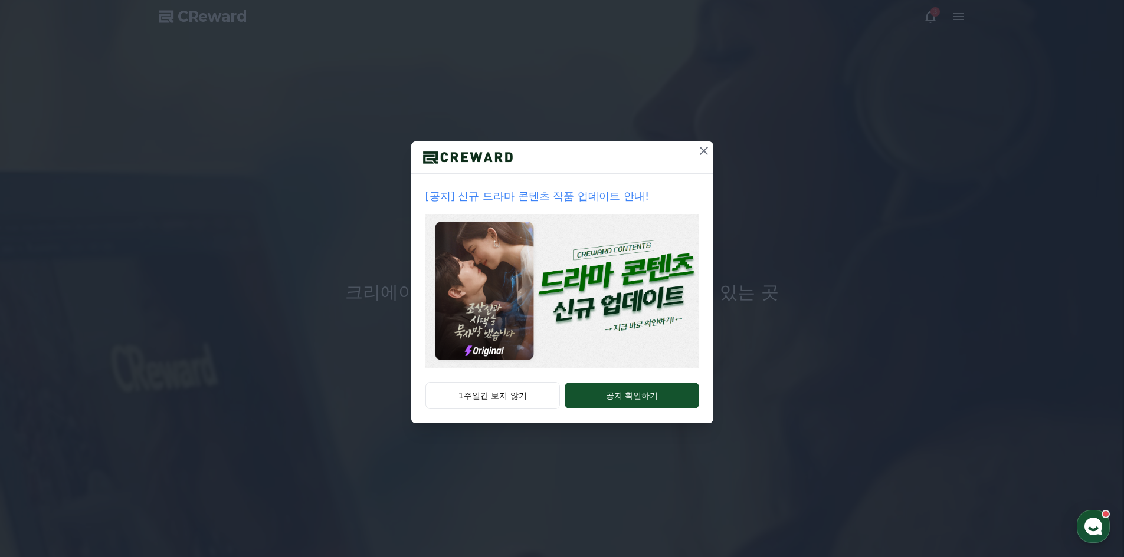
click at [704, 159] on button at bounding box center [703, 151] width 19 height 19
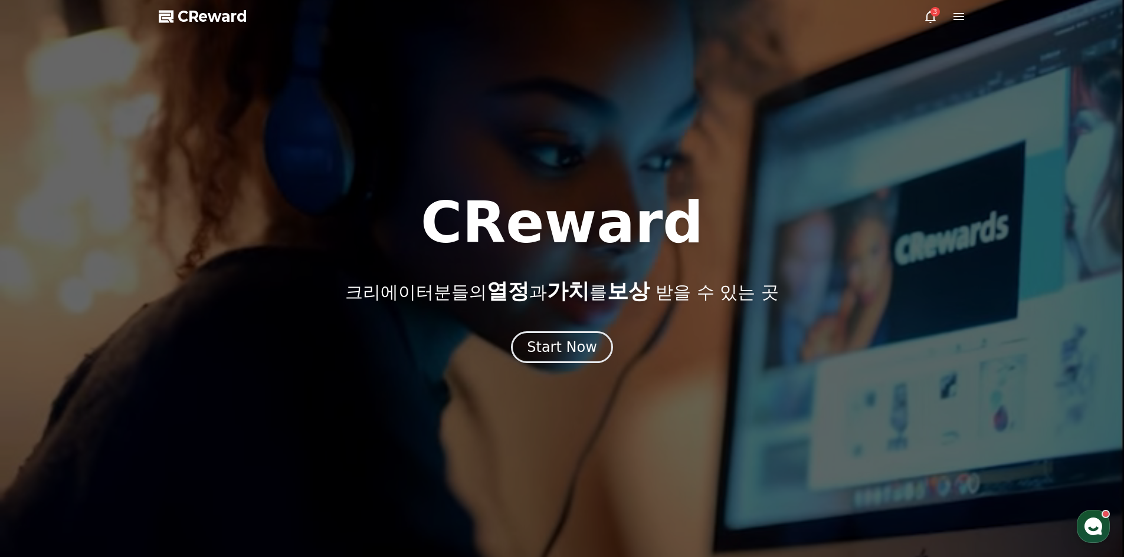
click at [962, 19] on icon at bounding box center [958, 16] width 11 height 7
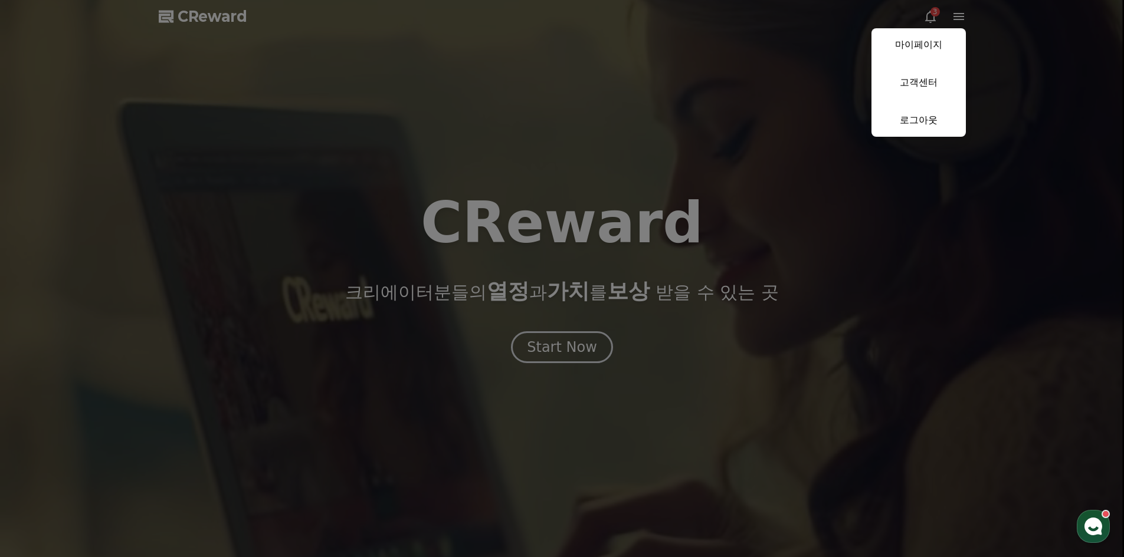
drag, startPoint x: 797, startPoint y: 162, endPoint x: 724, endPoint y: 208, distance: 87.2
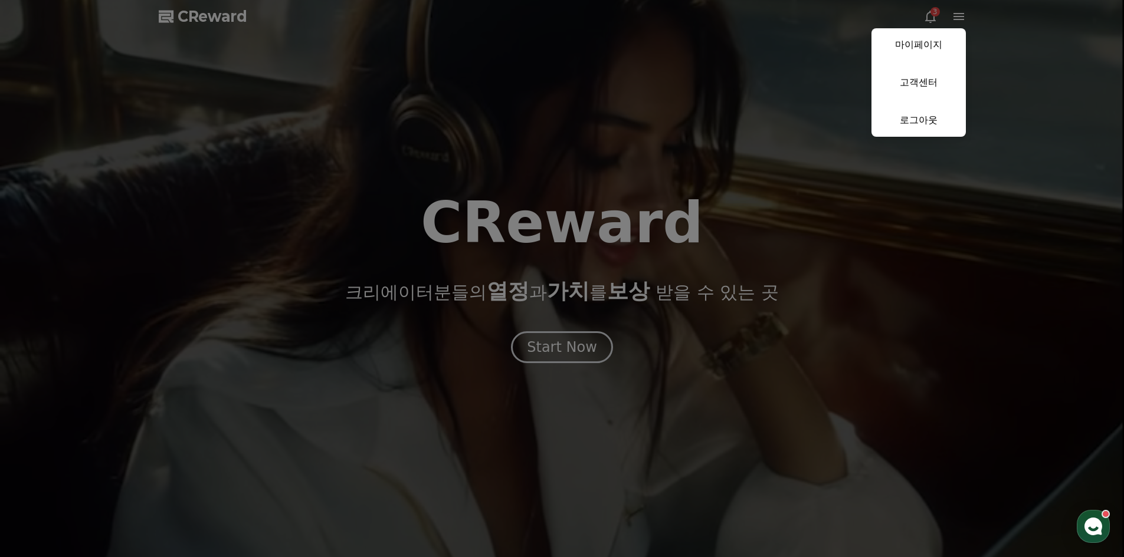
click at [796, 161] on button "close" at bounding box center [562, 278] width 1124 height 557
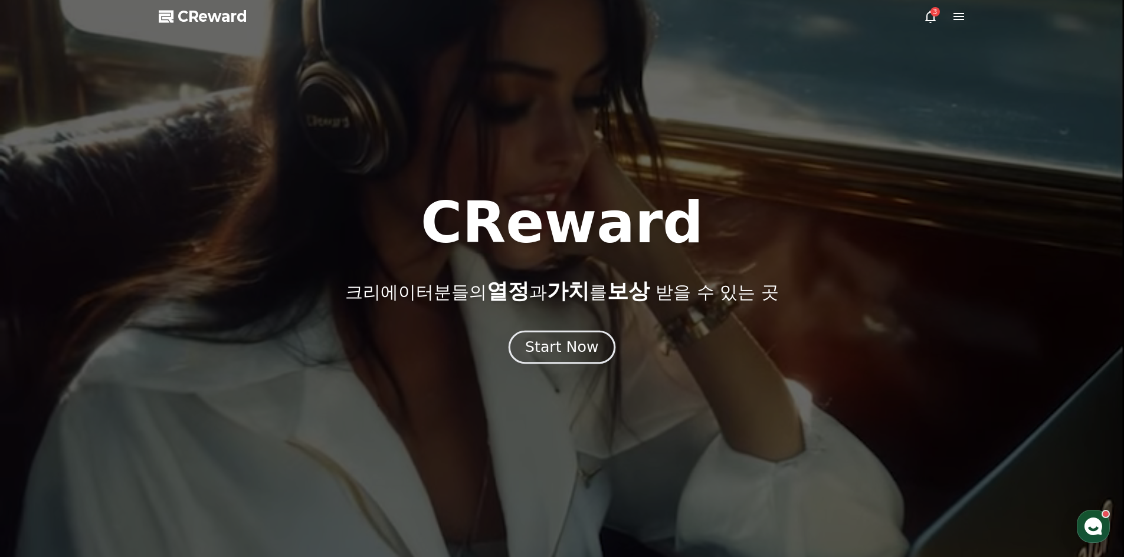
click at [595, 349] on button "Start Now" at bounding box center [561, 347] width 107 height 34
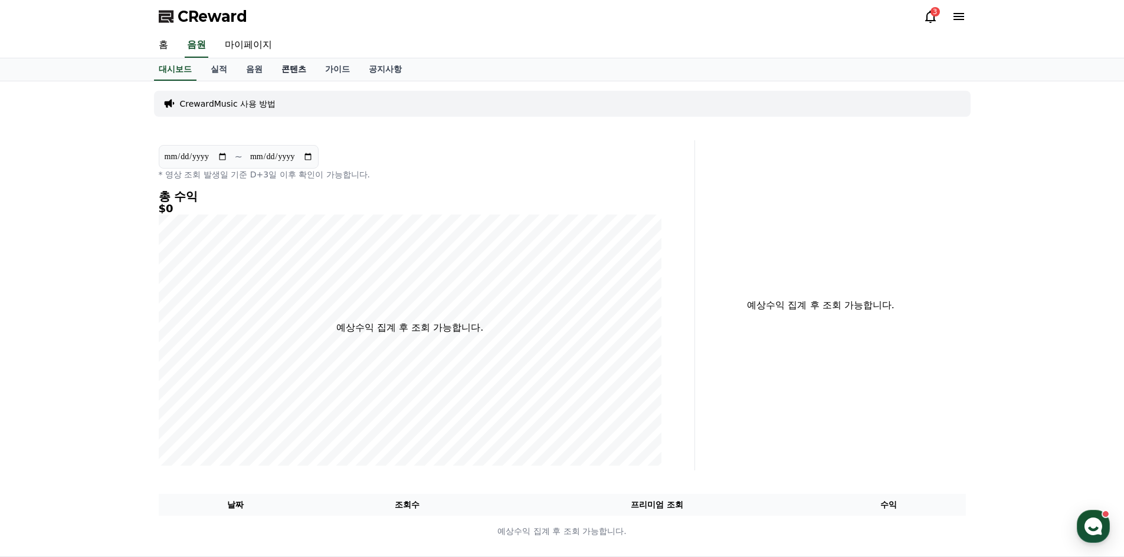
click at [285, 74] on link "콘텐츠" at bounding box center [294, 69] width 44 height 22
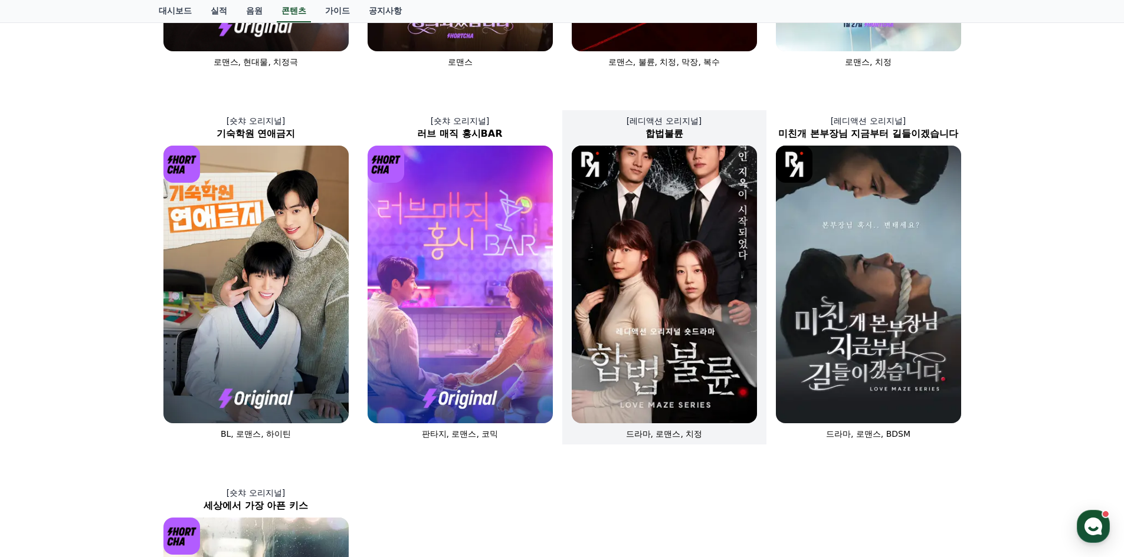
scroll to position [354, 0]
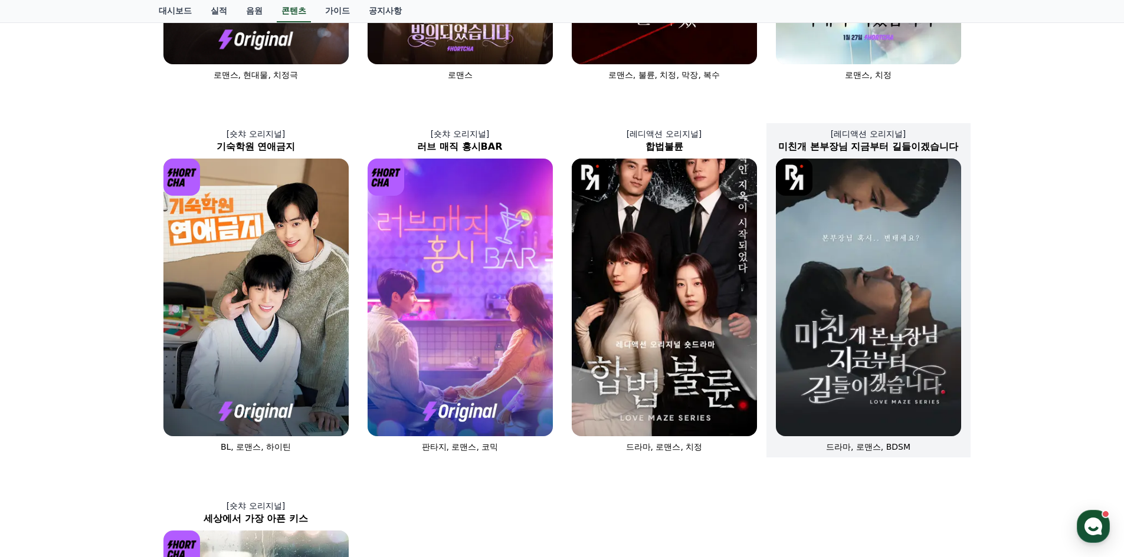
click at [819, 347] on img at bounding box center [868, 298] width 185 height 278
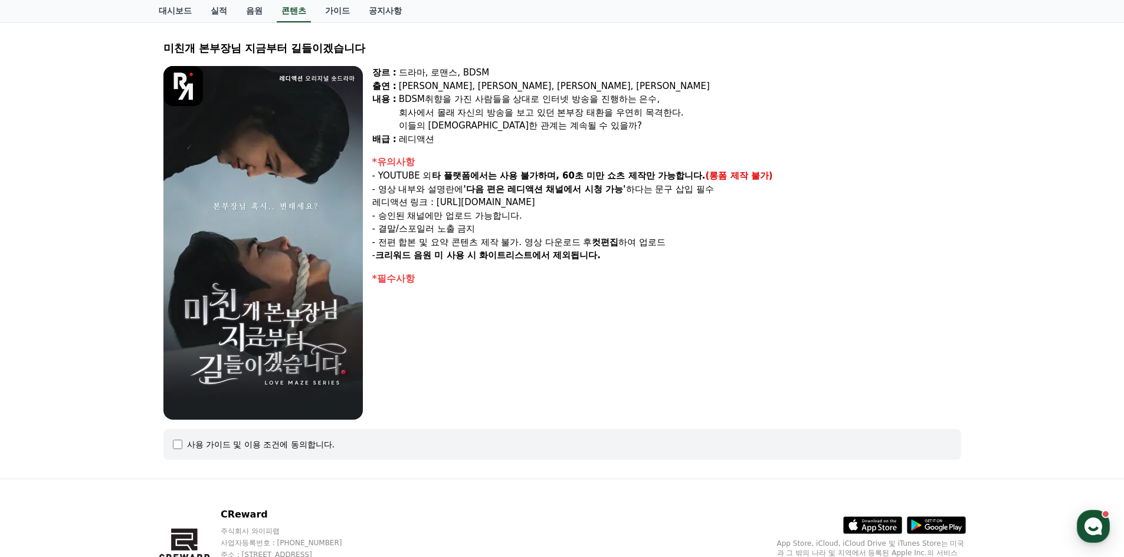
scroll to position [129, 0]
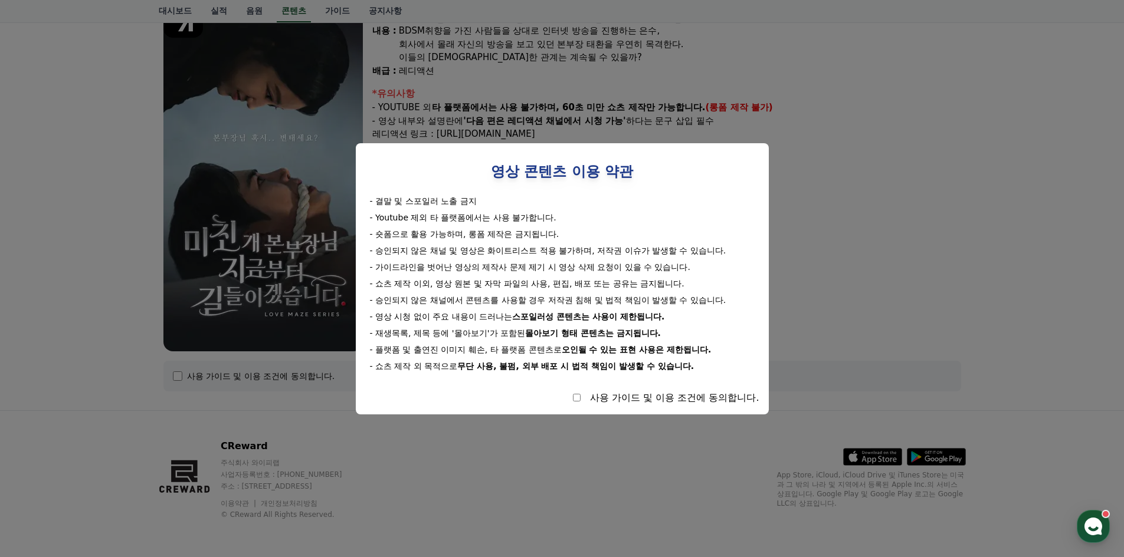
click at [572, 397] on div "사용 가이드 및 이용 조건에 동의합니다." at bounding box center [562, 398] width 394 height 14
select select
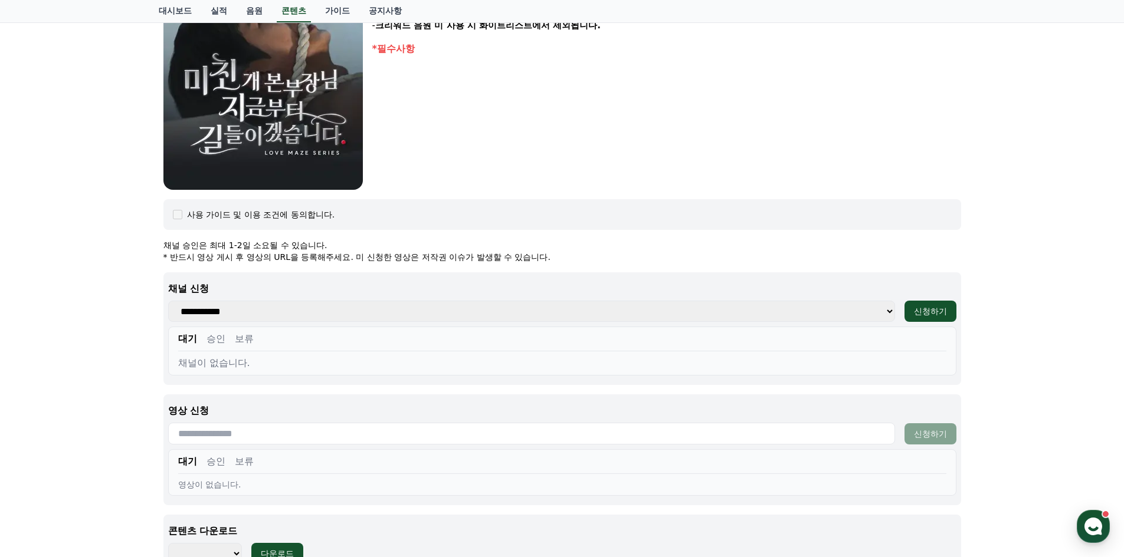
scroll to position [306, 0]
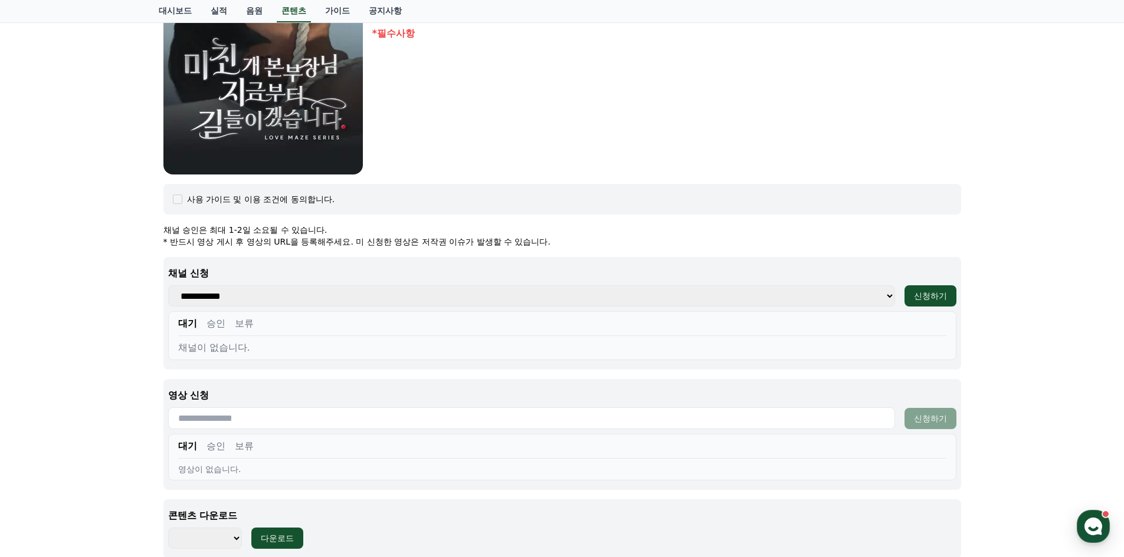
click at [211, 327] on button "승인" at bounding box center [215, 324] width 19 height 14
click at [236, 326] on button "보류" at bounding box center [244, 324] width 19 height 14
click at [181, 324] on button "대기" at bounding box center [187, 324] width 19 height 14
click at [213, 327] on button "승인" at bounding box center [215, 324] width 19 height 14
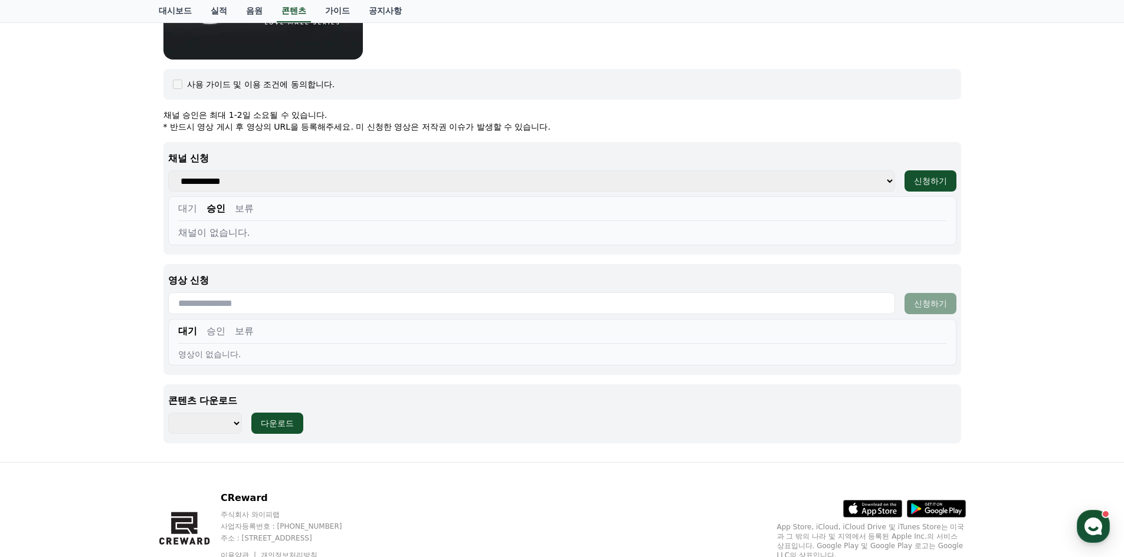
scroll to position [472, 0]
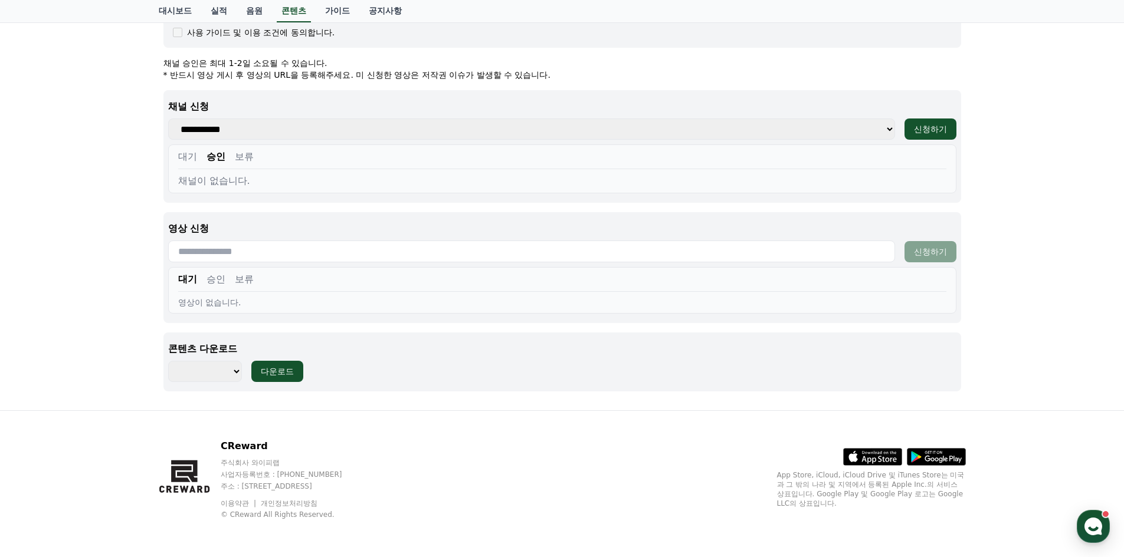
click at [219, 285] on button "승인" at bounding box center [215, 279] width 19 height 14
click at [243, 285] on button "보류" at bounding box center [244, 279] width 19 height 14
drag, startPoint x: 188, startPoint y: 285, endPoint x: 199, endPoint y: 283, distance: 10.9
click at [190, 284] on button "대기" at bounding box center [187, 279] width 19 height 14
click at [212, 285] on button "승인" at bounding box center [215, 279] width 19 height 14
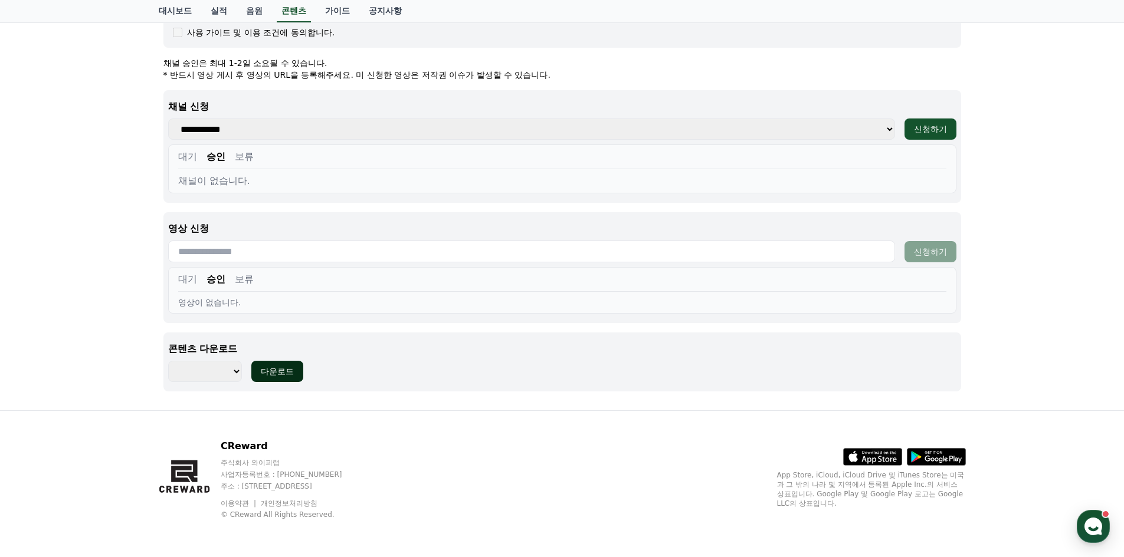
click at [258, 365] on button "다운로드" at bounding box center [277, 371] width 52 height 21
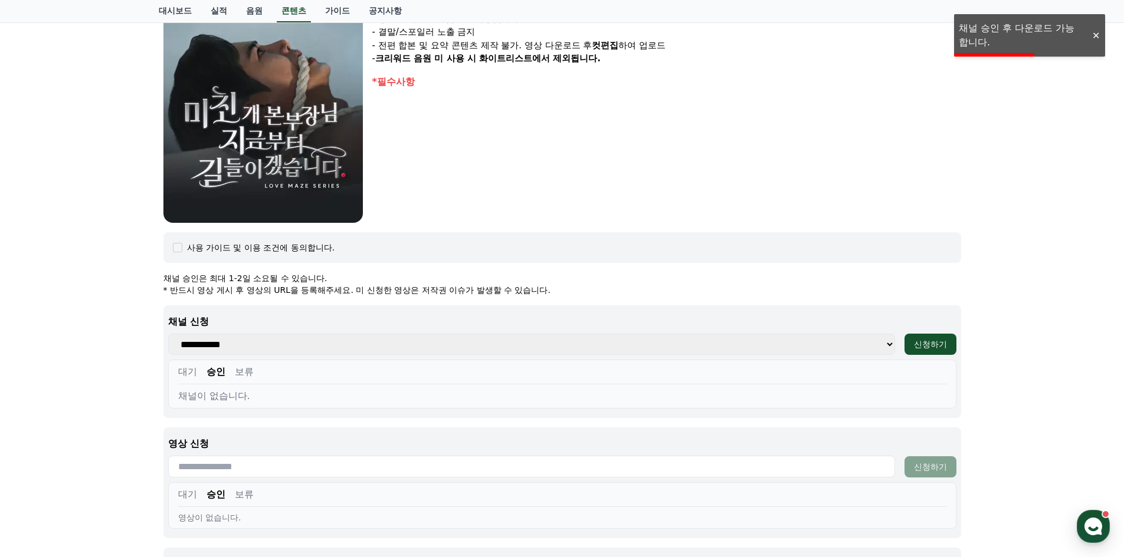
scroll to position [237, 0]
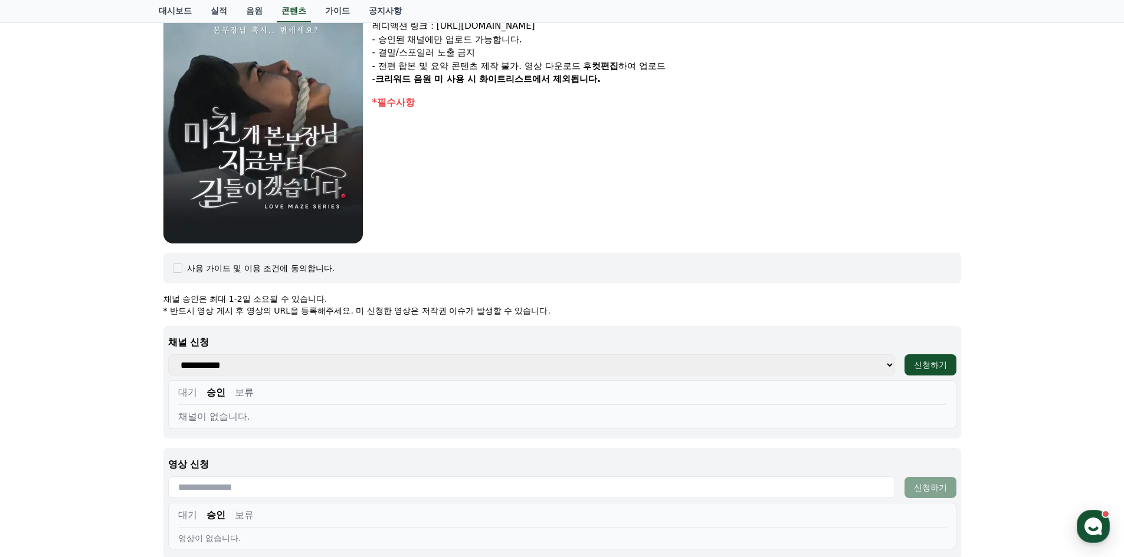
click at [233, 367] on select "**********" at bounding box center [531, 364] width 727 height 21
select select "**********"
click at [168, 354] on select "**********" at bounding box center [531, 364] width 727 height 21
click at [186, 393] on button "대기" at bounding box center [187, 393] width 19 height 14
click at [208, 393] on button "승인" at bounding box center [215, 393] width 19 height 14
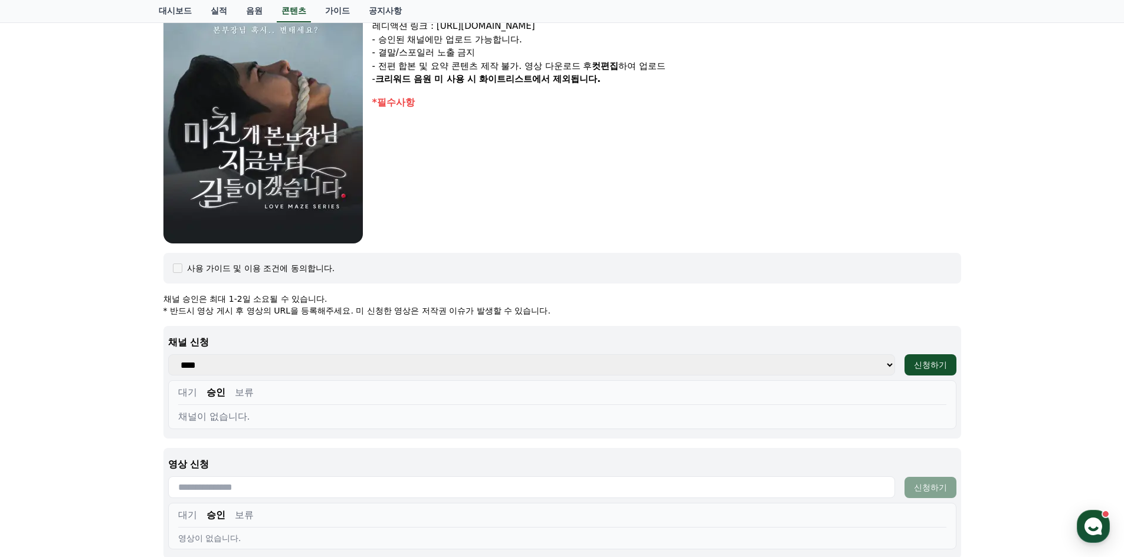
click at [247, 395] on button "보류" at bounding box center [244, 393] width 19 height 14
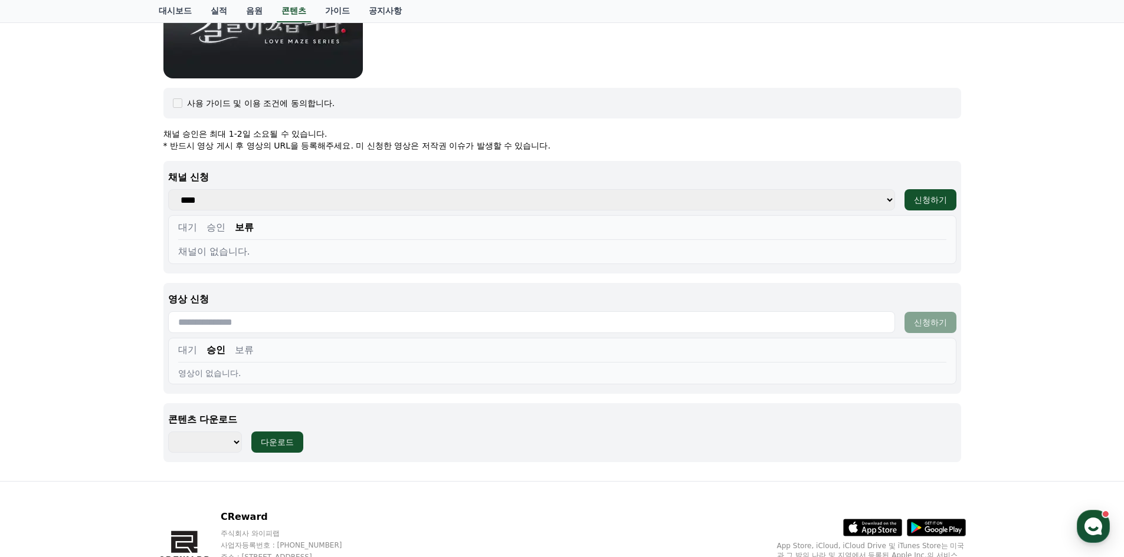
scroll to position [413, 0]
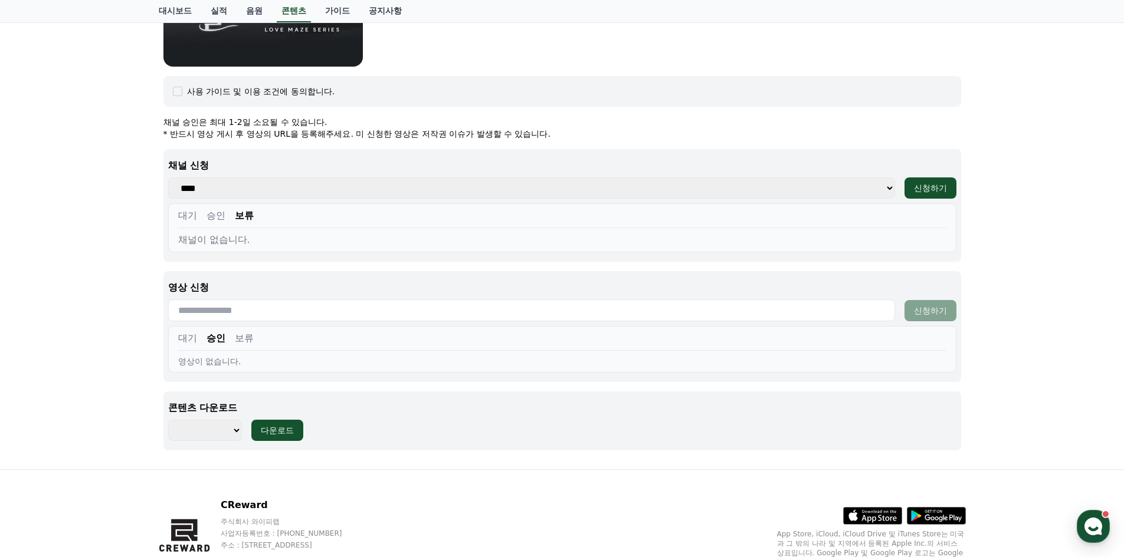
drag, startPoint x: 241, startPoint y: 310, endPoint x: 239, endPoint y: 316, distance: 6.6
click at [240, 309] on input "text" at bounding box center [531, 311] width 727 height 22
drag, startPoint x: 193, startPoint y: 337, endPoint x: 222, endPoint y: 344, distance: 30.5
click at [192, 337] on button "대기" at bounding box center [187, 338] width 19 height 14
click at [251, 347] on div "대기 승인 보류" at bounding box center [562, 340] width 768 height 19
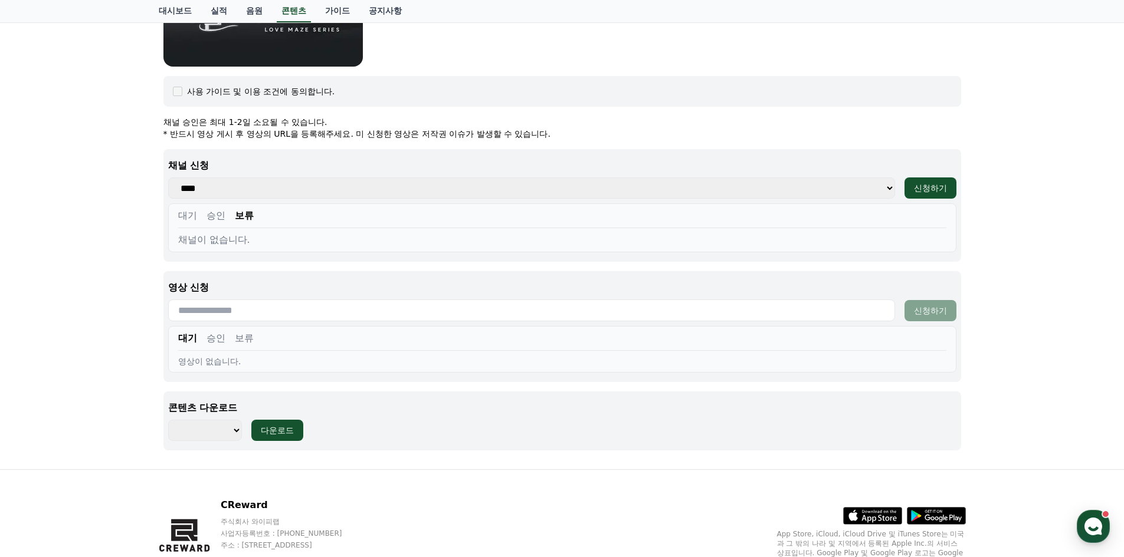
click at [209, 215] on button "승인" at bounding box center [215, 216] width 19 height 14
click at [185, 218] on button "대기" at bounding box center [187, 216] width 19 height 14
drag, startPoint x: 261, startPoint y: 214, endPoint x: 244, endPoint y: 218, distance: 17.6
click at [245, 218] on div "대기 승인 보류" at bounding box center [562, 218] width 768 height 19
click at [244, 218] on button "보류" at bounding box center [244, 216] width 19 height 14
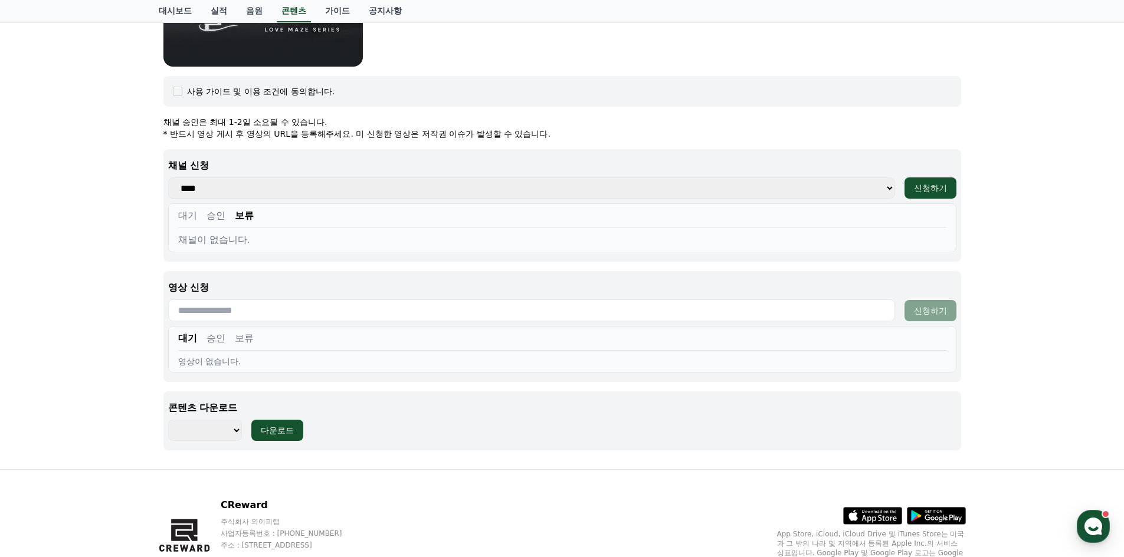
click at [205, 214] on div "대기 승인 보류" at bounding box center [562, 218] width 768 height 19
click at [209, 213] on button "승인" at bounding box center [215, 216] width 19 height 14
click at [909, 185] on button "신청하기" at bounding box center [930, 188] width 52 height 21
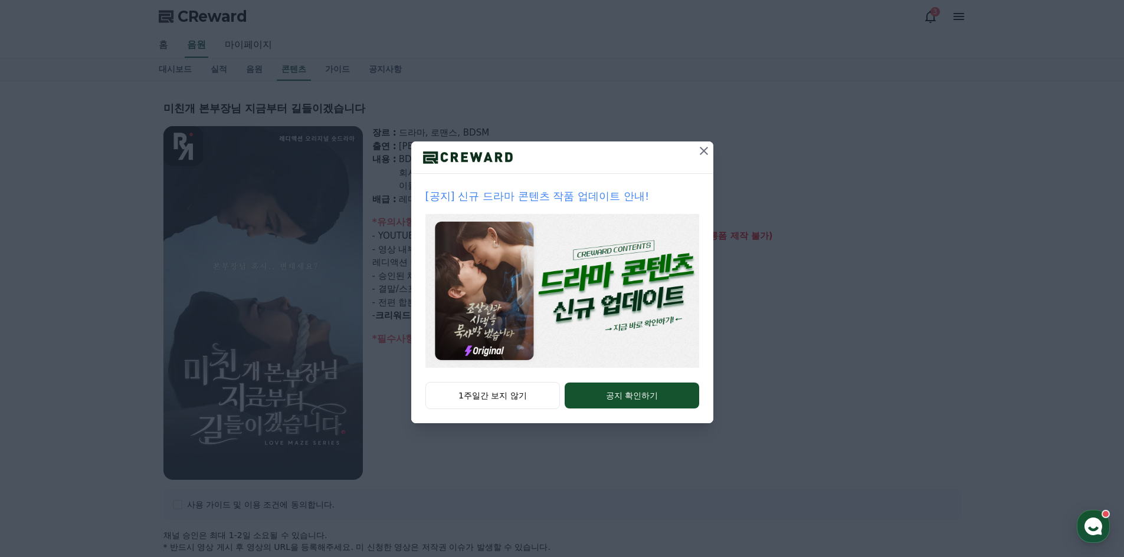
select select
click at [521, 402] on button "1주일간 보지 않기" at bounding box center [492, 395] width 135 height 27
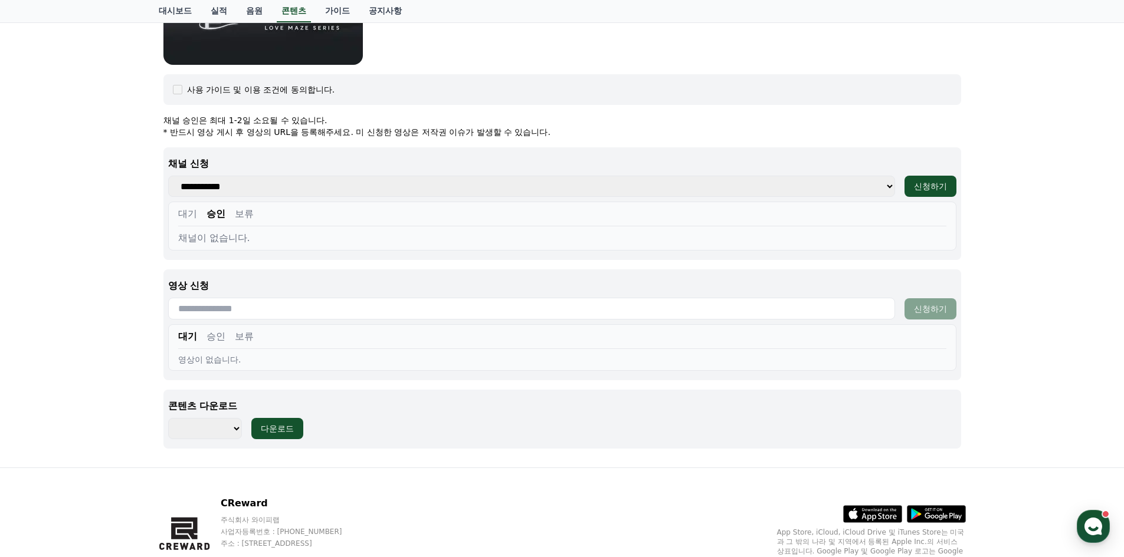
scroll to position [472, 0]
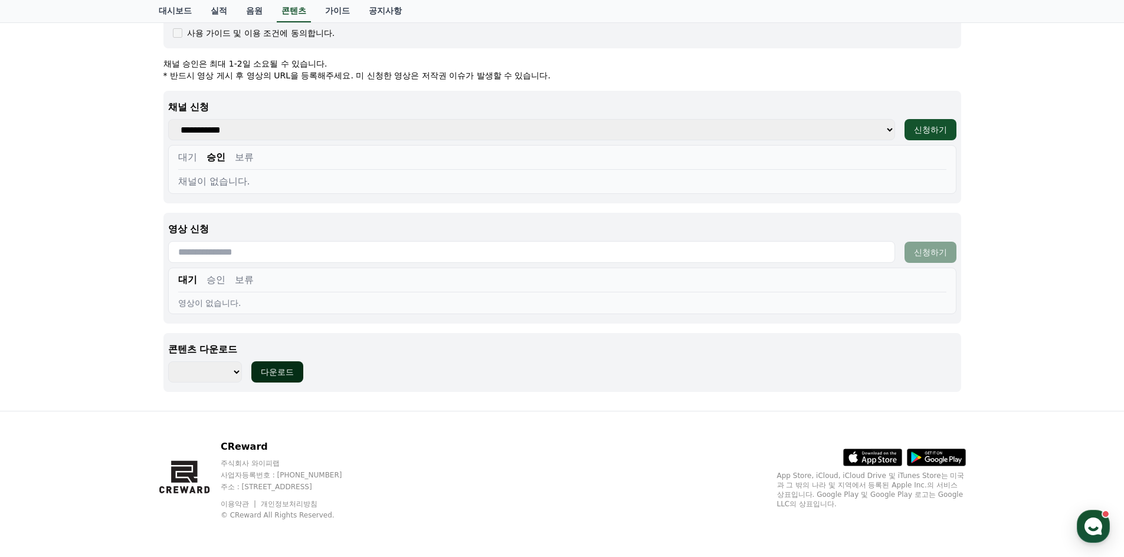
click at [266, 373] on div "다운로드" at bounding box center [277, 372] width 33 height 12
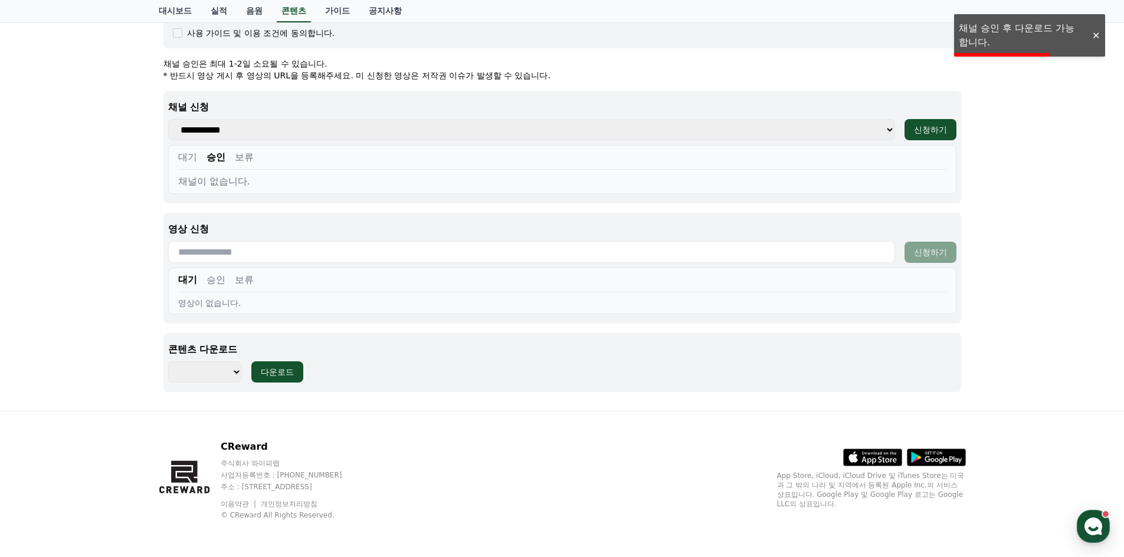
click at [191, 154] on button "대기" at bounding box center [187, 157] width 19 height 14
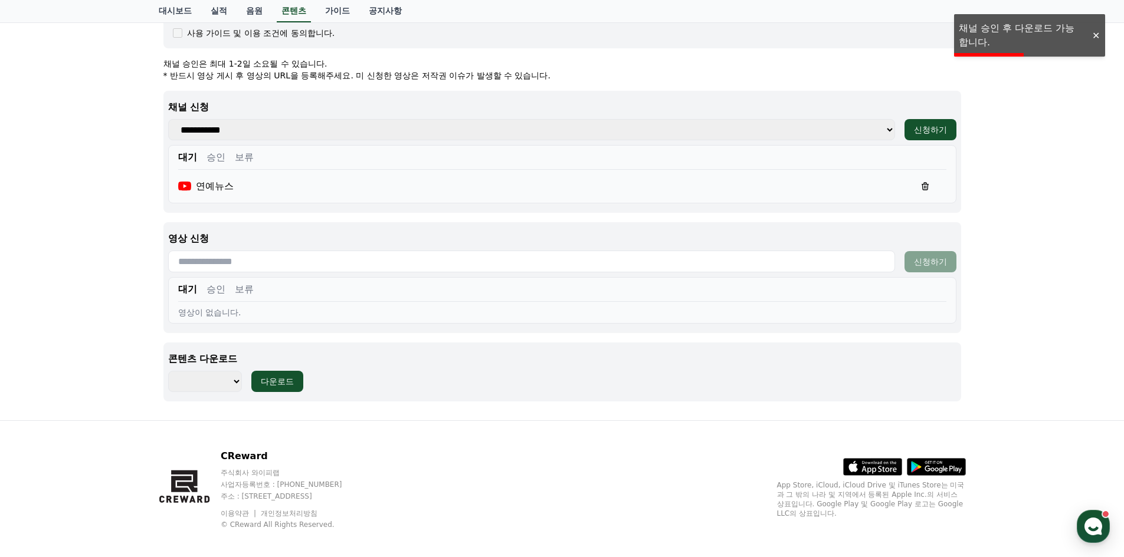
click at [214, 155] on button "승인" at bounding box center [215, 157] width 19 height 14
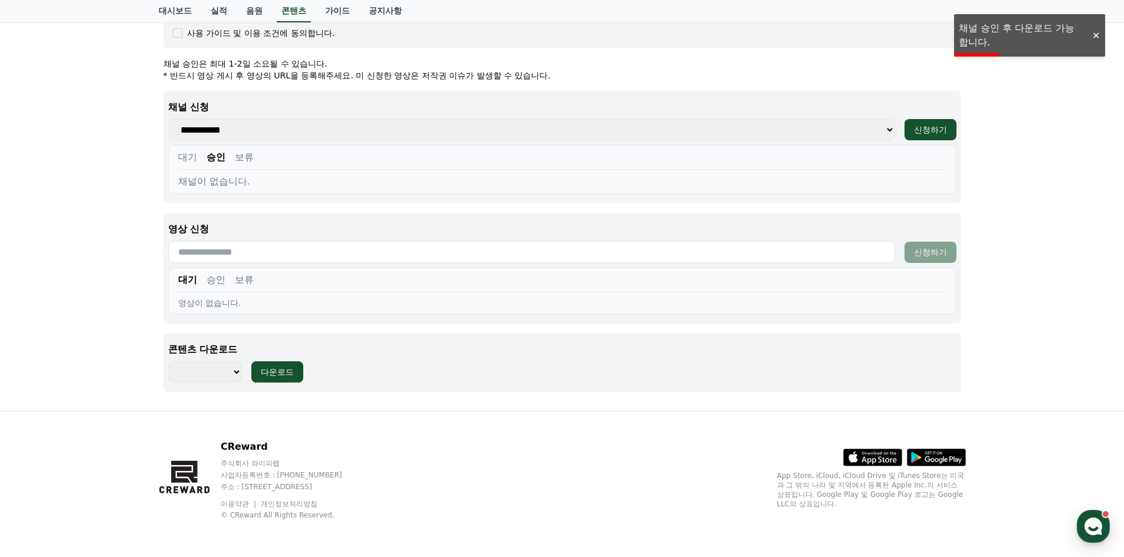
drag, startPoint x: 237, startPoint y: 158, endPoint x: 208, endPoint y: 162, distance: 29.7
click at [237, 159] on button "보류" at bounding box center [244, 157] width 19 height 14
click at [192, 162] on button "대기" at bounding box center [187, 157] width 19 height 14
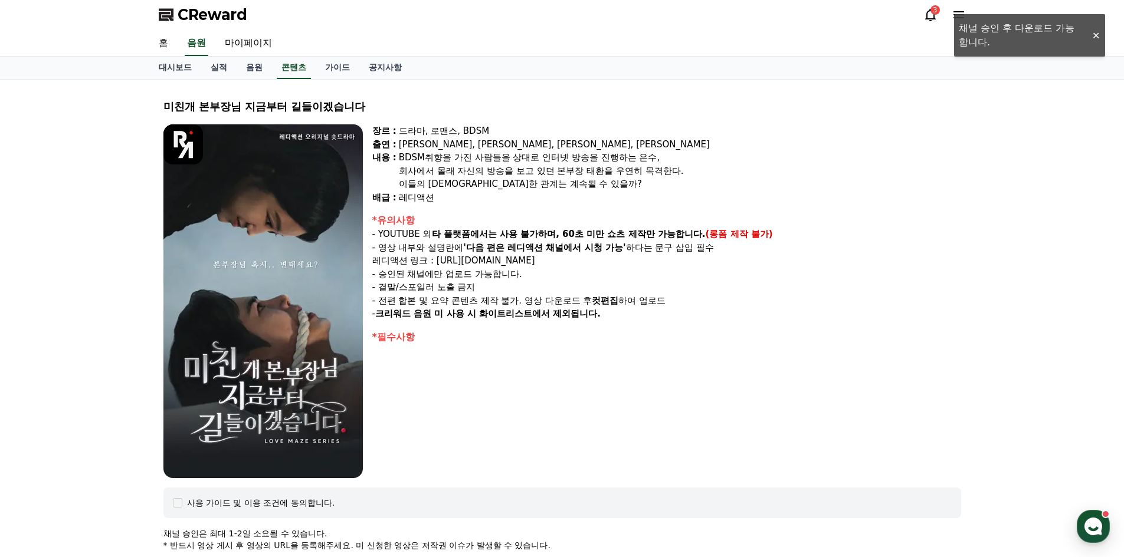
scroll to position [0, 0]
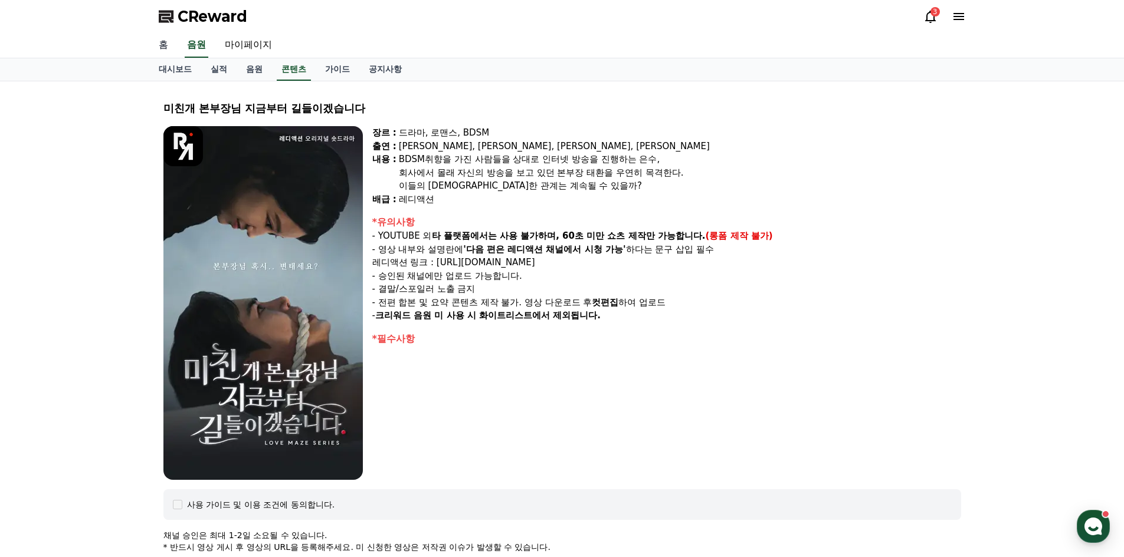
click at [163, 50] on link "홈" at bounding box center [163, 45] width 28 height 25
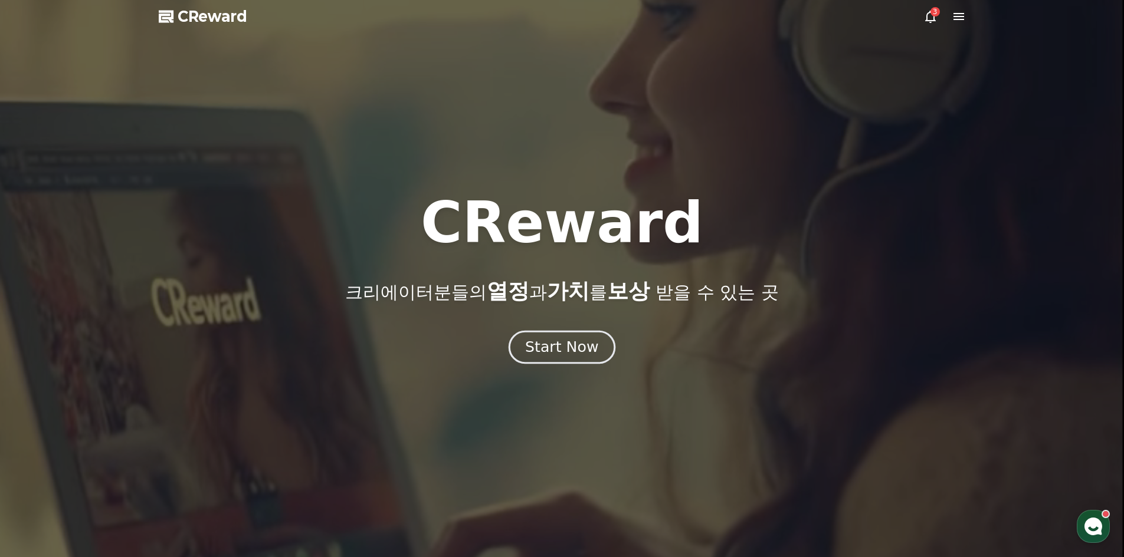
click at [557, 351] on div "Start Now" at bounding box center [561, 347] width 73 height 20
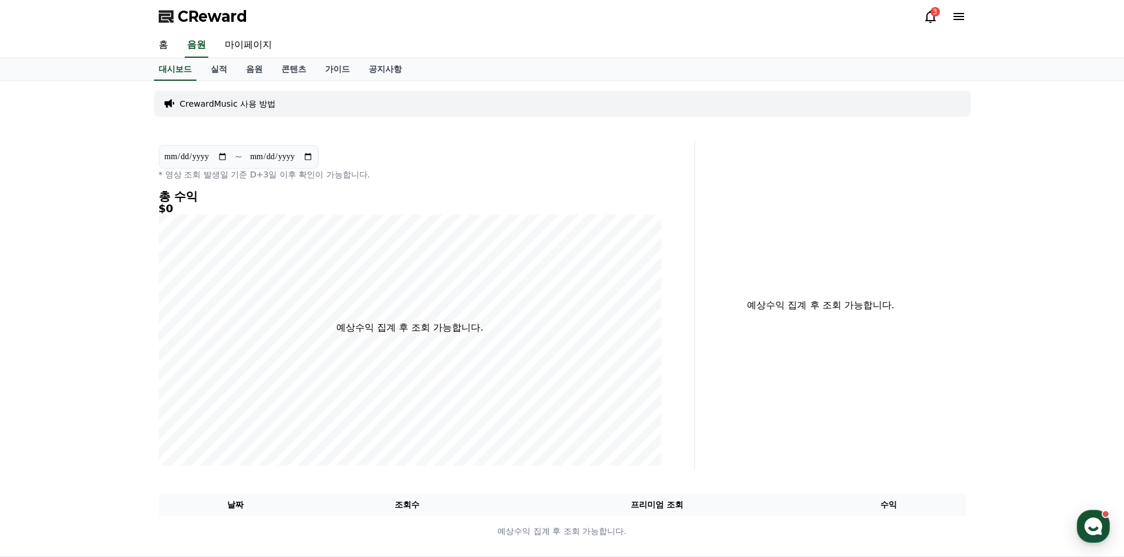
click at [191, 163] on input "**********" at bounding box center [196, 156] width 64 height 13
click at [294, 211] on h5 "$0" at bounding box center [410, 209] width 503 height 12
click at [231, 111] on div "CrewardMusic 사용 방법" at bounding box center [562, 104] width 816 height 26
click at [235, 108] on p "CrewardMusic 사용 방법" at bounding box center [228, 104] width 96 height 12
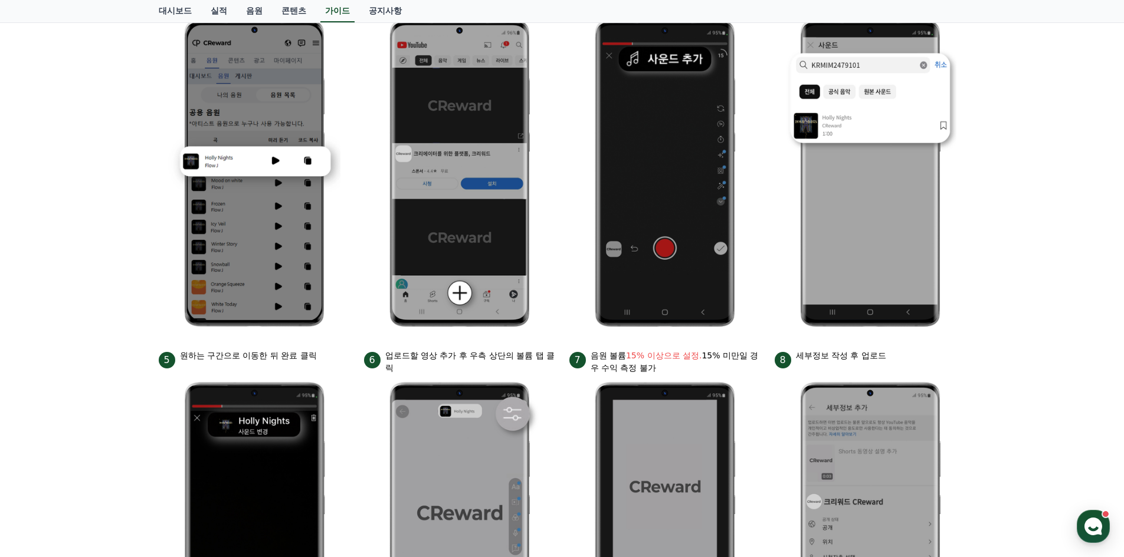
drag, startPoint x: 293, startPoint y: 229, endPoint x: 285, endPoint y: 226, distance: 8.2
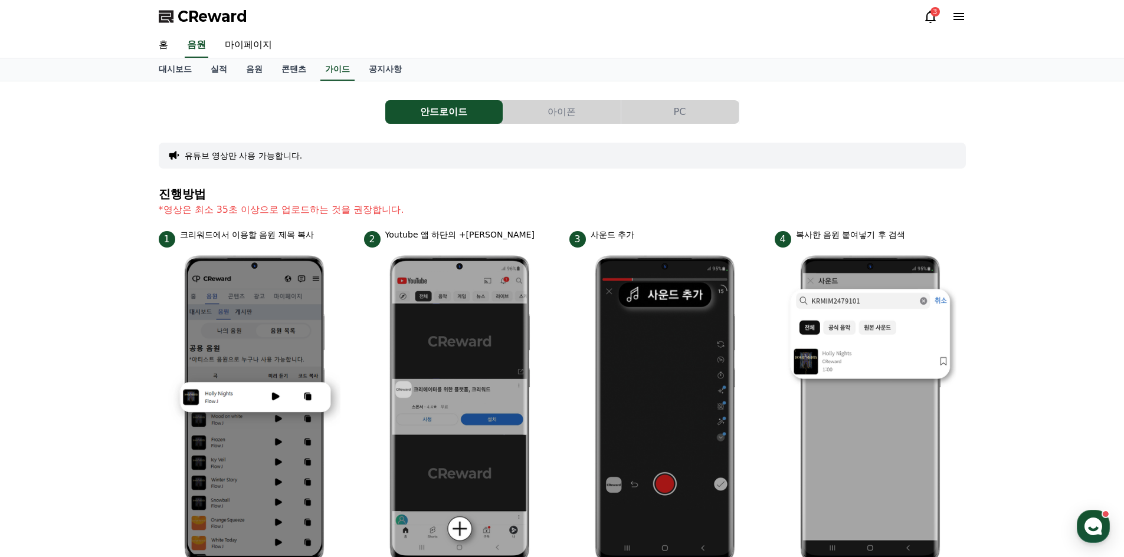
click at [651, 123] on button "PC" at bounding box center [679, 112] width 117 height 24
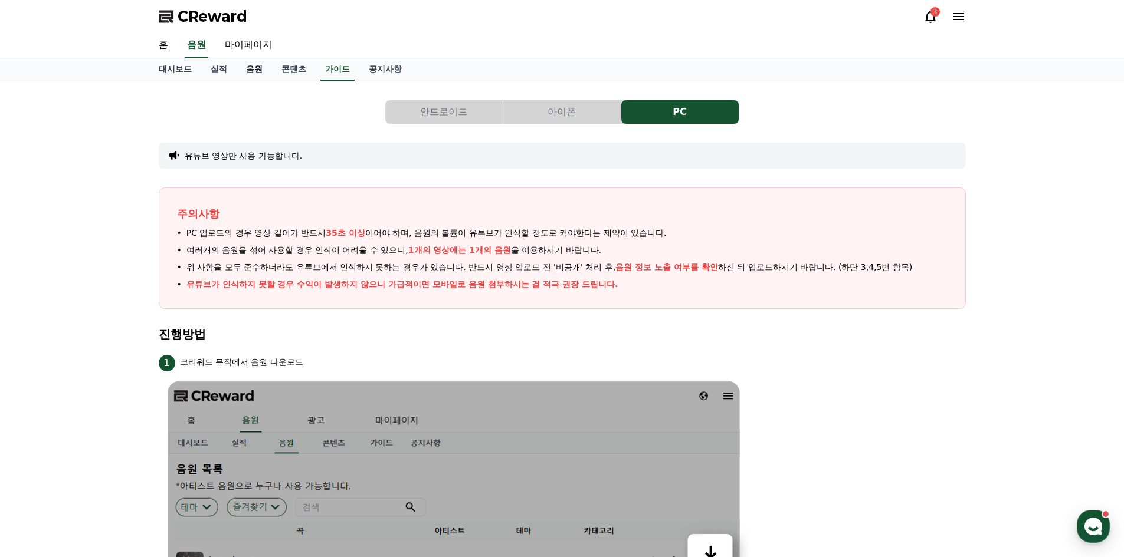
click at [254, 78] on link "음원" at bounding box center [254, 69] width 35 height 22
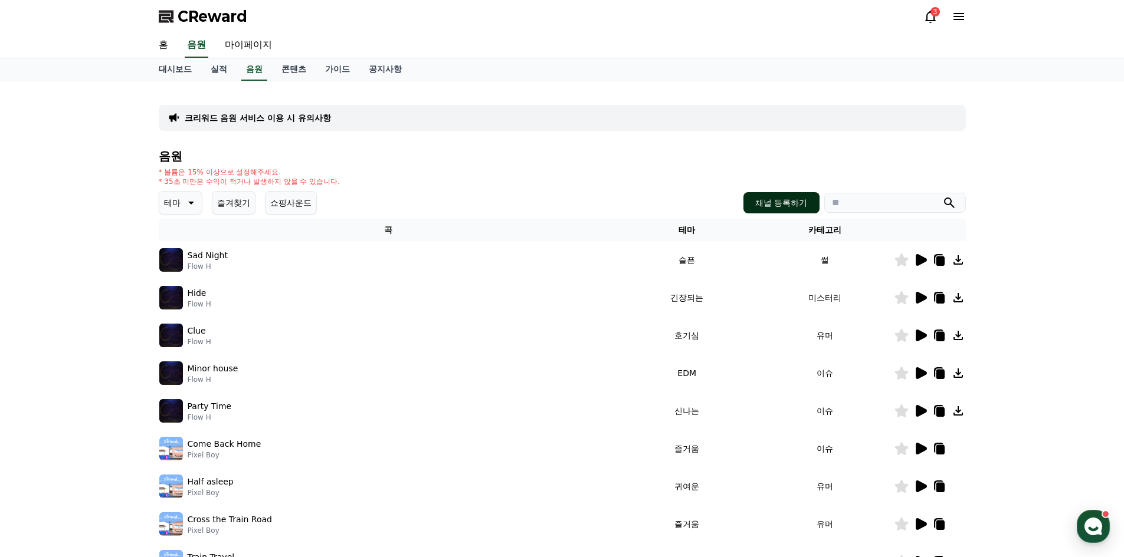
click at [816, 206] on button "채널 등록하기" at bounding box center [780, 202] width 75 height 21
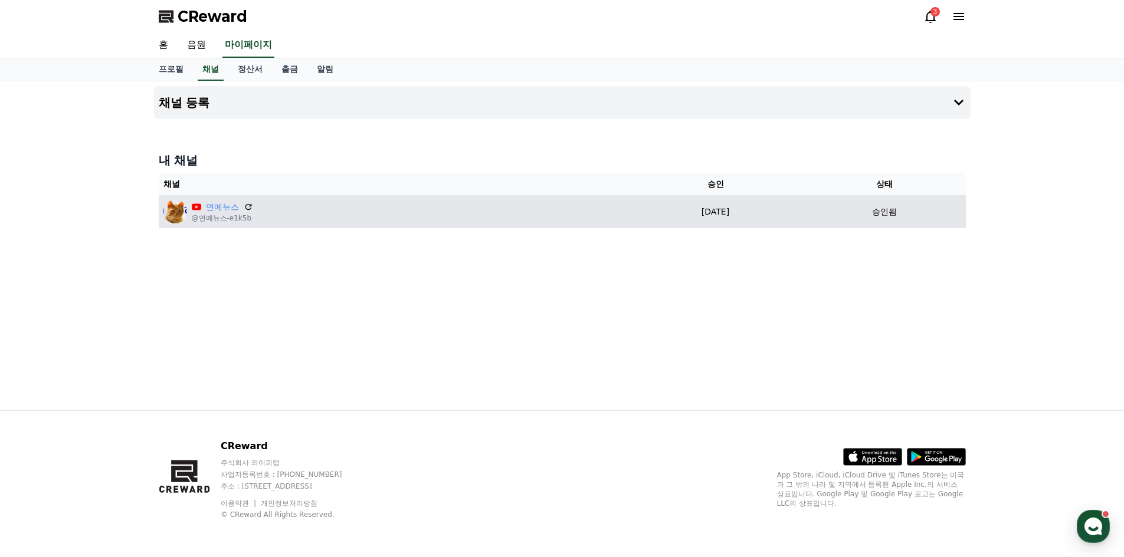
click at [690, 218] on td "[DATE] 08-18" at bounding box center [715, 211] width 177 height 33
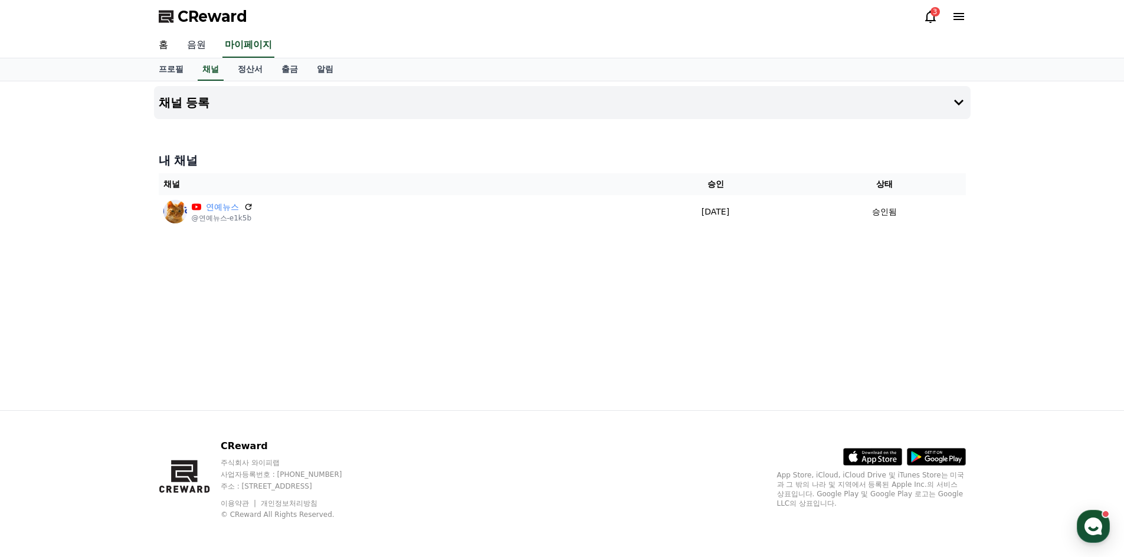
click at [196, 52] on link "음원" at bounding box center [197, 45] width 38 height 25
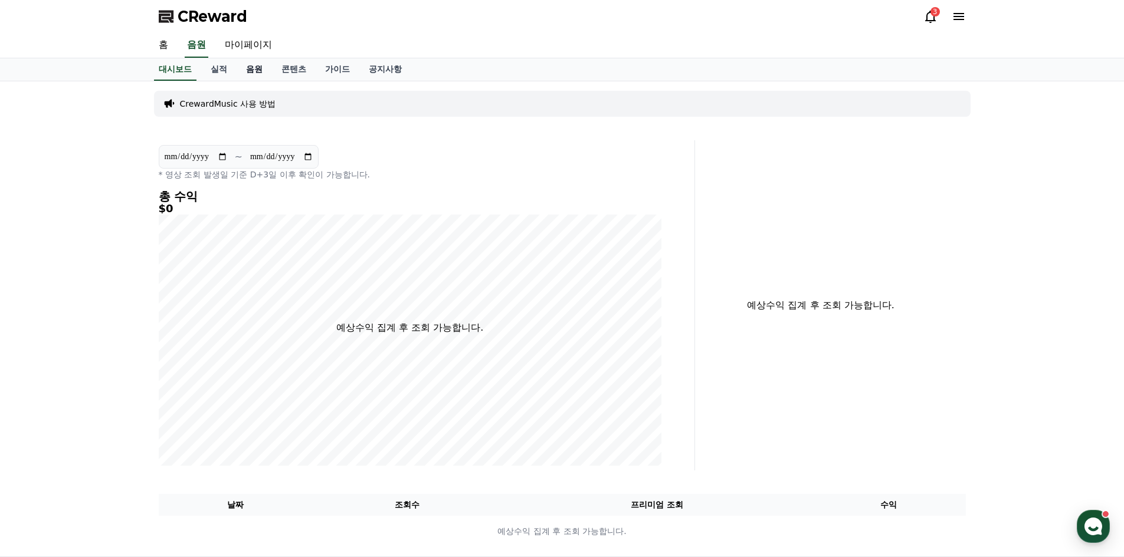
click at [257, 71] on link "음원" at bounding box center [254, 69] width 35 height 22
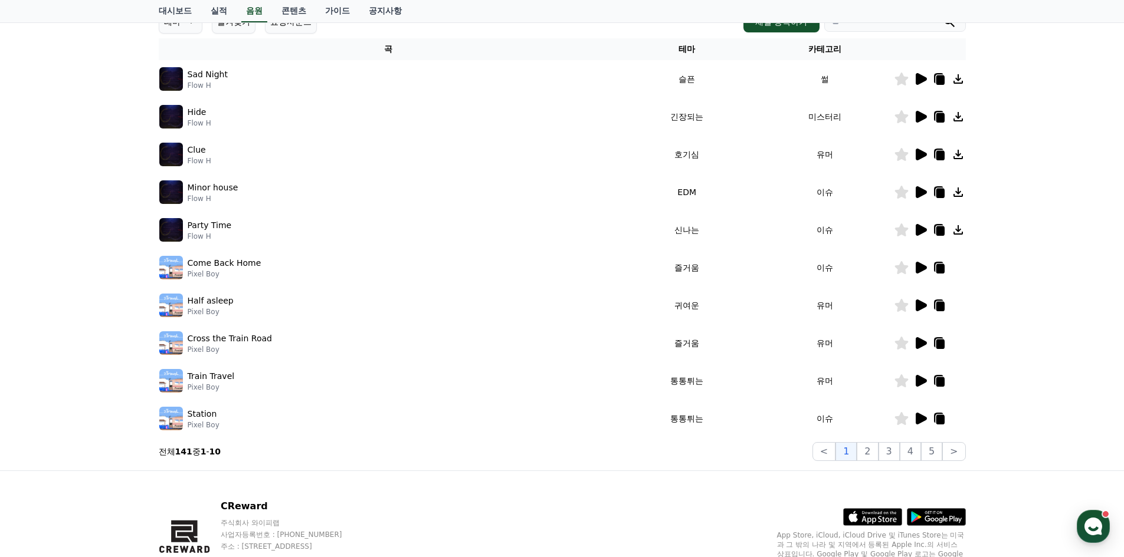
scroll to position [241, 0]
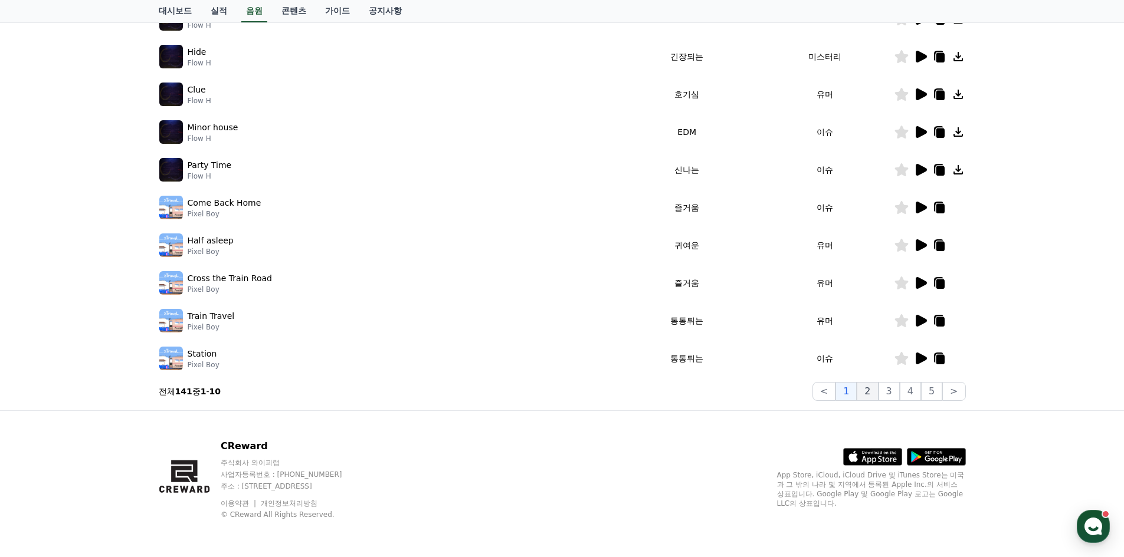
click at [874, 396] on button "2" at bounding box center [866, 391] width 21 height 19
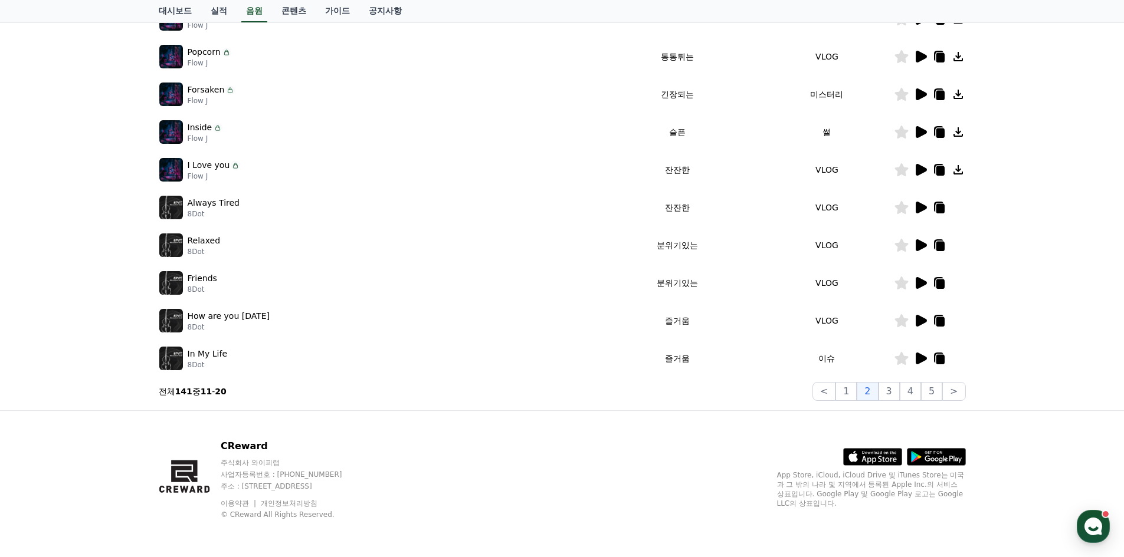
click at [917, 284] on icon at bounding box center [920, 283] width 11 height 12
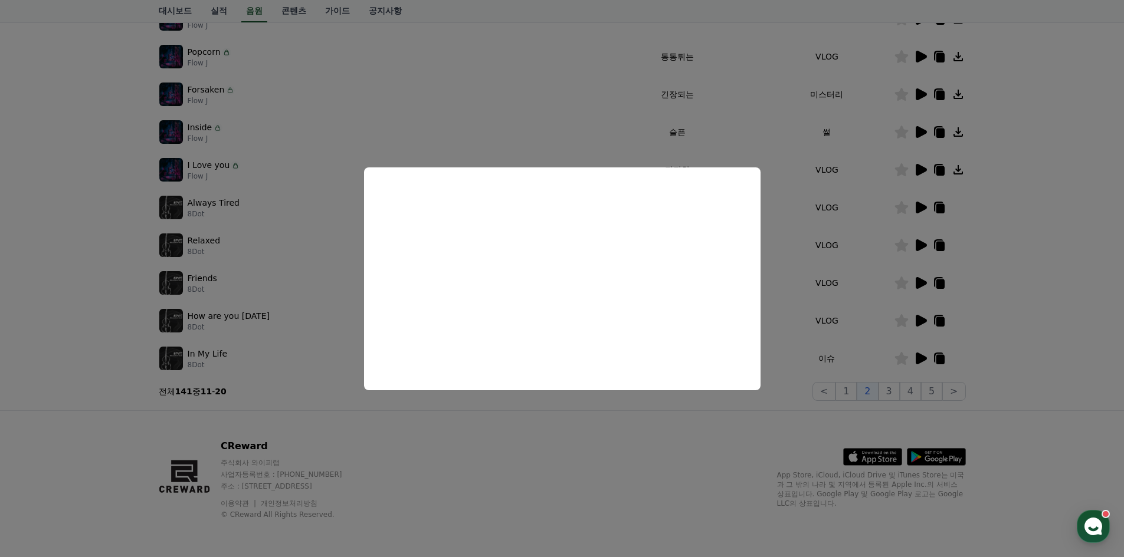
click at [487, 433] on button "close modal" at bounding box center [562, 278] width 1124 height 557
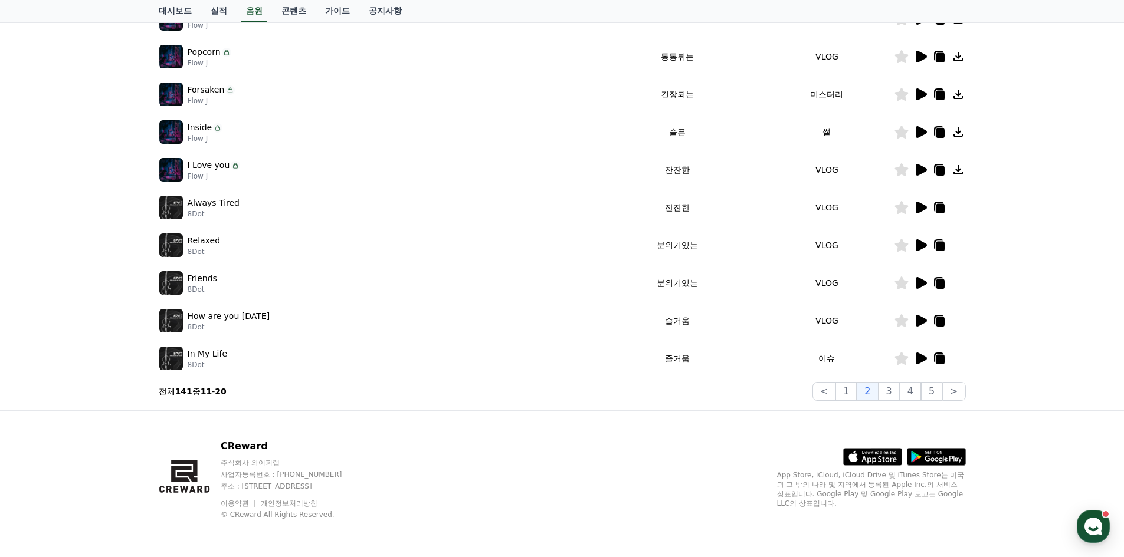
click at [926, 320] on icon at bounding box center [920, 321] width 11 height 12
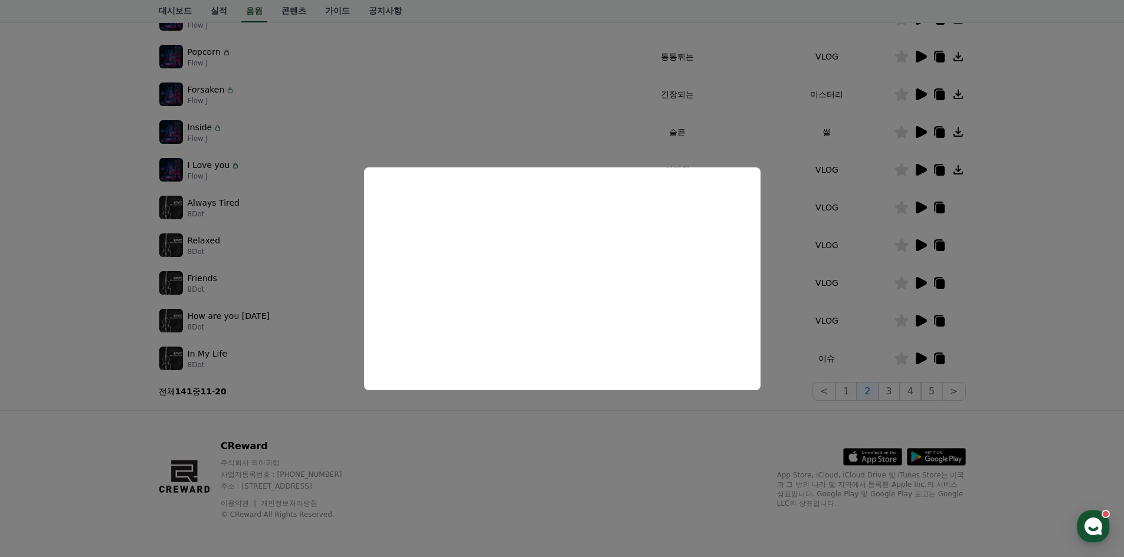
drag, startPoint x: 467, startPoint y: 484, endPoint x: 496, endPoint y: 471, distance: 32.2
click at [469, 486] on button "close modal" at bounding box center [562, 278] width 1124 height 557
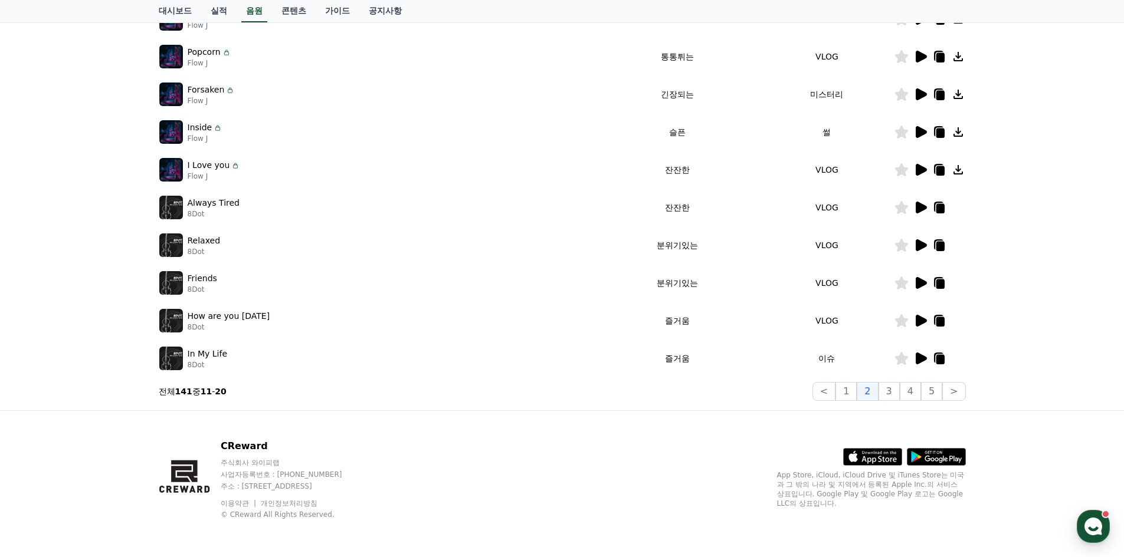
click at [940, 321] on icon at bounding box center [939, 321] width 8 height 9
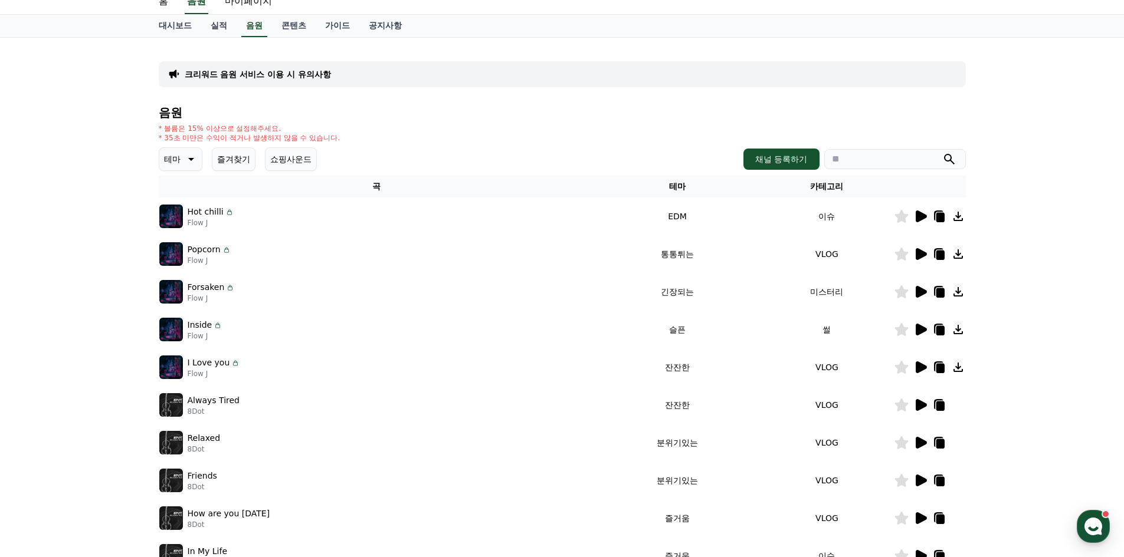
scroll to position [64, 0]
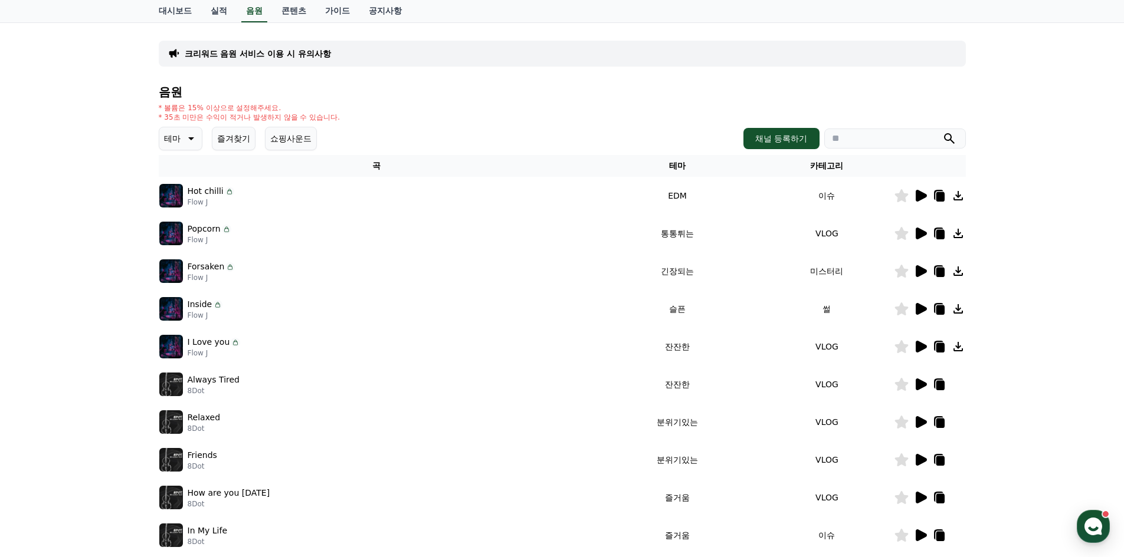
click at [924, 352] on icon at bounding box center [920, 347] width 14 height 14
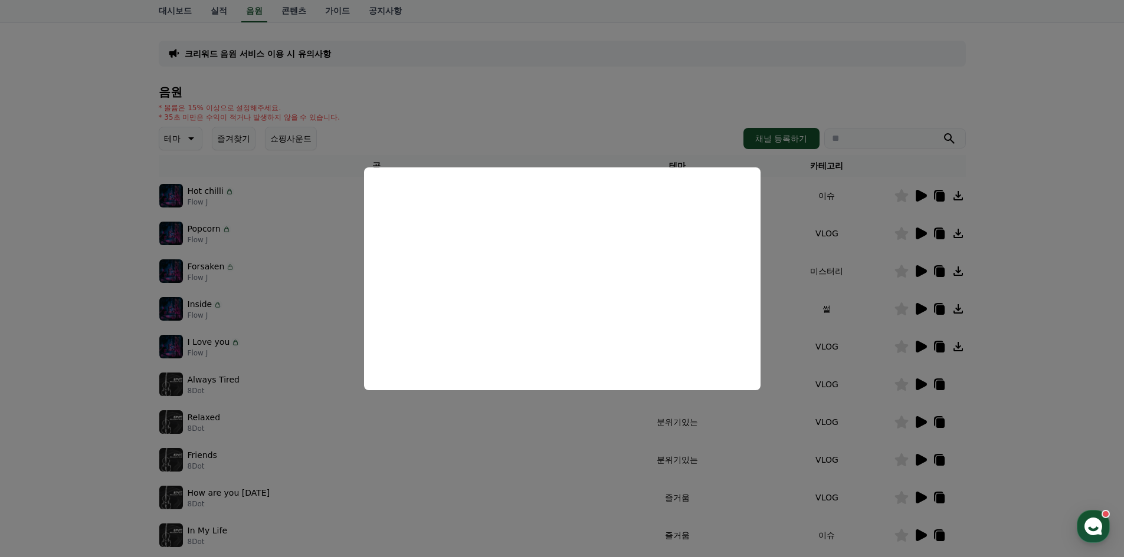
click at [800, 323] on button "close modal" at bounding box center [562, 278] width 1124 height 557
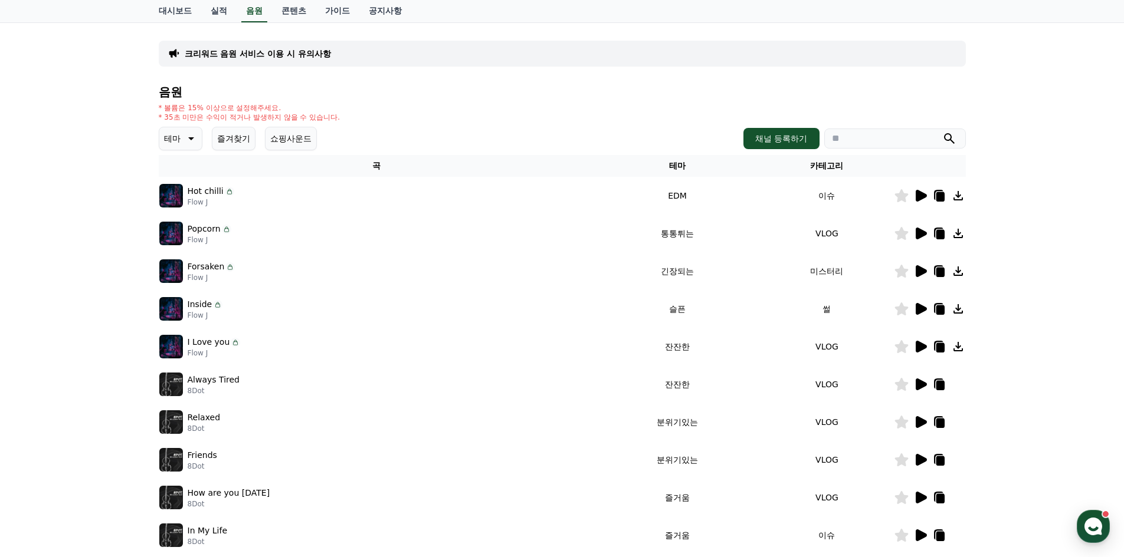
click at [921, 231] on icon at bounding box center [920, 234] width 11 height 12
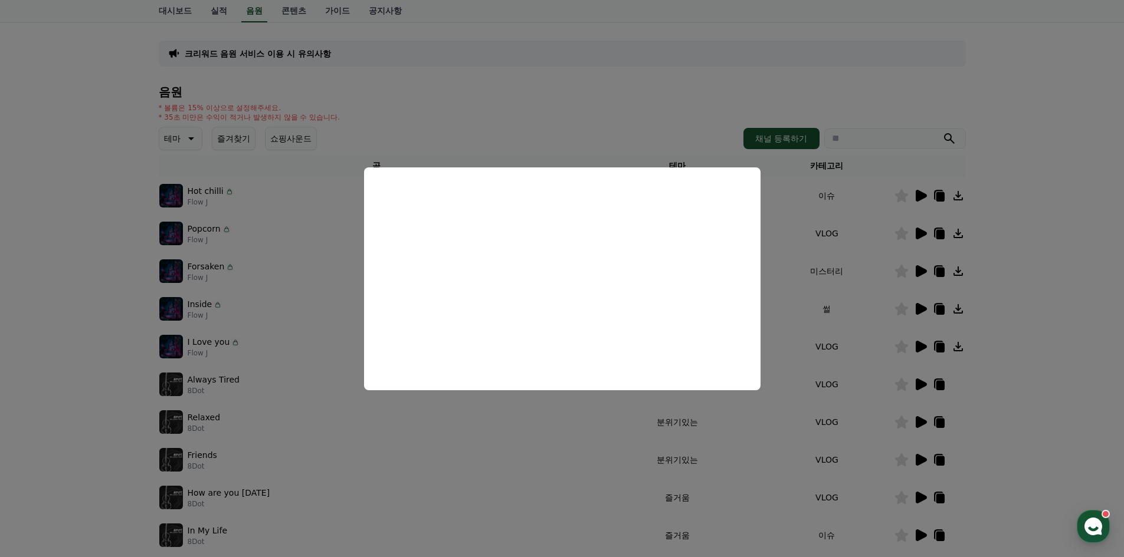
click at [810, 288] on button "close modal" at bounding box center [562, 278] width 1124 height 557
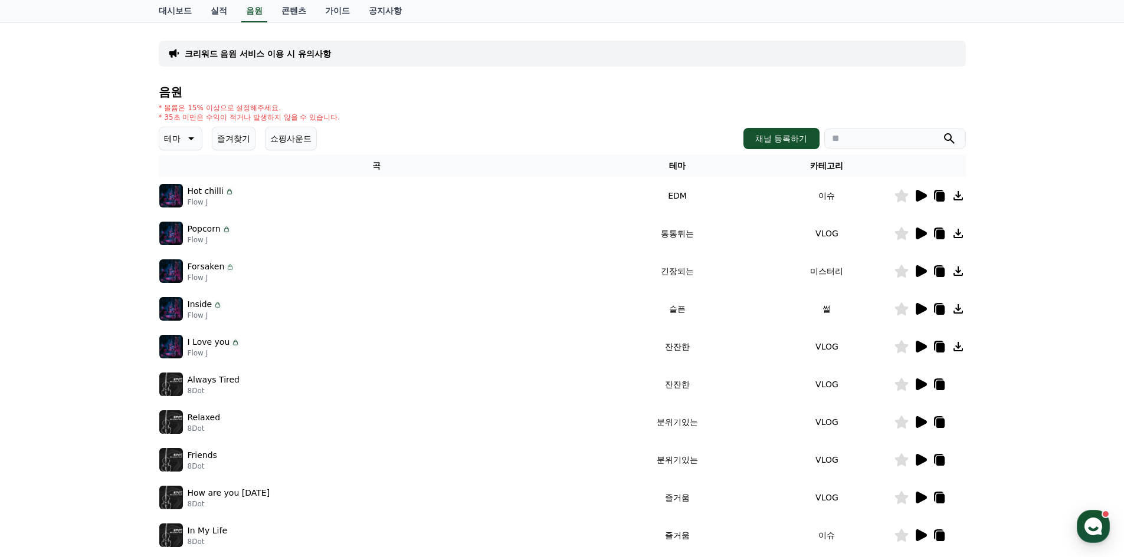
click at [921, 201] on icon at bounding box center [920, 196] width 14 height 14
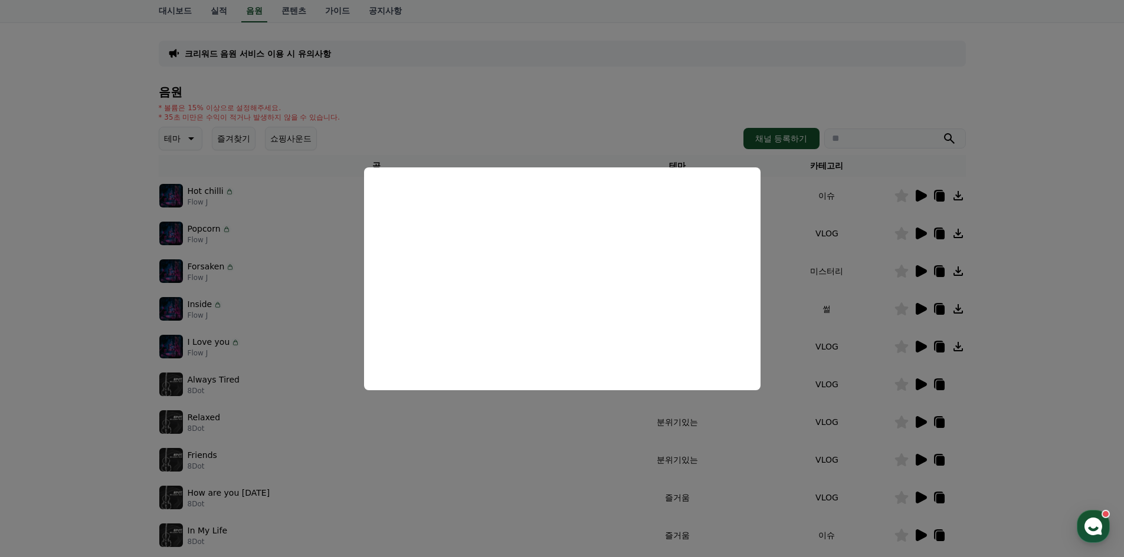
click at [789, 271] on button "close modal" at bounding box center [562, 278] width 1124 height 557
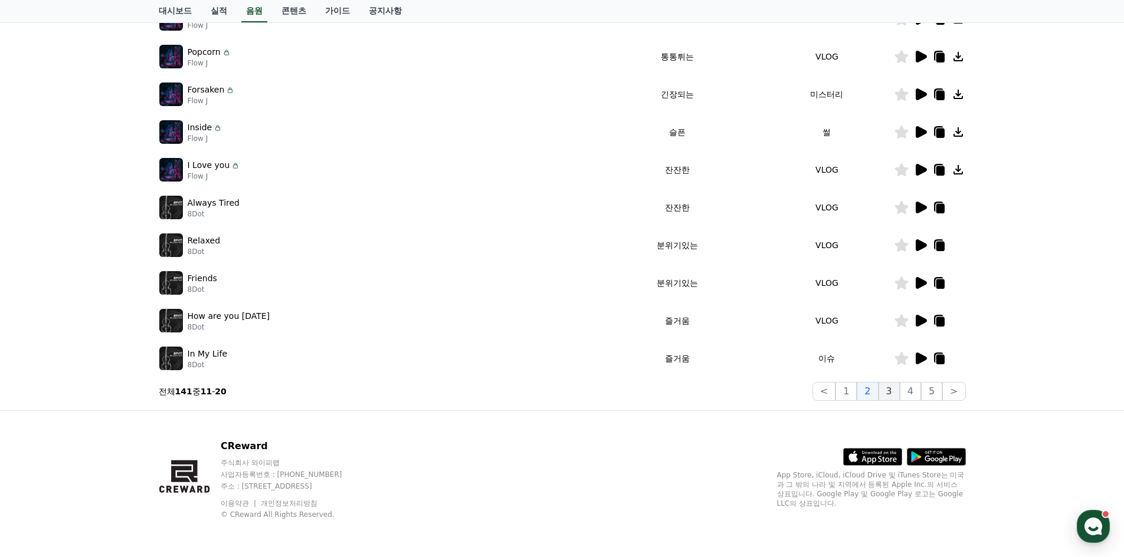
click at [891, 389] on button "3" at bounding box center [888, 391] width 21 height 19
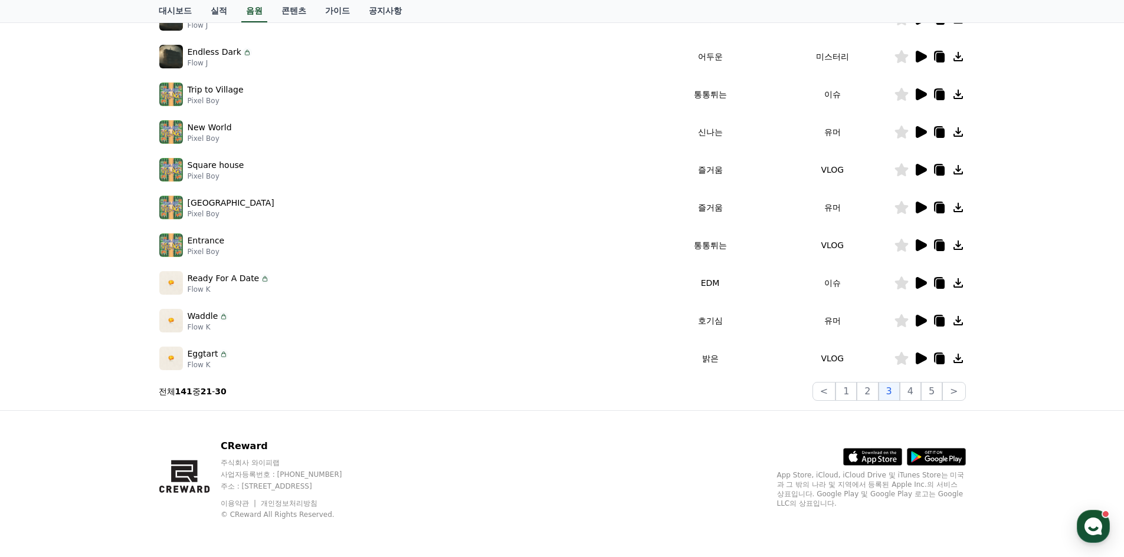
click at [700, 209] on td "즐거움" at bounding box center [710, 208] width 122 height 38
click at [920, 204] on icon at bounding box center [920, 208] width 11 height 12
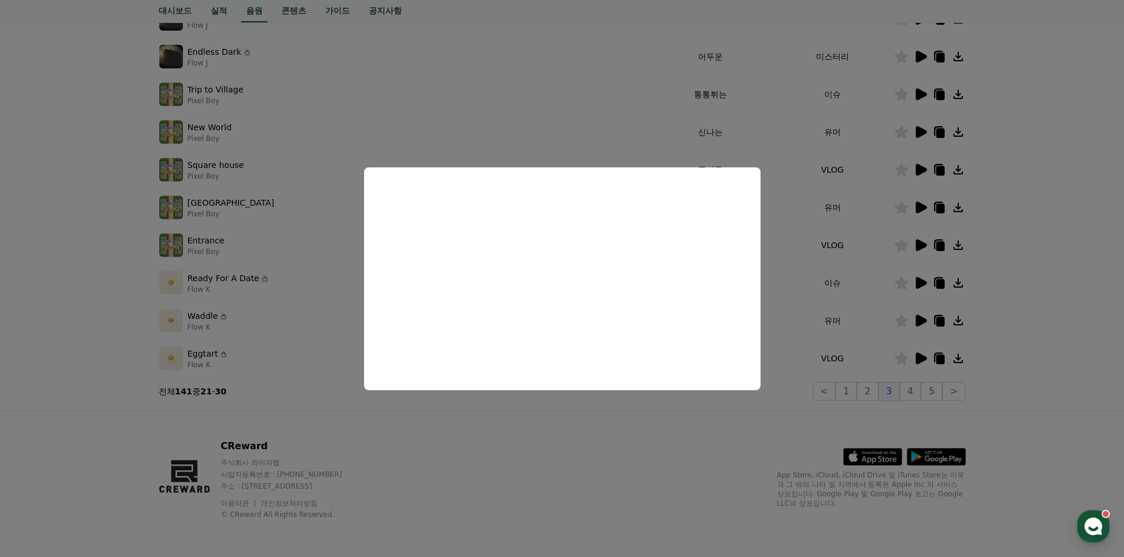
click at [818, 266] on button "close modal" at bounding box center [562, 278] width 1124 height 557
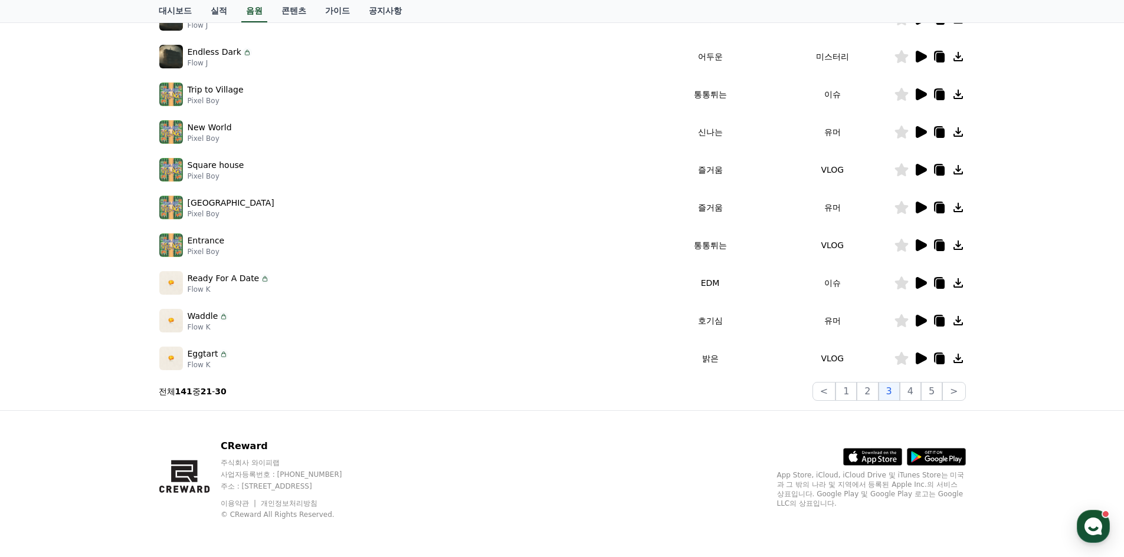
click at [815, 326] on td "유머" at bounding box center [832, 321] width 122 height 38
click at [918, 321] on icon at bounding box center [920, 321] width 11 height 12
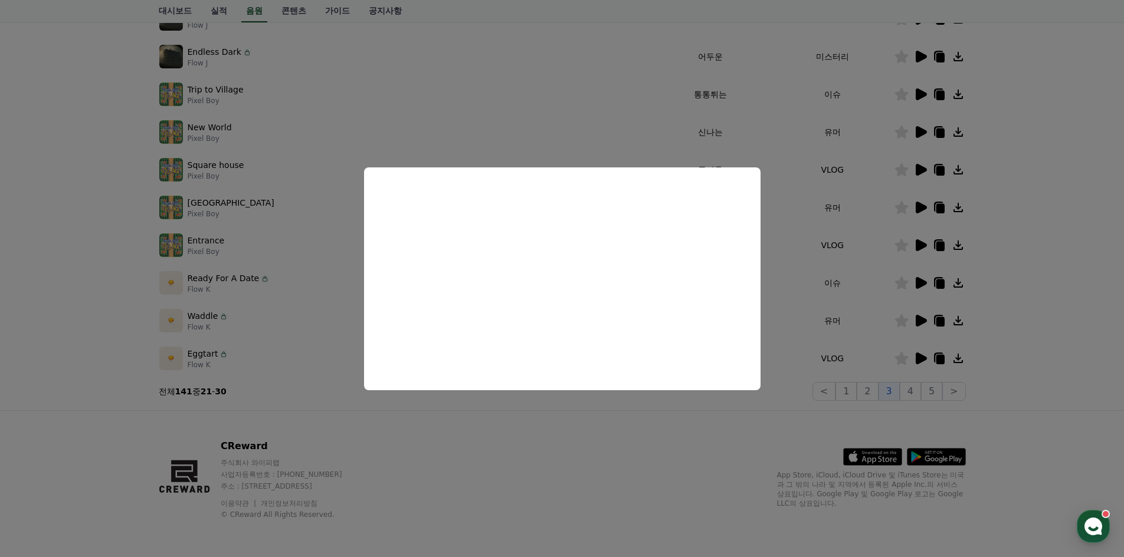
click at [675, 420] on button "close modal" at bounding box center [562, 278] width 1124 height 557
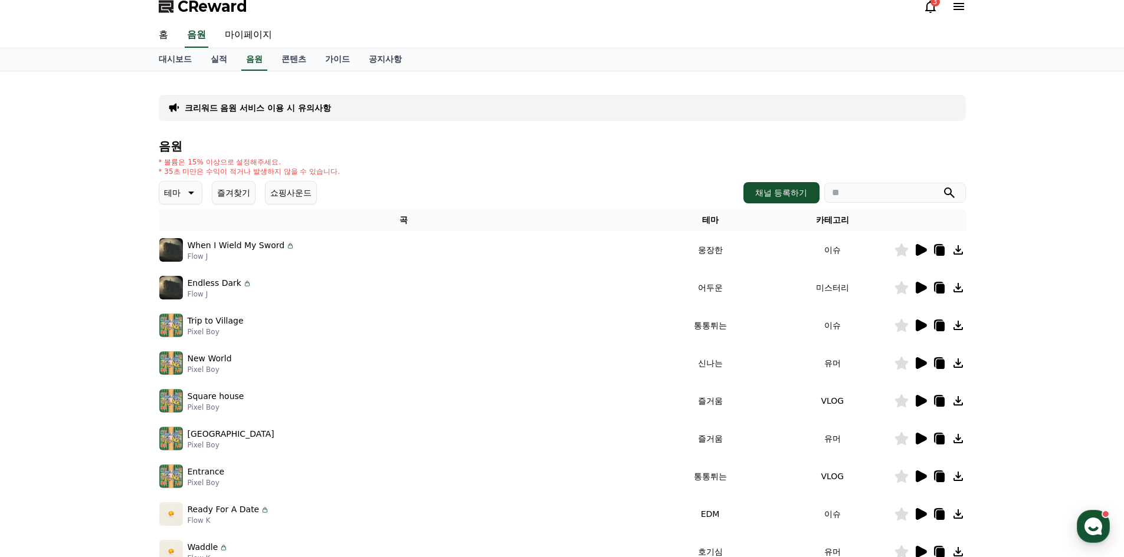
scroll to position [5, 0]
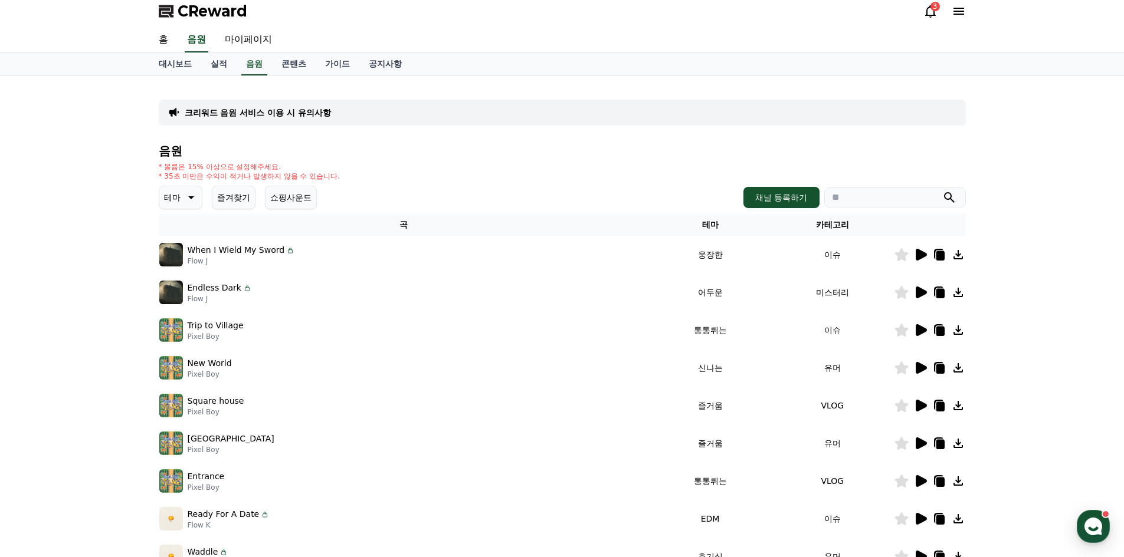
click at [921, 255] on icon at bounding box center [920, 255] width 11 height 12
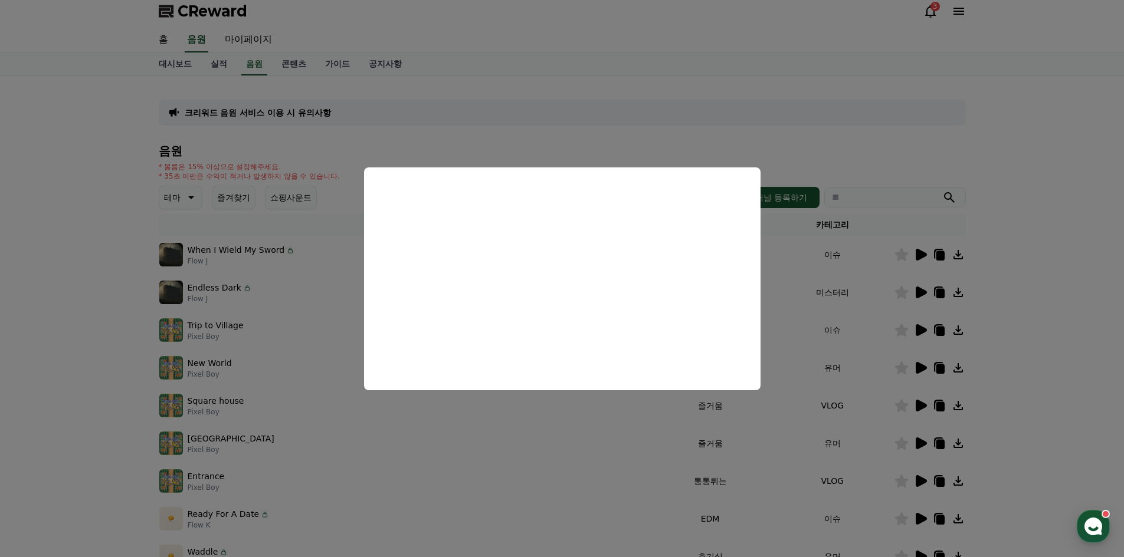
click at [796, 295] on button "close modal" at bounding box center [562, 278] width 1124 height 557
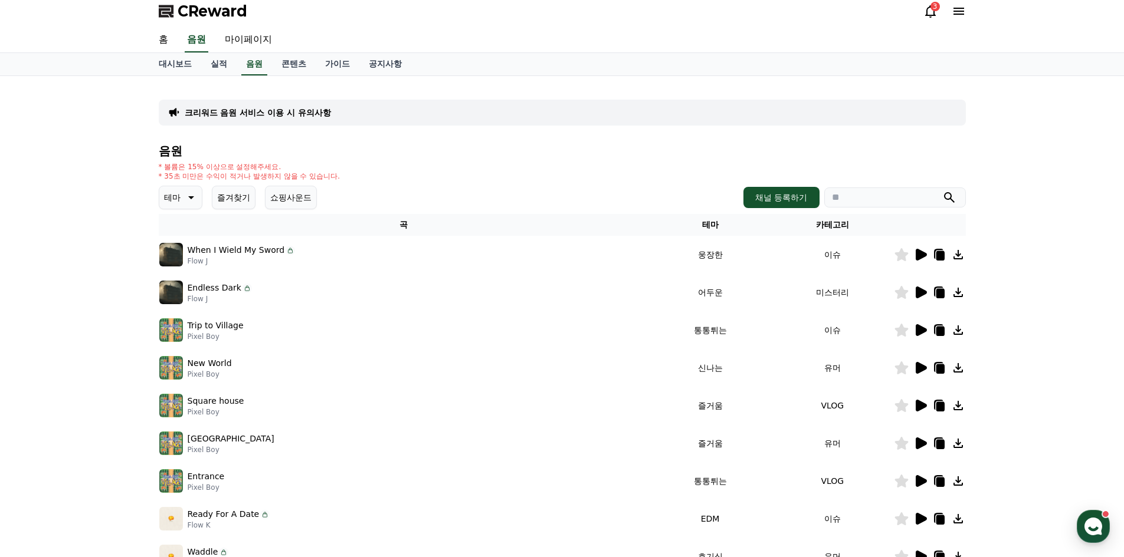
click at [920, 294] on icon at bounding box center [920, 293] width 11 height 12
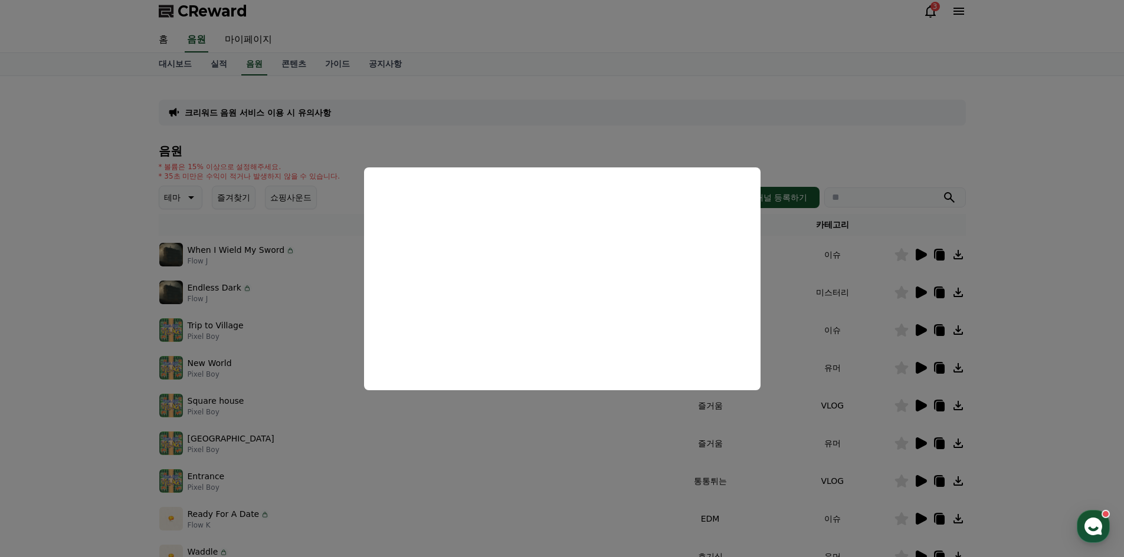
click at [796, 314] on button "close modal" at bounding box center [562, 278] width 1124 height 557
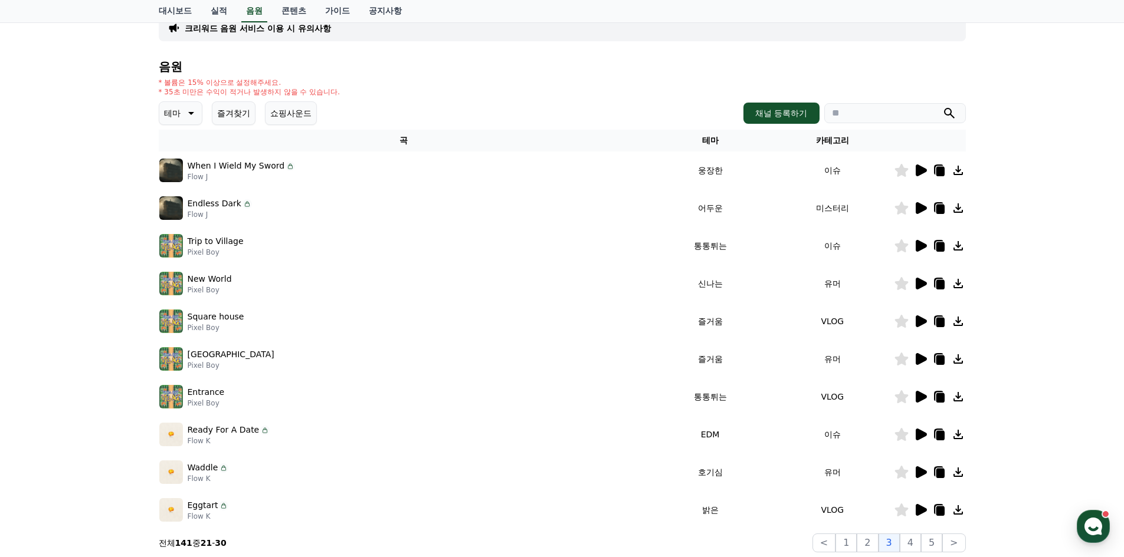
scroll to position [241, 0]
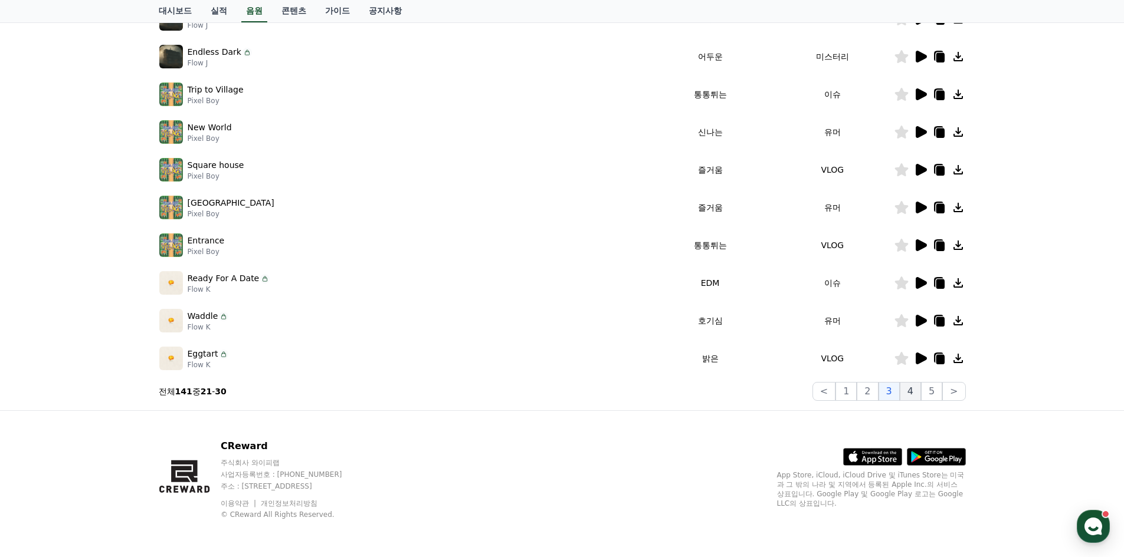
click at [914, 393] on button "4" at bounding box center [909, 391] width 21 height 19
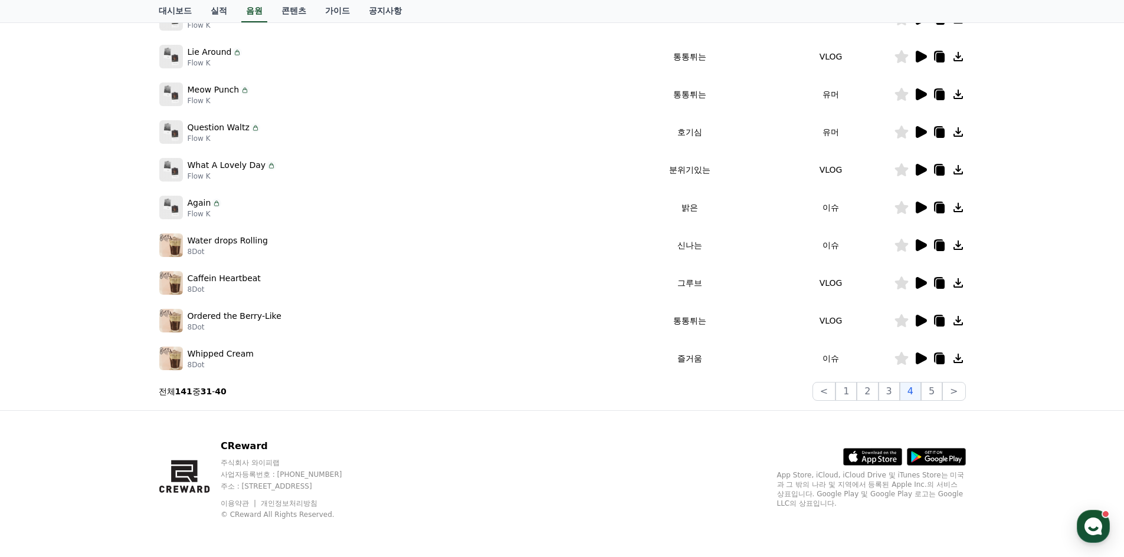
click at [920, 247] on icon at bounding box center [920, 245] width 11 height 12
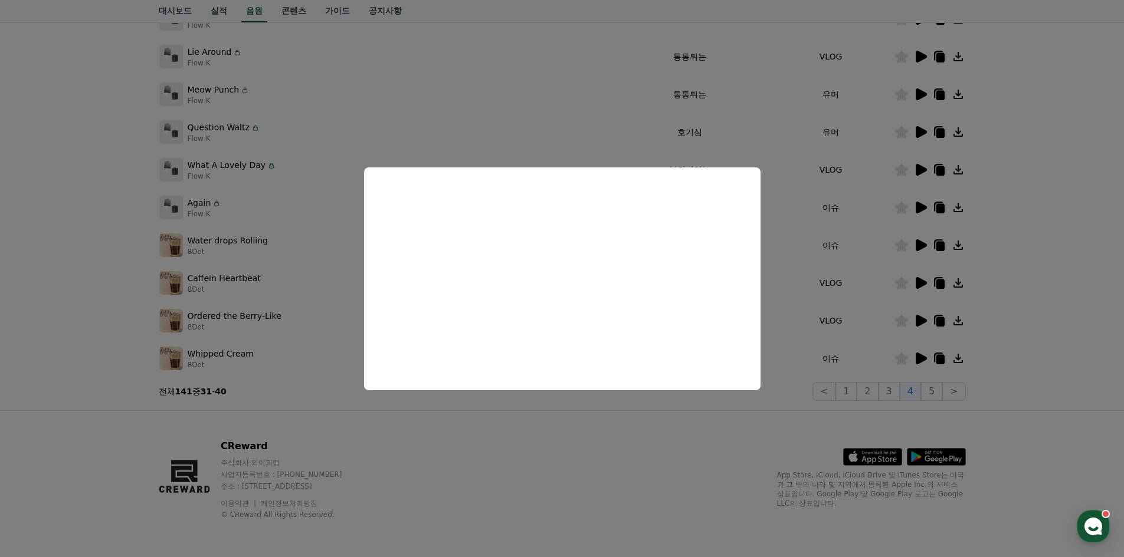
click at [685, 445] on button "close modal" at bounding box center [562, 278] width 1124 height 557
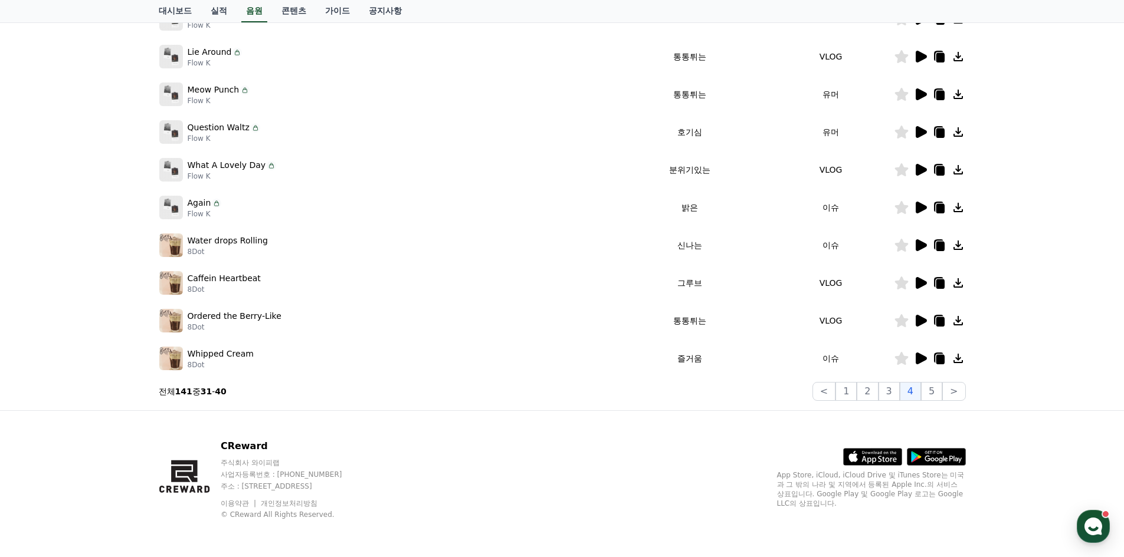
click at [962, 244] on icon at bounding box center [958, 245] width 14 height 14
click at [959, 246] on icon at bounding box center [957, 245] width 9 height 9
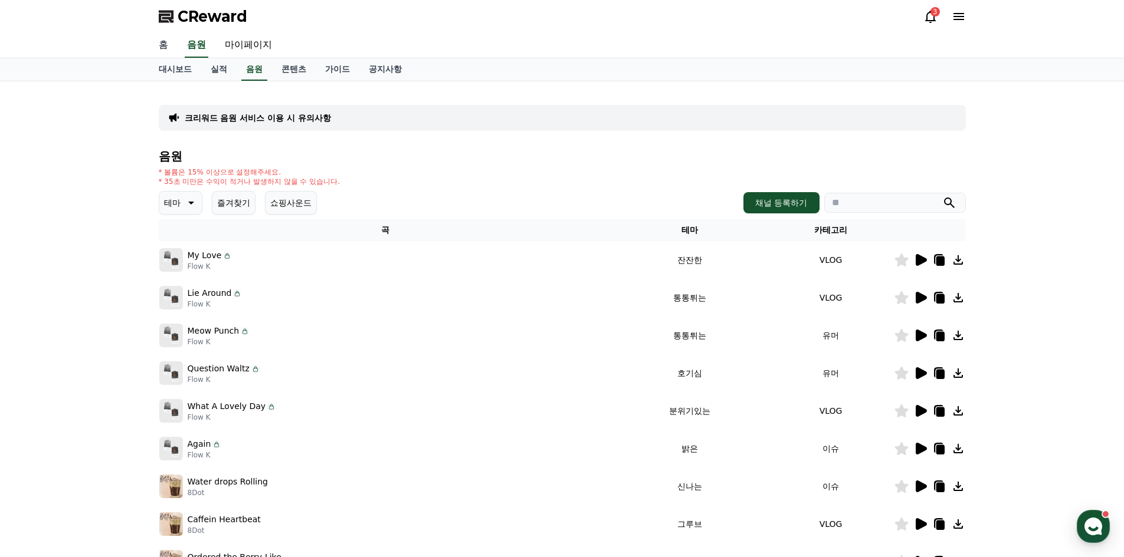
click at [168, 47] on link "홈" at bounding box center [163, 45] width 28 height 25
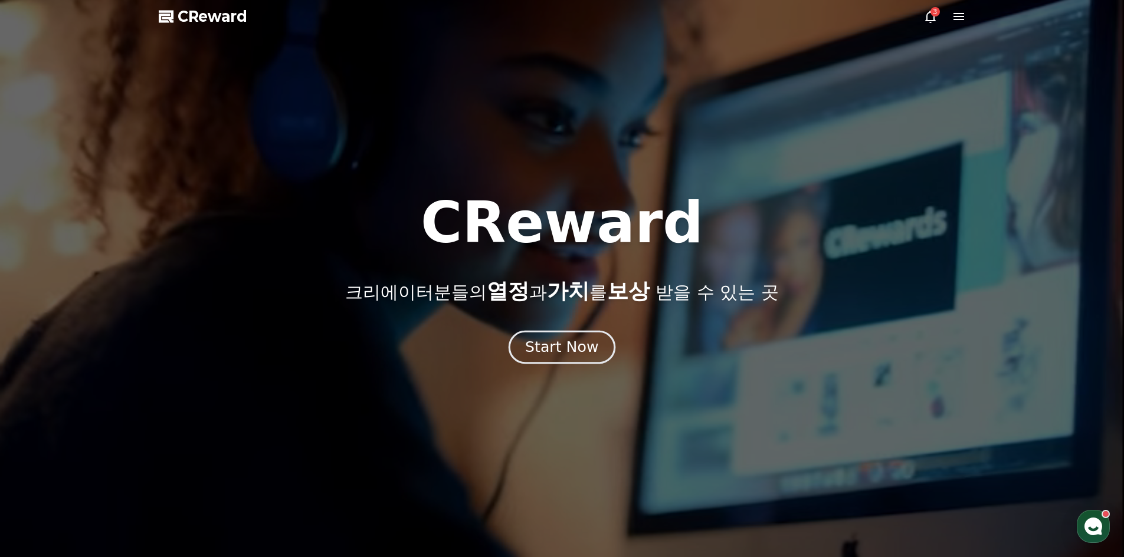
click at [557, 344] on div "Start Now" at bounding box center [561, 347] width 73 height 20
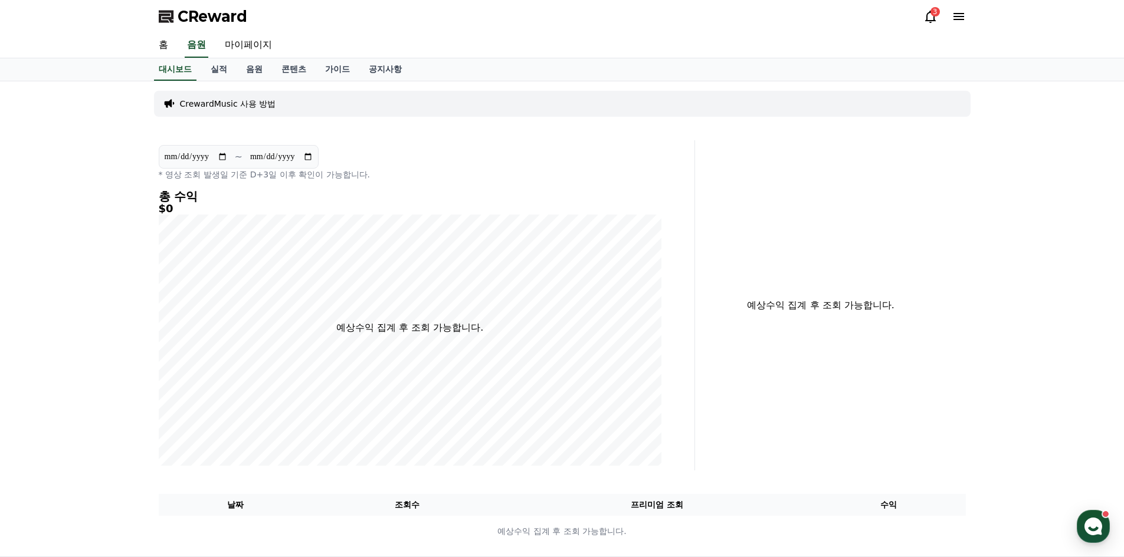
click at [255, 111] on div "CrewardMusic 사용 방법" at bounding box center [562, 104] width 816 height 26
click at [205, 101] on p "CrewardMusic 사용 방법" at bounding box center [228, 104] width 96 height 12
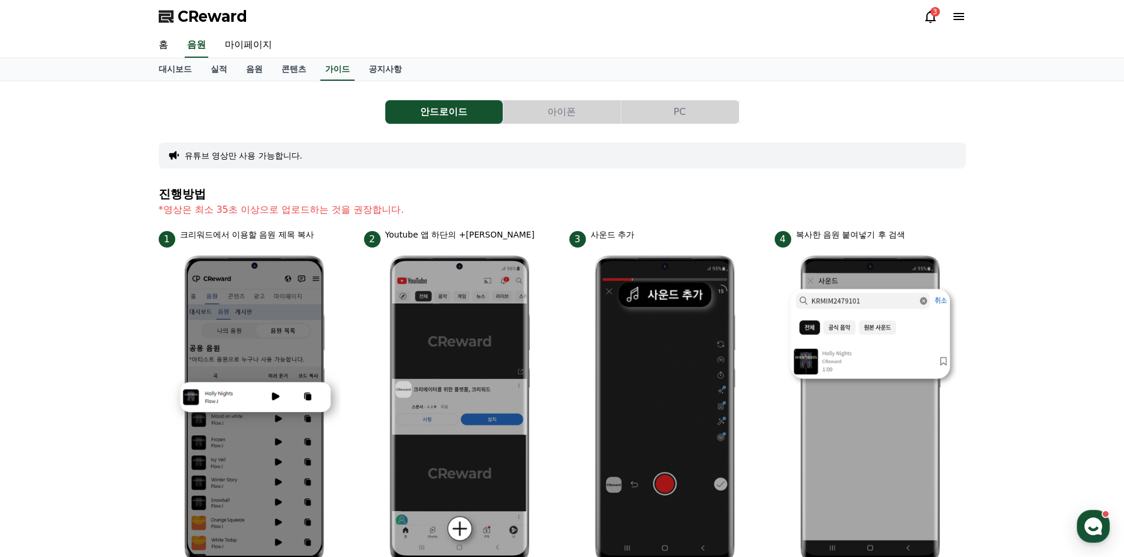
click at [660, 120] on button "PC" at bounding box center [679, 112] width 117 height 24
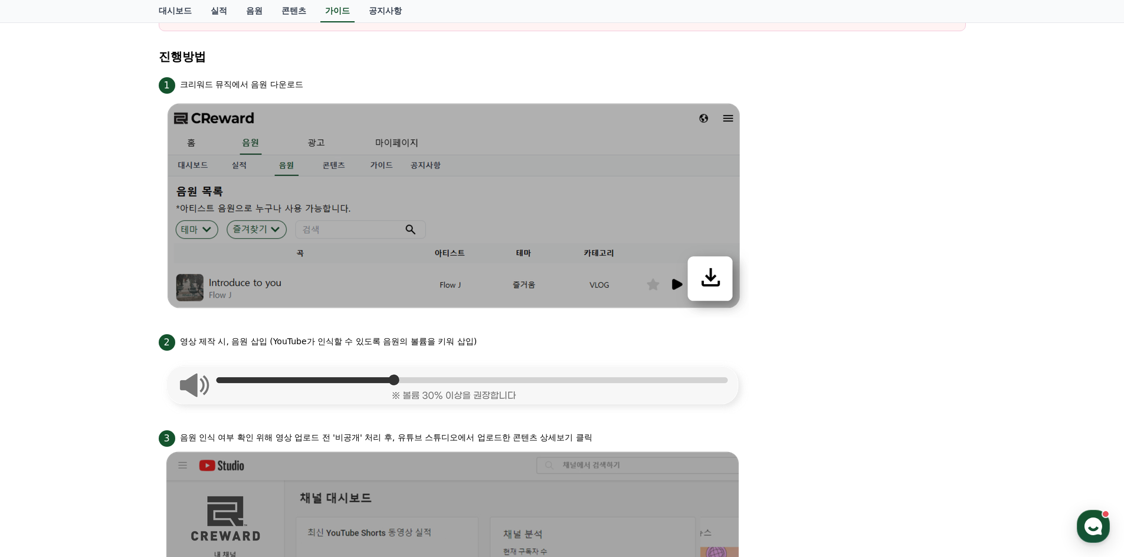
scroll to position [177, 0]
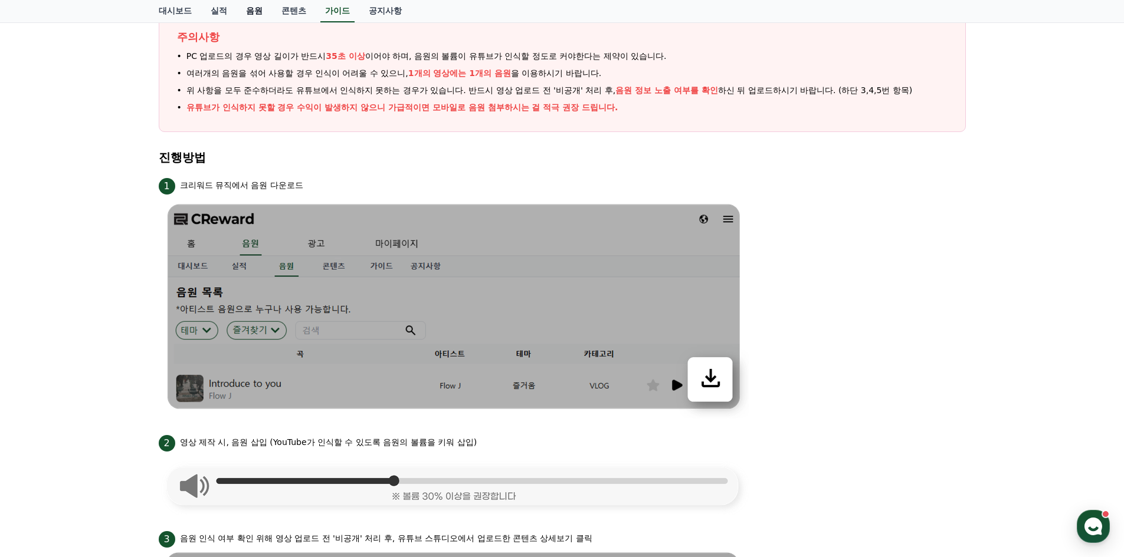
click at [252, 15] on link "음원" at bounding box center [254, 11] width 35 height 22
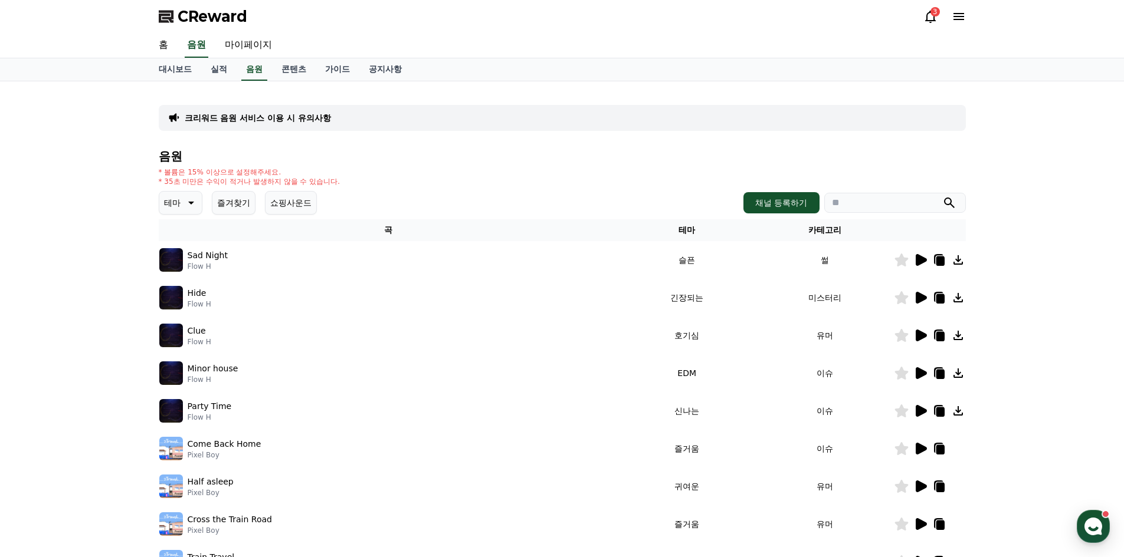
click at [961, 263] on icon at bounding box center [958, 260] width 14 height 14
click at [285, 73] on link "콘텐츠" at bounding box center [294, 69] width 44 height 22
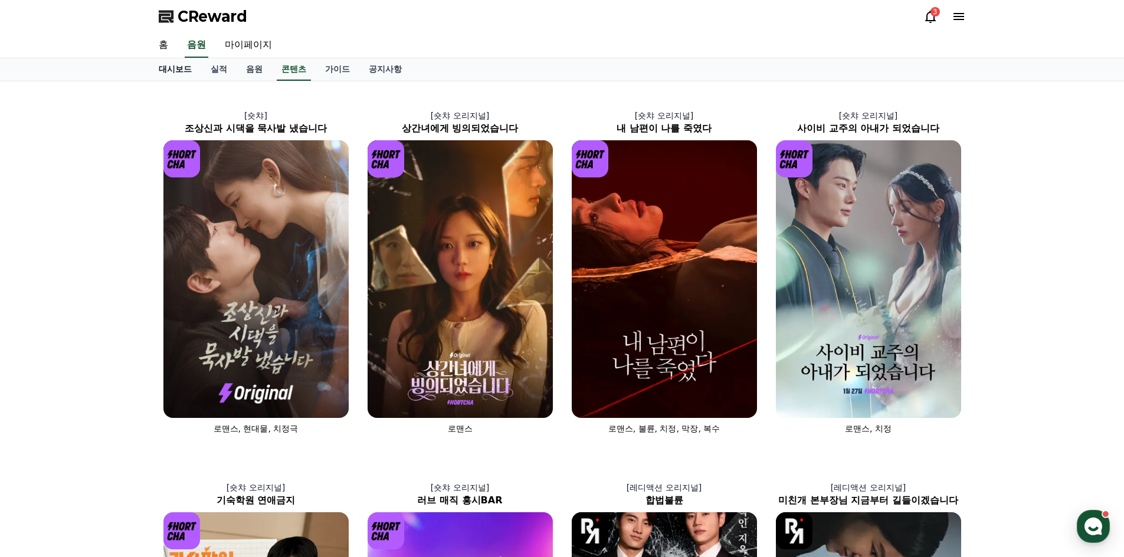
click at [188, 70] on link "대시보드" at bounding box center [175, 69] width 52 height 22
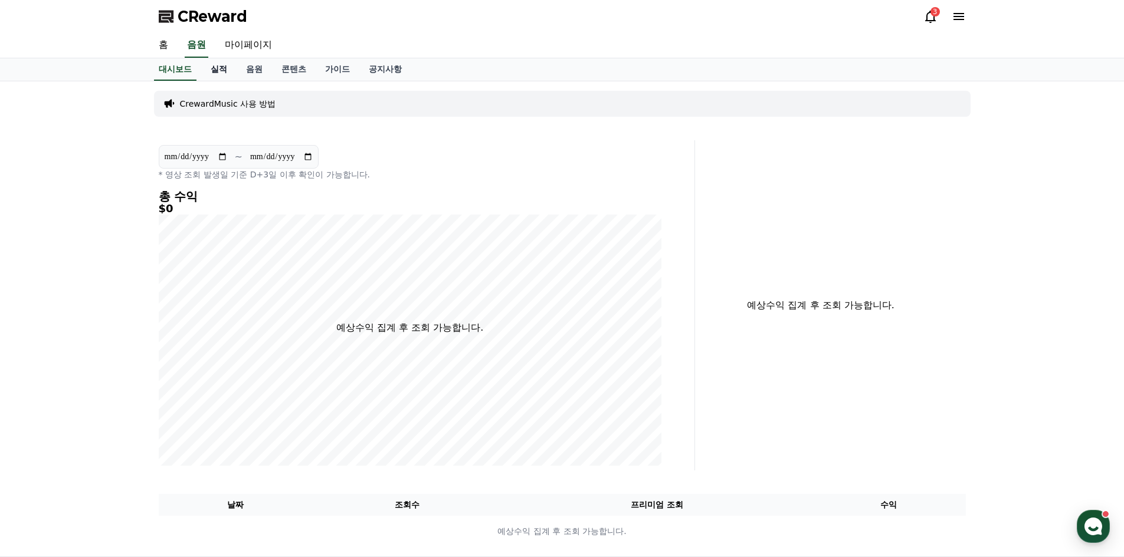
click at [219, 70] on link "실적" at bounding box center [218, 69] width 35 height 22
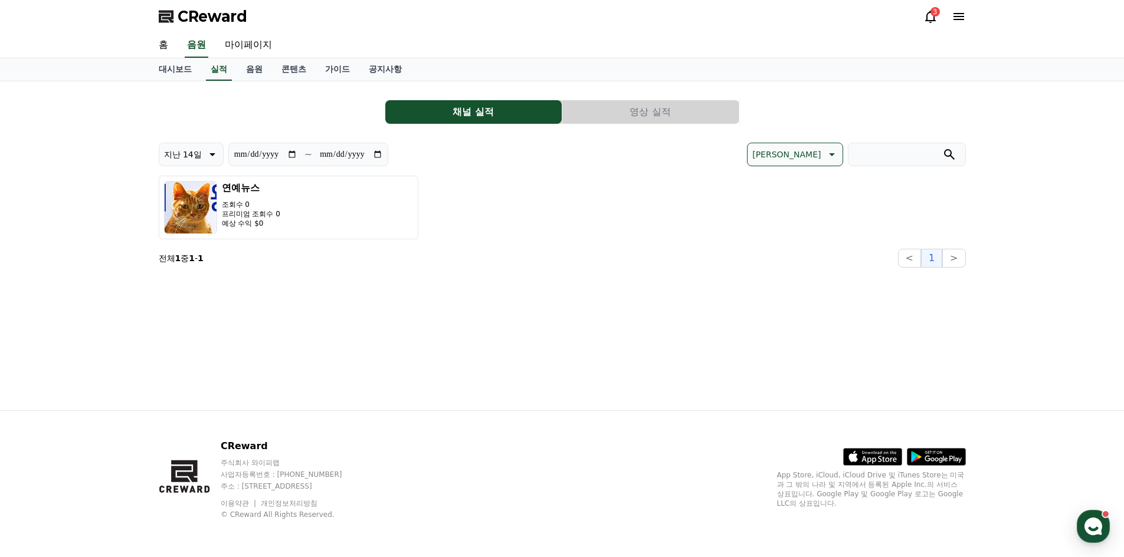
click at [586, 106] on button "영상 실적" at bounding box center [650, 112] width 176 height 24
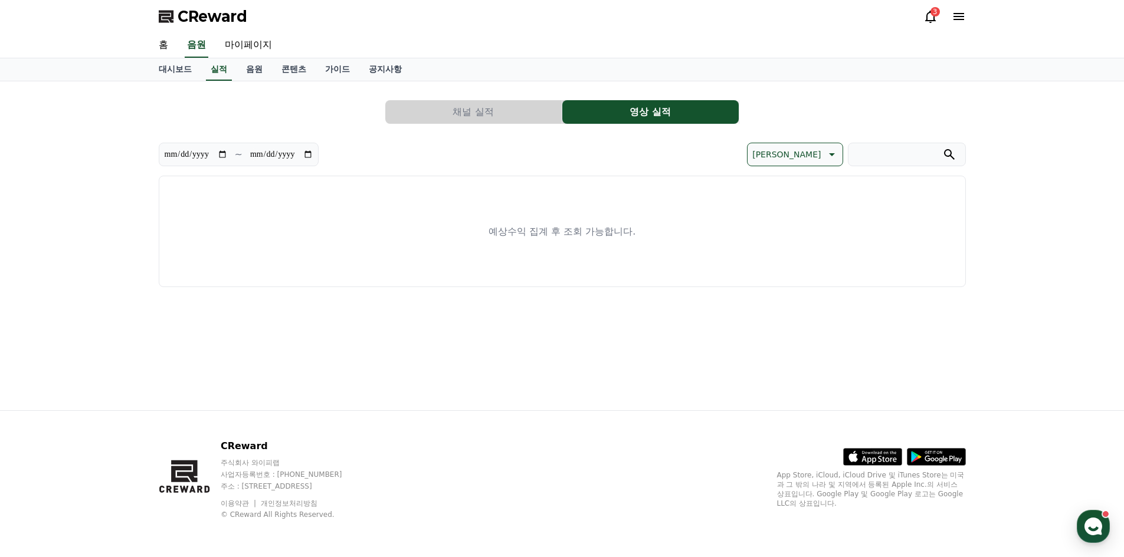
click at [509, 113] on button "채널 실적" at bounding box center [473, 112] width 176 height 24
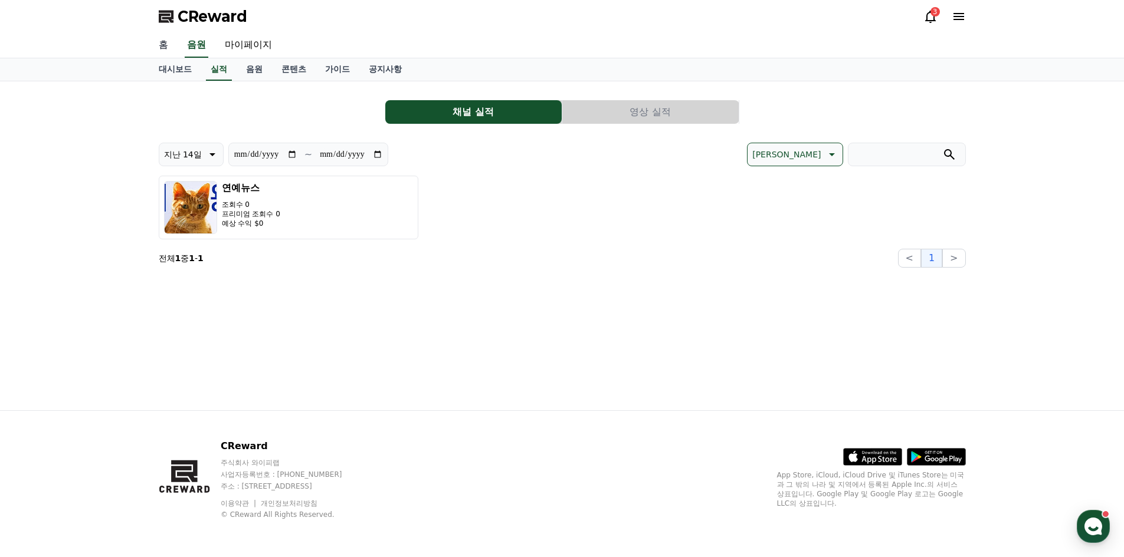
click at [168, 49] on link "홈" at bounding box center [163, 45] width 28 height 25
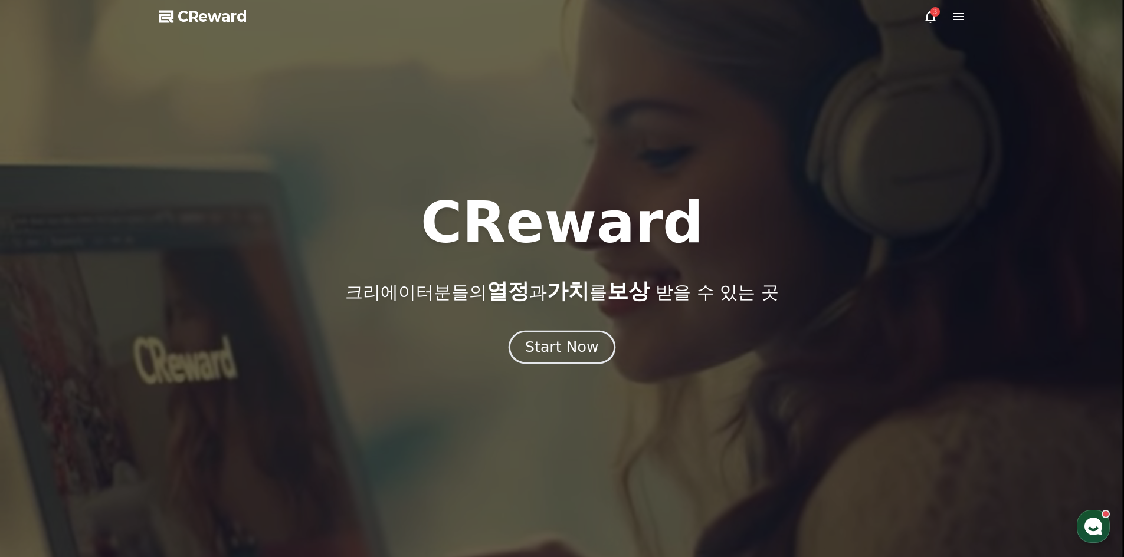
click at [542, 347] on div "Start Now" at bounding box center [561, 347] width 73 height 20
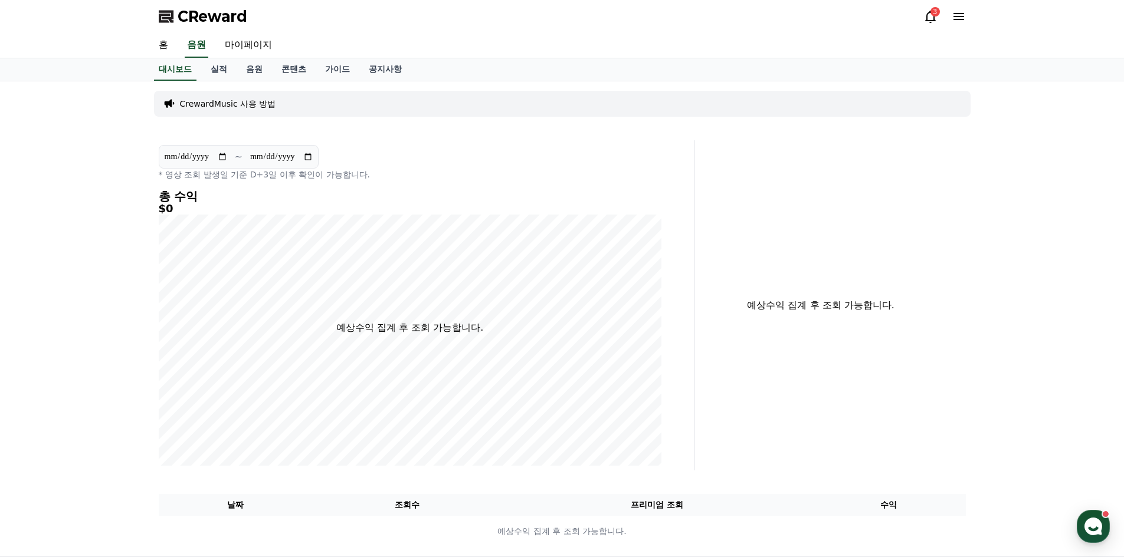
click at [261, 112] on div "CrewardMusic 사용 방법" at bounding box center [562, 104] width 816 height 26
click at [266, 106] on p "CrewardMusic 사용 방법" at bounding box center [228, 104] width 96 height 12
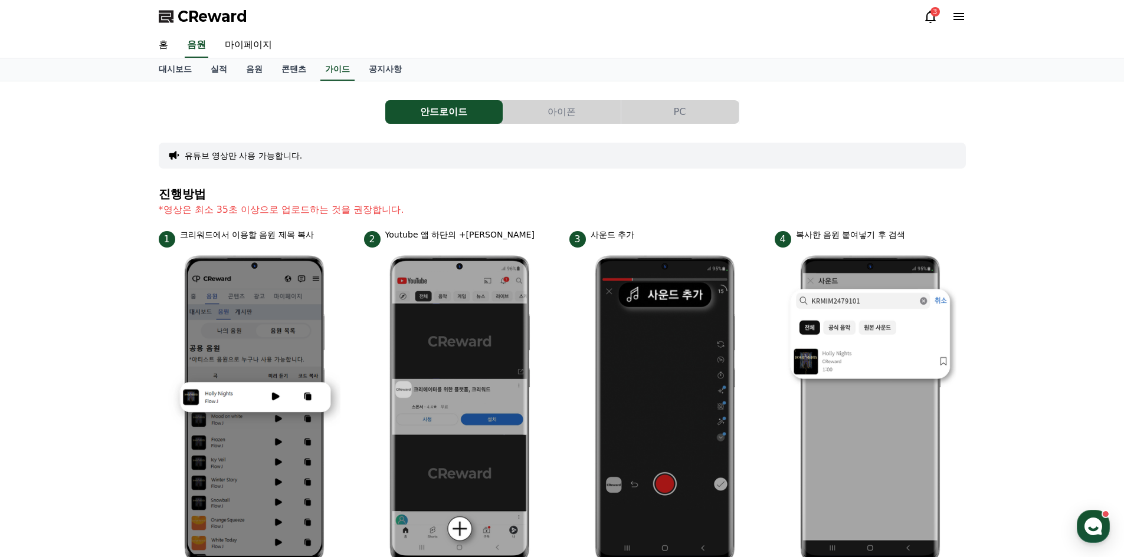
click at [653, 124] on div "안드로이드 아이폰 PC 유튜브 영상만 사용 가능합니다. 진행방법 *영상은 최소 35초 이상으로 업로드하는 것을 권장합니다. 1 크리워드에서 이…" at bounding box center [562, 512] width 807 height 843
click at [664, 124] on div "안드로이드 아이폰 PC 유튜브 영상만 사용 가능합니다. 진행방법 *영상은 최소 35초 이상으로 업로드하는 것을 권장합니다. 1 크리워드에서 이…" at bounding box center [562, 512] width 807 height 843
click at [661, 123] on button "PC" at bounding box center [679, 112] width 117 height 24
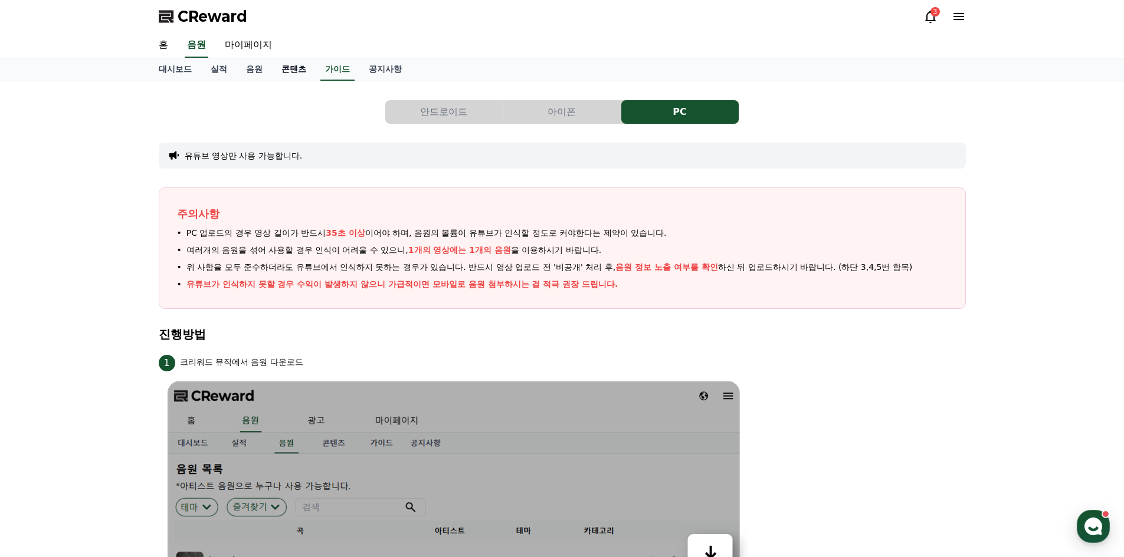
click at [293, 78] on link "콘텐츠" at bounding box center [294, 69] width 44 height 22
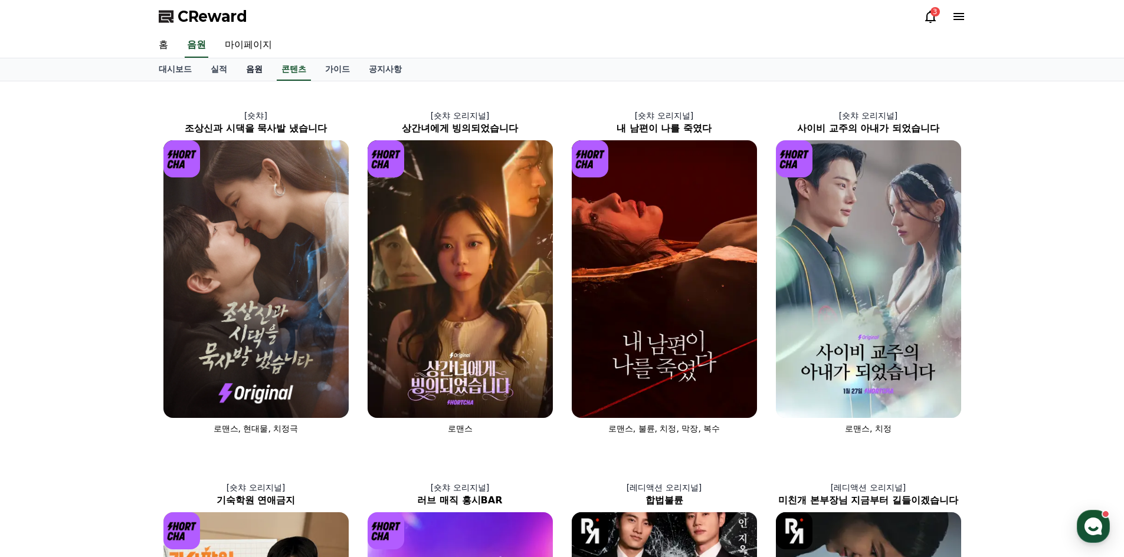
click at [244, 74] on link "음원" at bounding box center [254, 69] width 35 height 22
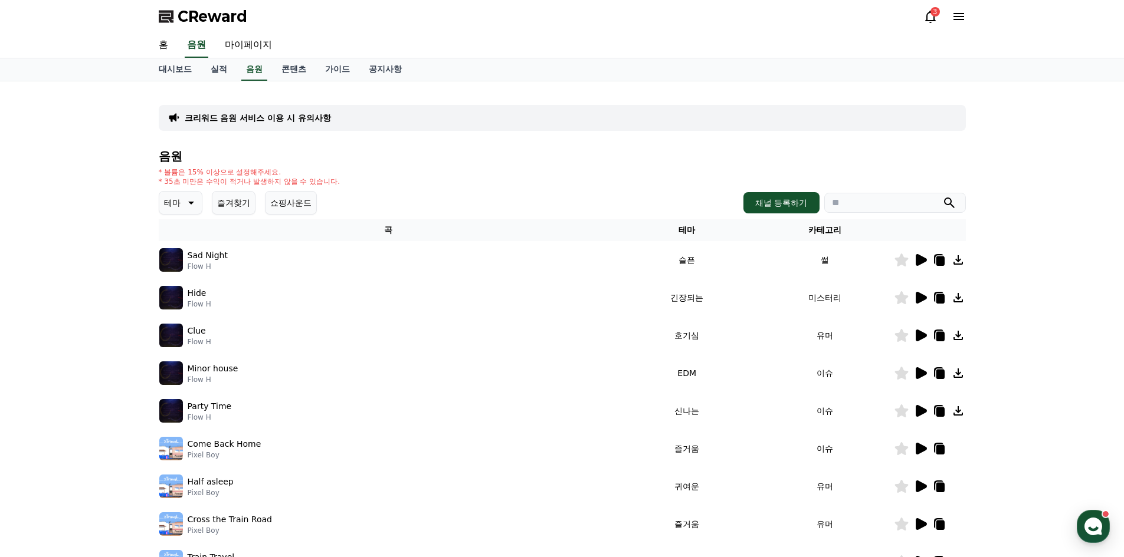
click at [183, 206] on icon at bounding box center [190, 203] width 14 height 14
drag, startPoint x: 92, startPoint y: 272, endPoint x: 85, endPoint y: 267, distance: 8.8
click at [89, 270] on div "크리워드 음원 서비스 이용 시 유의사항 음원 * 볼륨은 15% 이상으로 설정해주세요. * 35초 미만은 수익이 적거나 발생하지 않을 수 있습니…" at bounding box center [562, 366] width 1124 height 570
click at [92, 205] on div "크리워드 음원 서비스 이용 시 유의사항 음원 * 볼륨은 15% 이상으로 설정해주세요. * 35초 미만은 수익이 적거나 발생하지 않을 수 있습니…" at bounding box center [562, 366] width 1124 height 570
drag, startPoint x: 185, startPoint y: 218, endPoint x: 180, endPoint y: 198, distance: 20.7
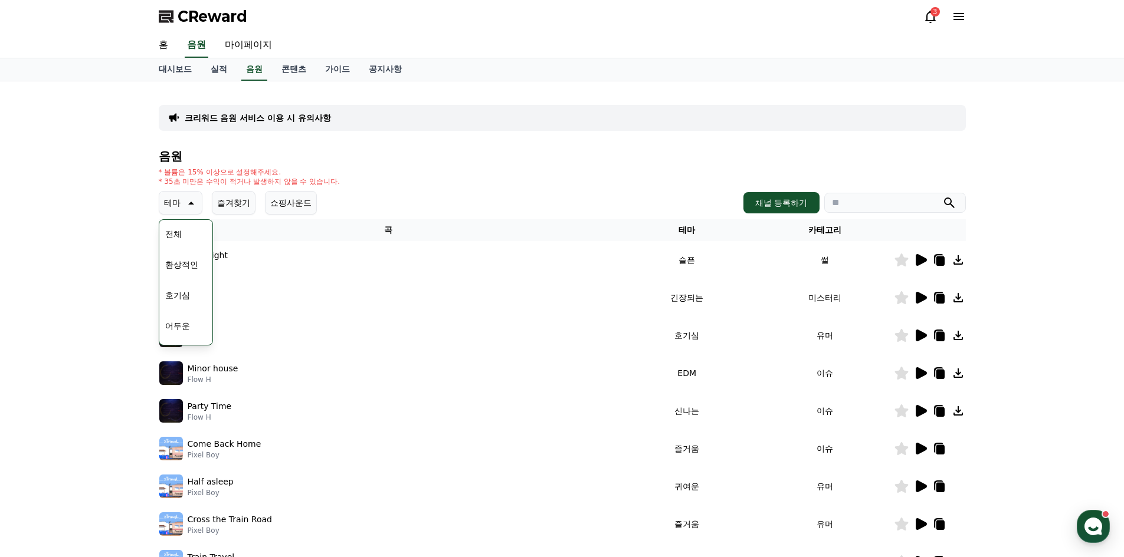
click at [183, 208] on div "음원 * 볼륨은 15% 이상으로 설정해주세요. * 35초 미만은 수익이 적거나 발생하지 않을 수 있습니다. 테마 테마 전체 환상적인 호기심 어…" at bounding box center [562, 396] width 807 height 492
click at [180, 197] on p "테마" at bounding box center [172, 203] width 17 height 17
click at [109, 199] on div "크리워드 음원 서비스 이용 시 유의사항 음원 * 볼륨은 15% 이상으로 설정해주세요. * 35초 미만은 수익이 적거나 발생하지 않을 수 있습니…" at bounding box center [562, 366] width 1124 height 570
click at [953, 259] on icon at bounding box center [958, 260] width 14 height 14
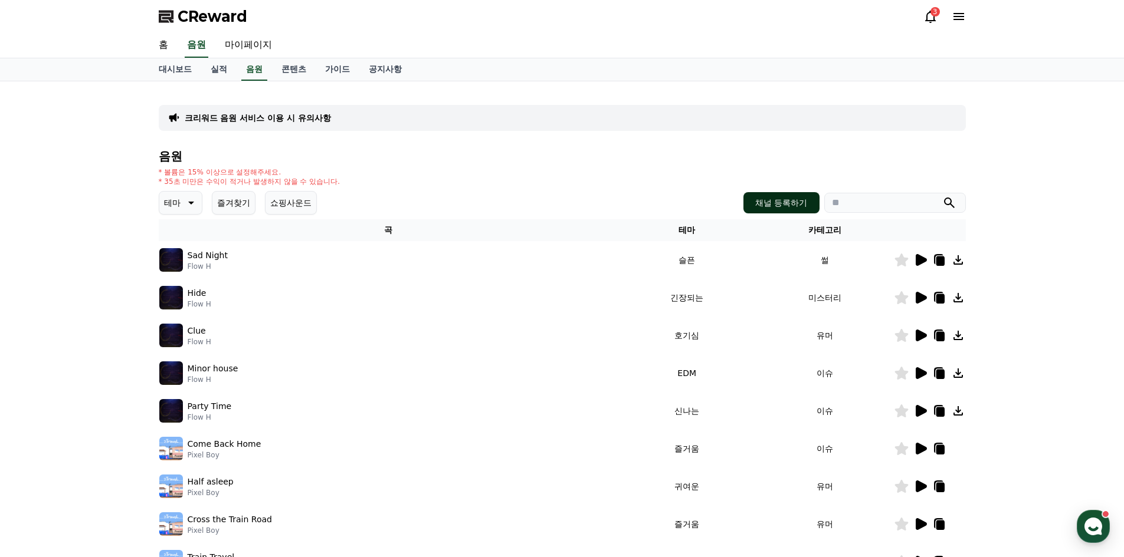
click at [793, 205] on button "채널 등록하기" at bounding box center [780, 202] width 75 height 21
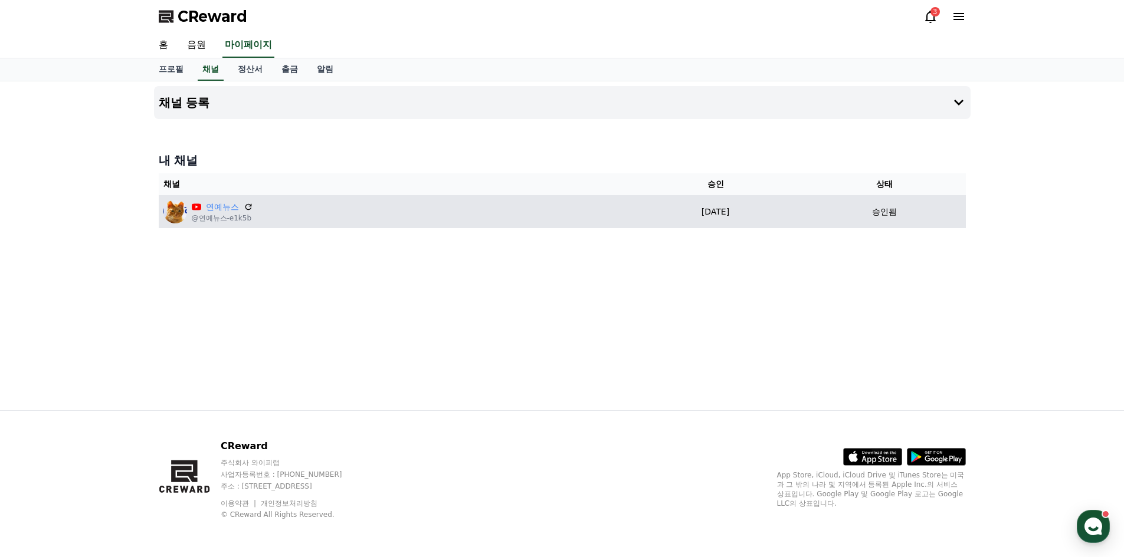
click at [587, 211] on td "연예뉴스 @연예뉴스-e1k5b" at bounding box center [393, 211] width 468 height 33
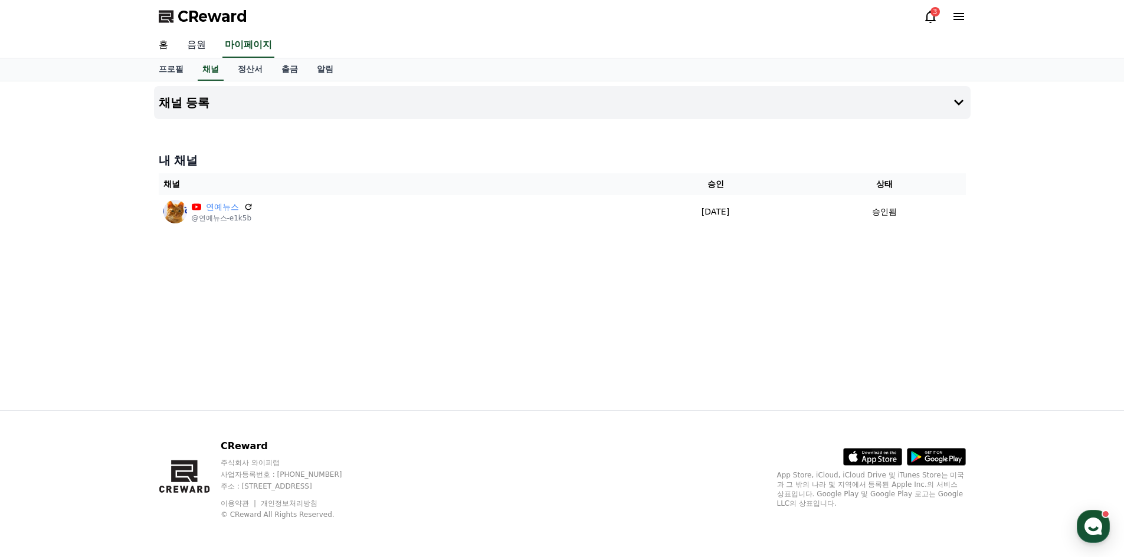
click at [199, 40] on link "음원" at bounding box center [197, 45] width 38 height 25
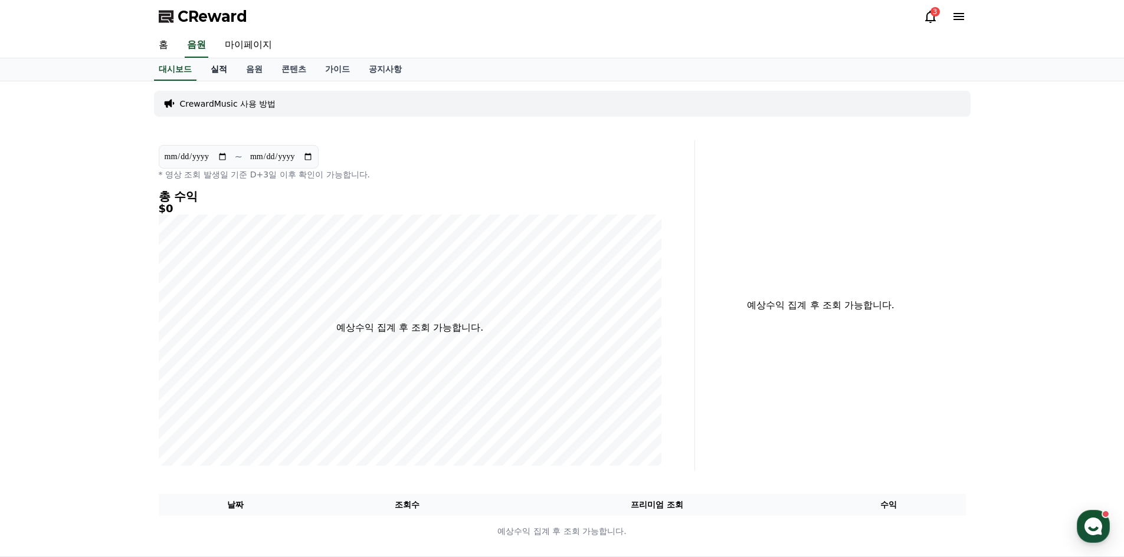
click at [218, 65] on link "실적" at bounding box center [218, 69] width 35 height 22
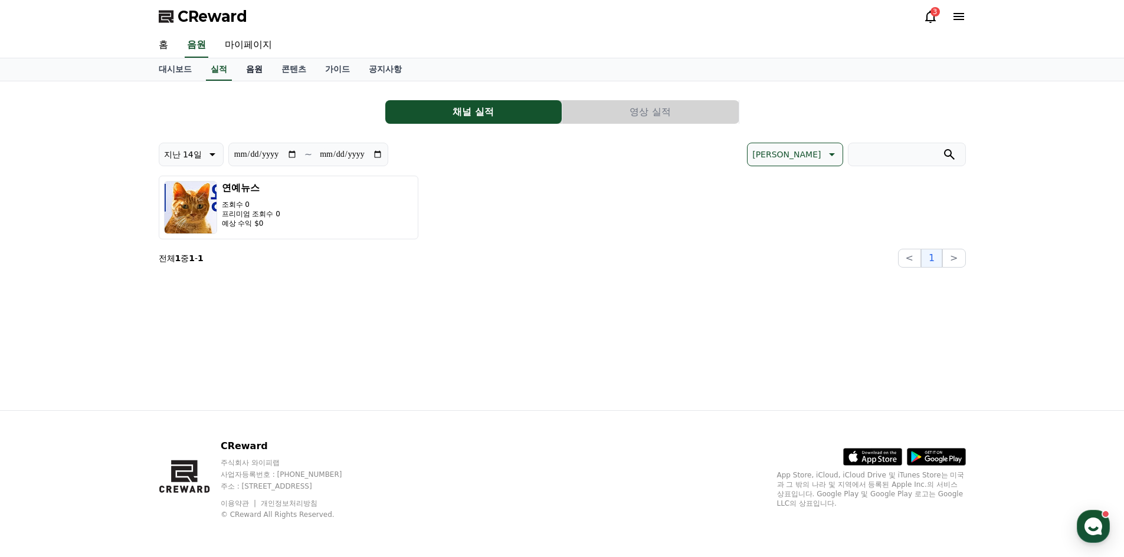
click at [252, 70] on link "음원" at bounding box center [254, 69] width 35 height 22
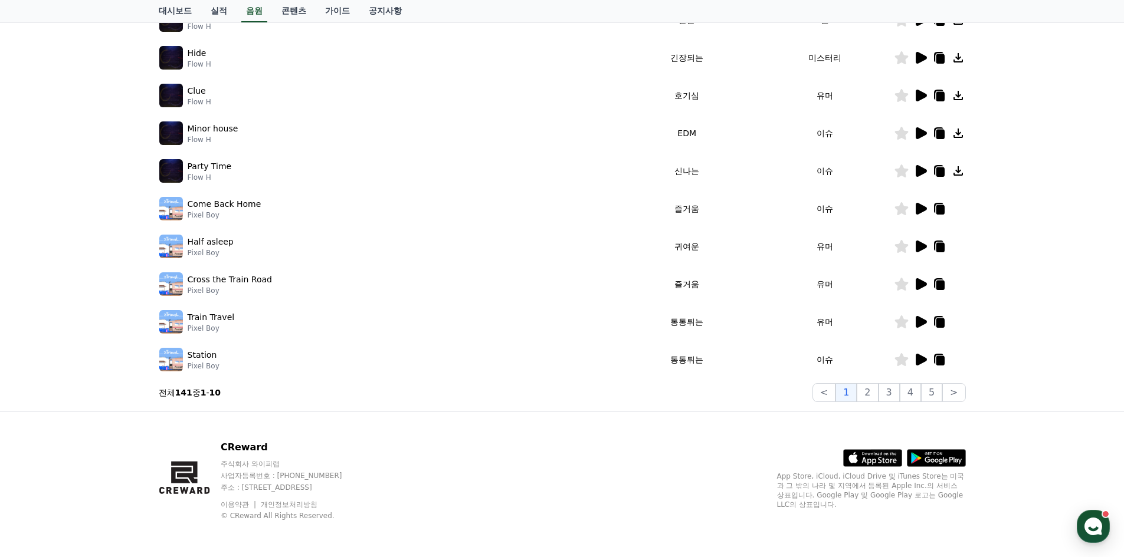
scroll to position [241, 0]
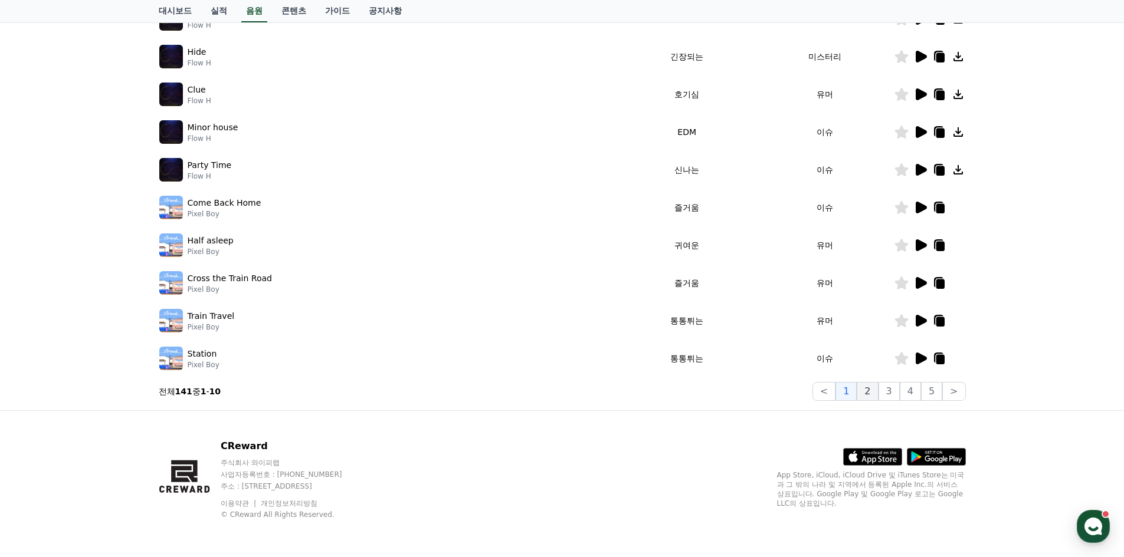
click at [878, 395] on button "2" at bounding box center [866, 391] width 21 height 19
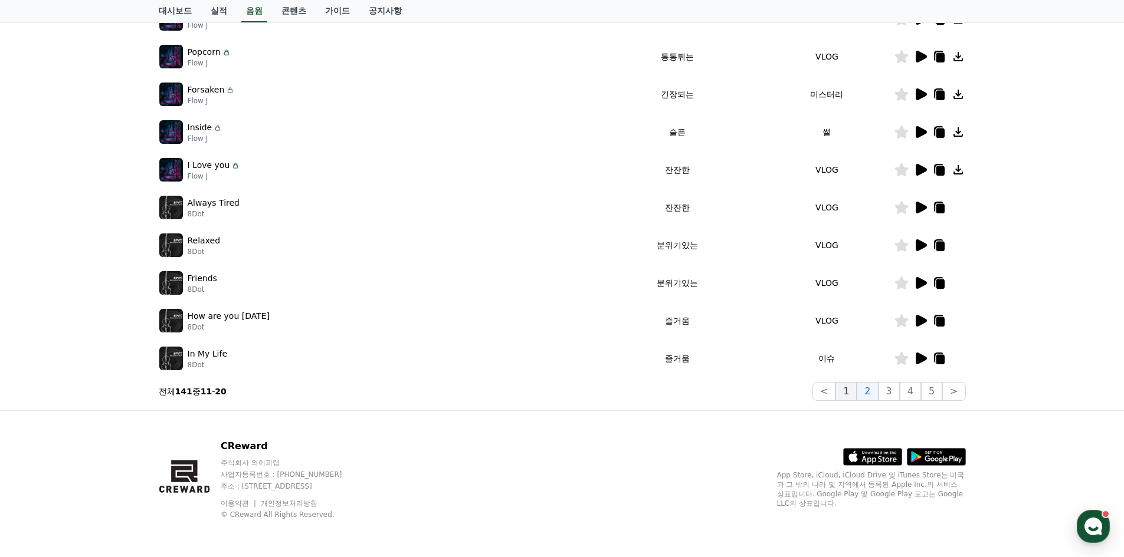
click at [852, 393] on button "1" at bounding box center [845, 391] width 21 height 19
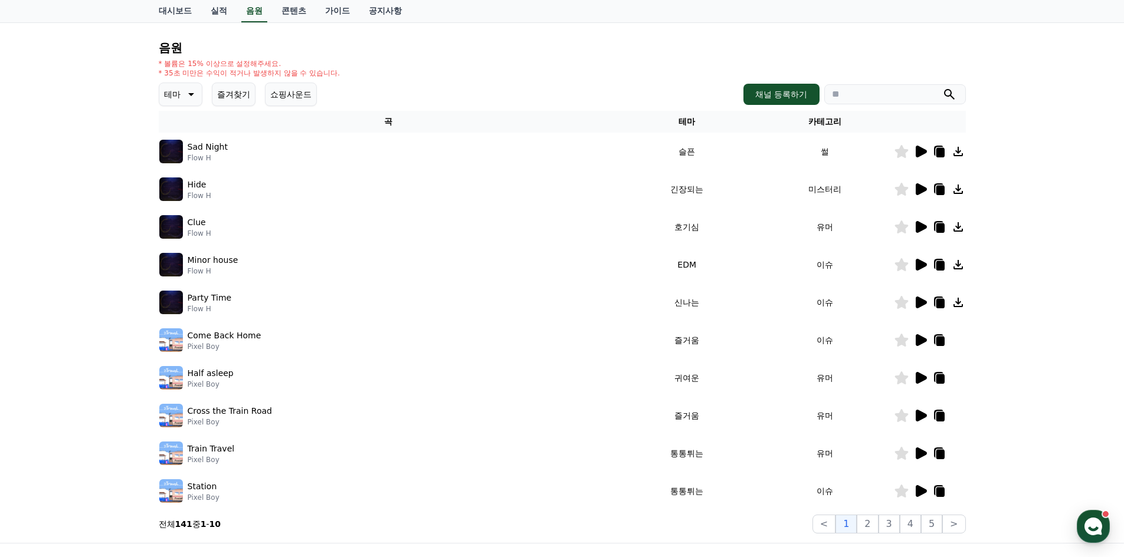
scroll to position [5, 0]
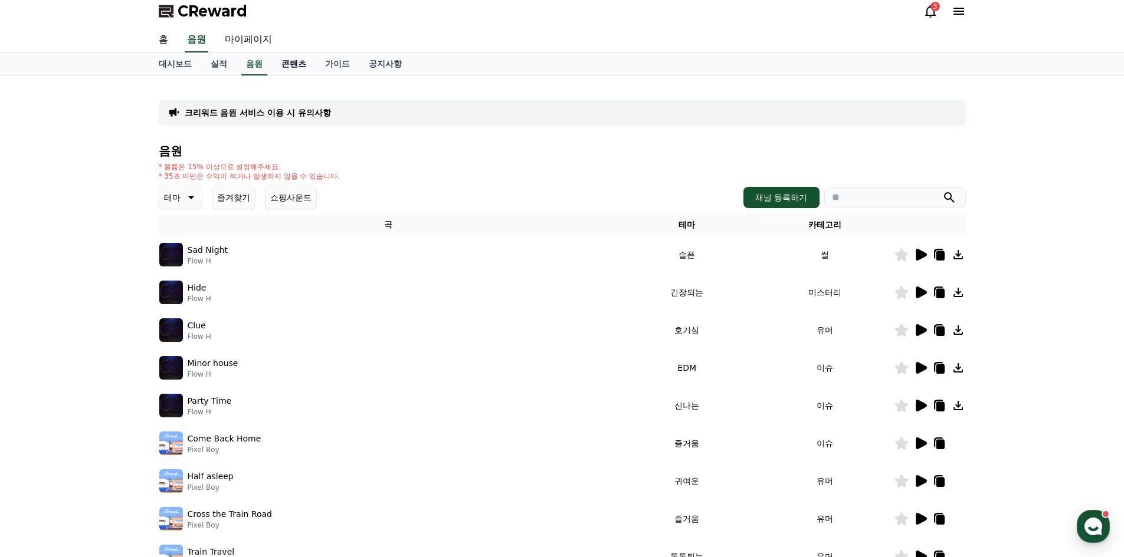
click at [286, 71] on link "콘텐츠" at bounding box center [294, 64] width 44 height 22
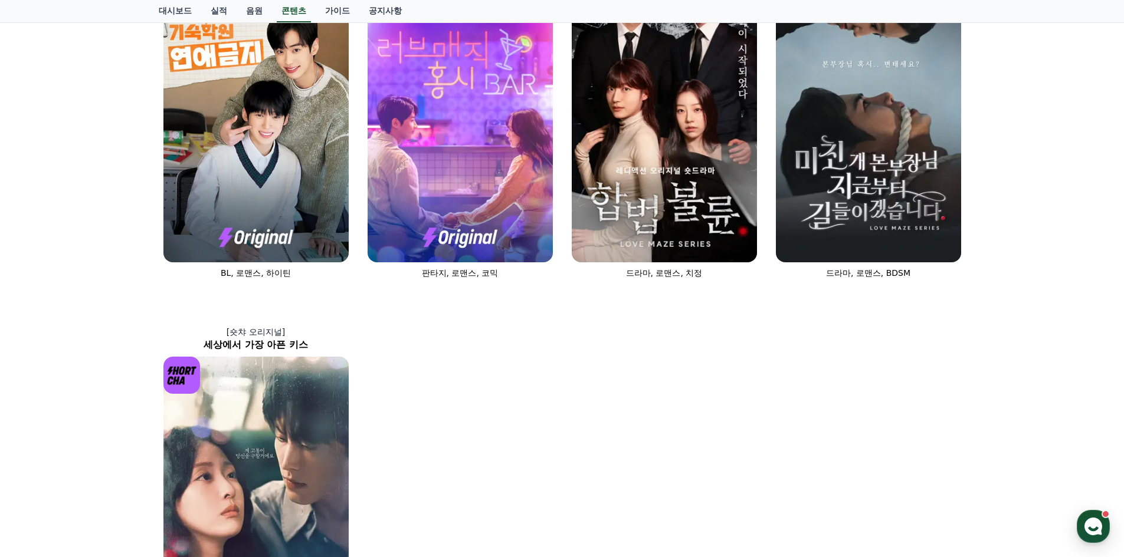
scroll to position [531, 0]
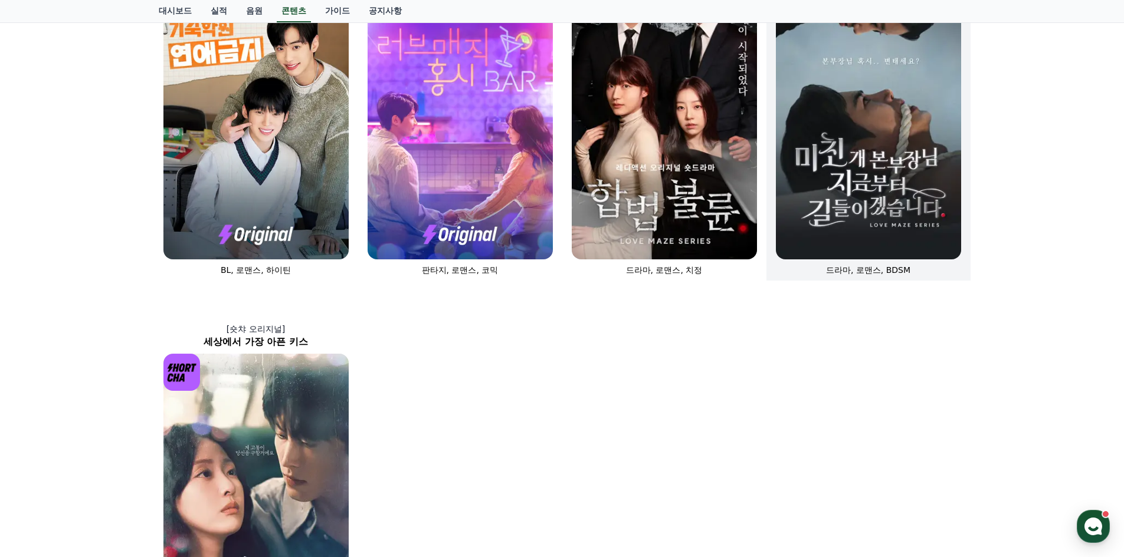
click at [863, 178] on img at bounding box center [868, 121] width 185 height 278
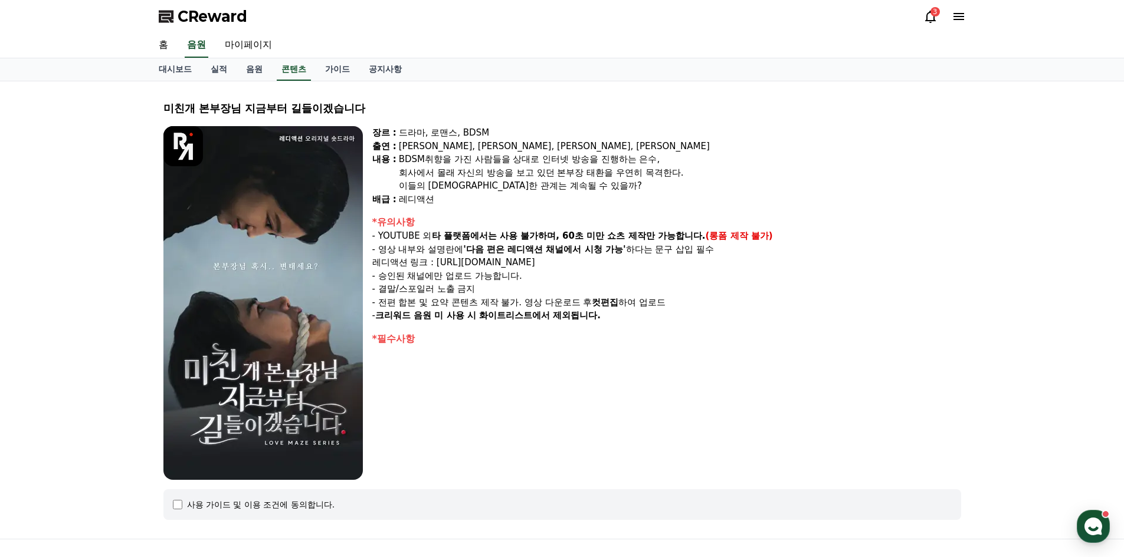
select select
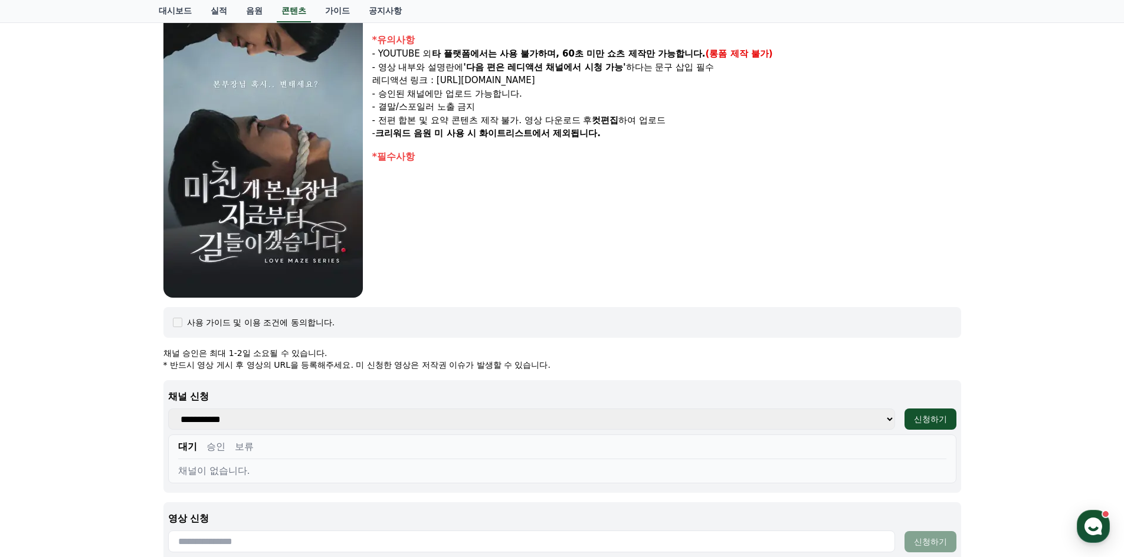
scroll to position [404, 0]
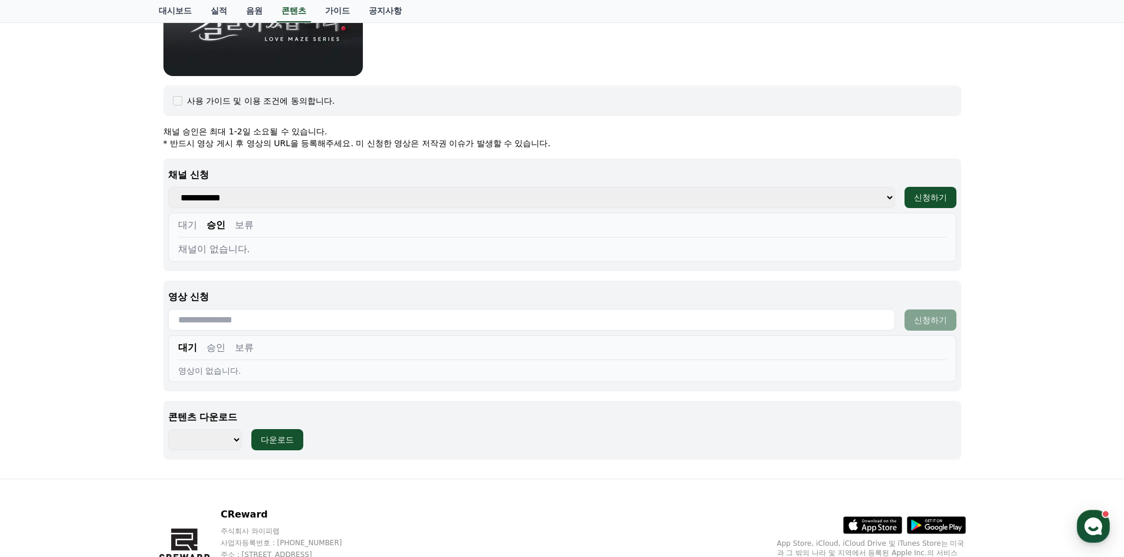
click at [182, 218] on div "대기 승인 보류 채널이 없습니다." at bounding box center [562, 237] width 788 height 49
click at [182, 219] on button "대기" at bounding box center [187, 225] width 19 height 14
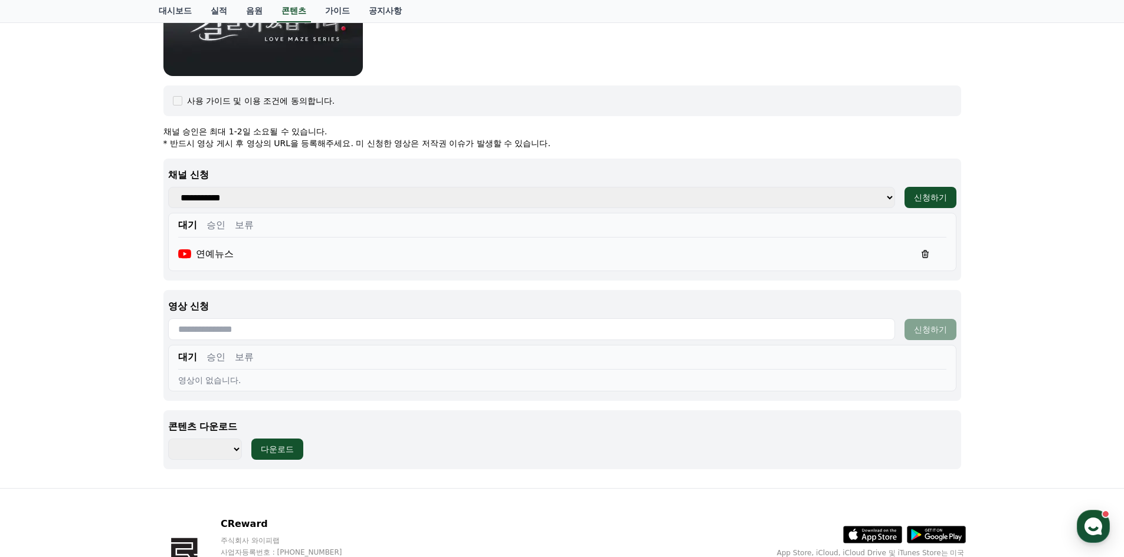
click at [130, 245] on div "미친개 본부장님 지금부터 길들이겠습니다 장르 : 드라마, 로맨스, BDSM 출연 : [PERSON_NAME], [PERSON_NAME], [P…" at bounding box center [562, 82] width 1124 height 811
click at [196, 248] on div "연예뉴스" at bounding box center [206, 254] width 56 height 14
click at [222, 224] on button "승인" at bounding box center [215, 225] width 19 height 14
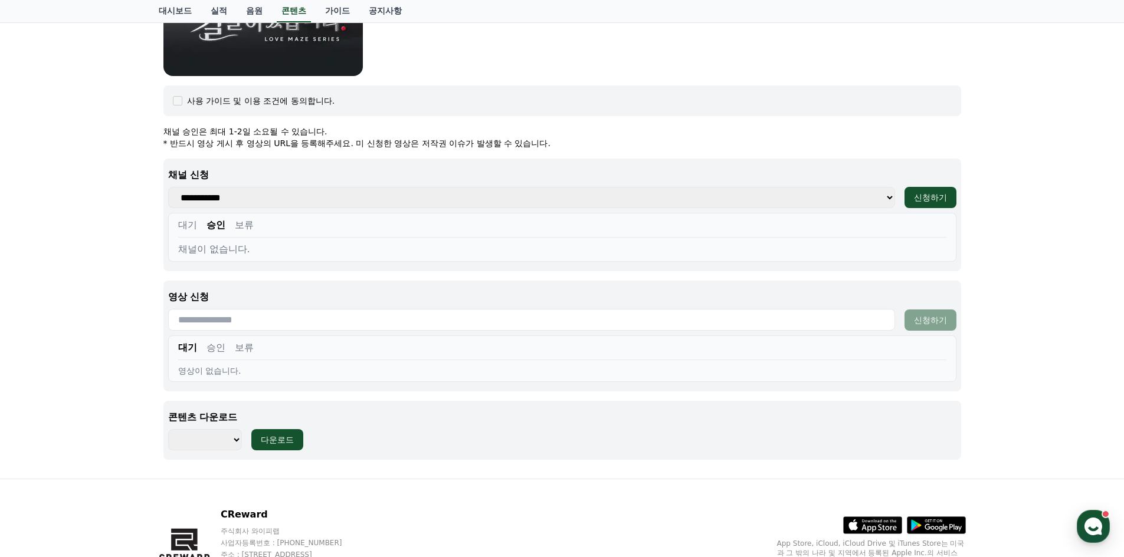
click at [239, 225] on button "보류" at bounding box center [244, 225] width 19 height 14
click at [186, 224] on button "대기" at bounding box center [187, 225] width 19 height 14
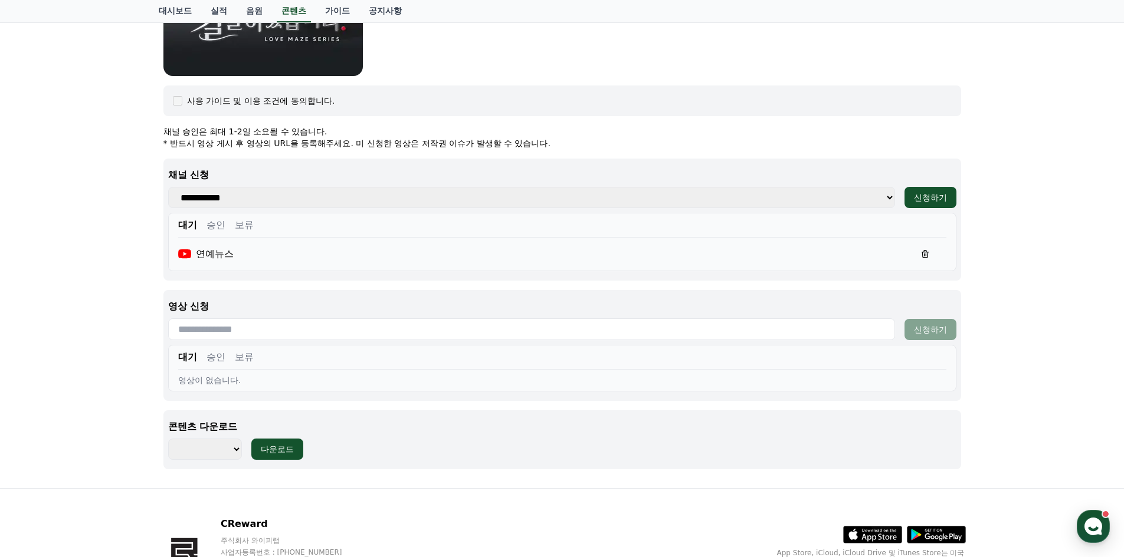
click at [237, 329] on input "text" at bounding box center [531, 329] width 727 height 22
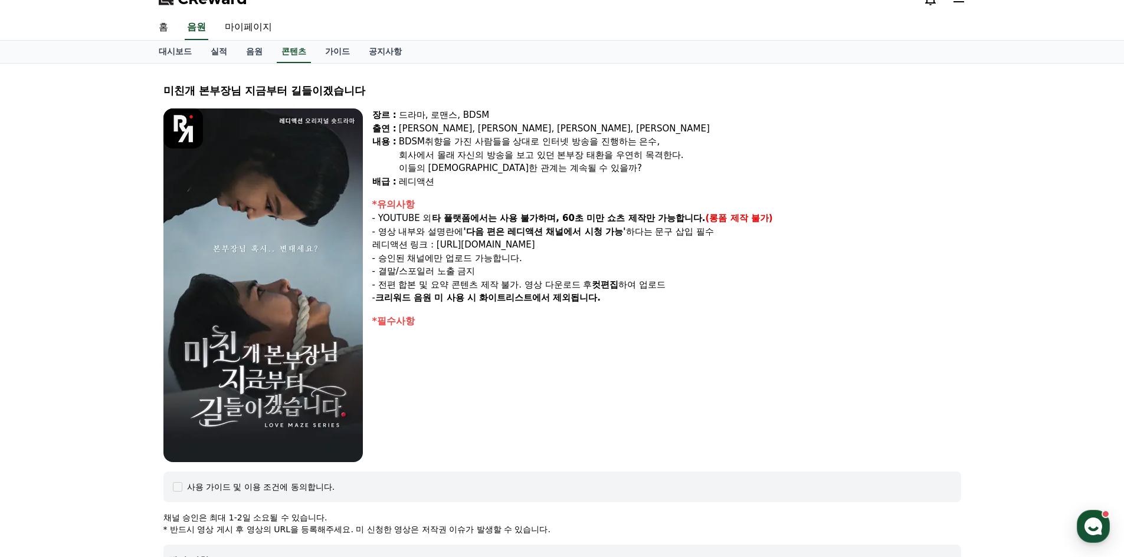
scroll to position [0, 0]
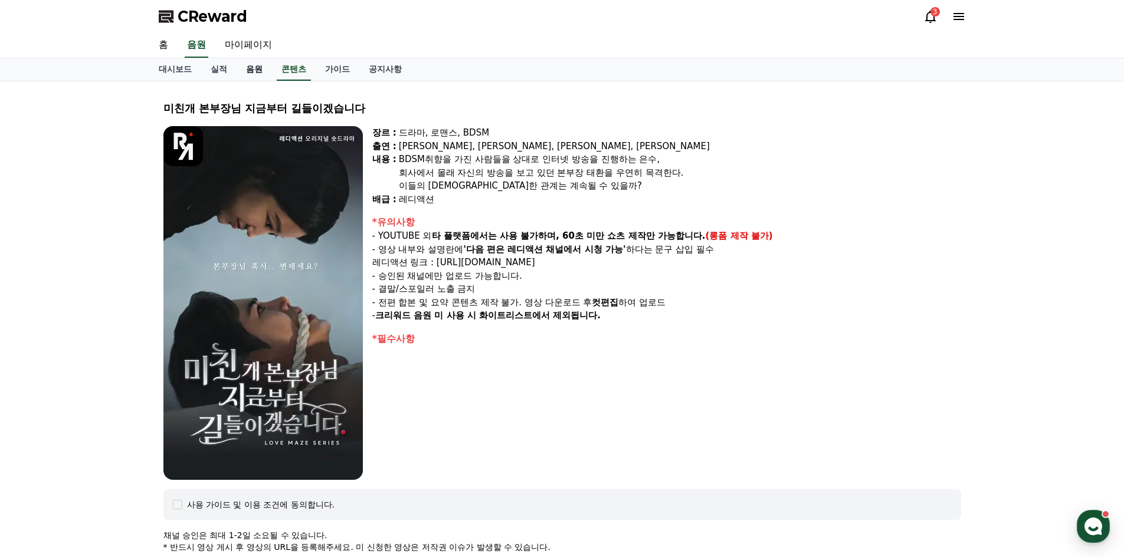
click at [248, 68] on link "음원" at bounding box center [254, 69] width 35 height 22
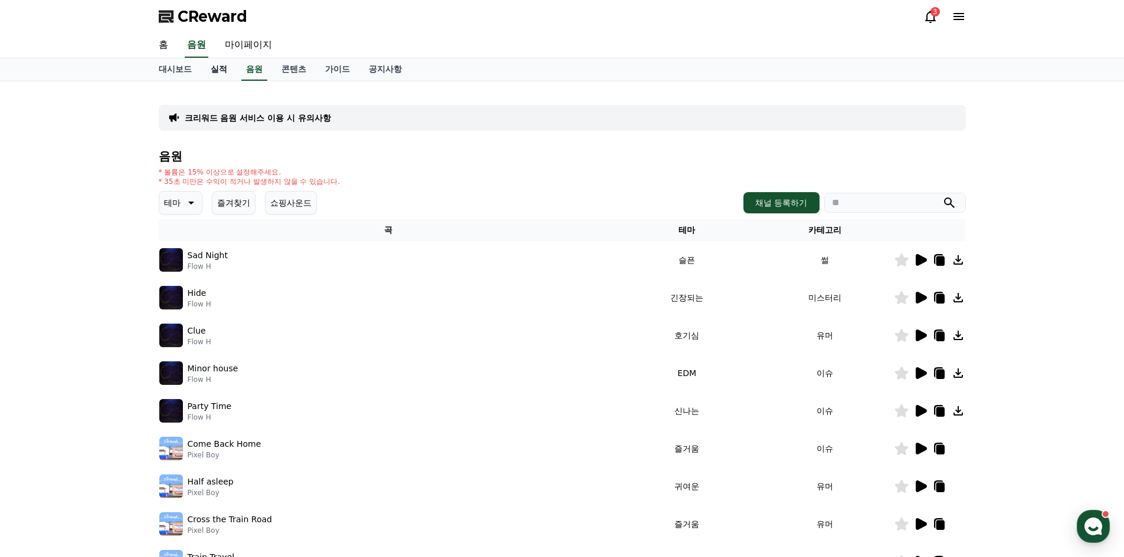
click at [227, 70] on link "실적" at bounding box center [218, 69] width 35 height 22
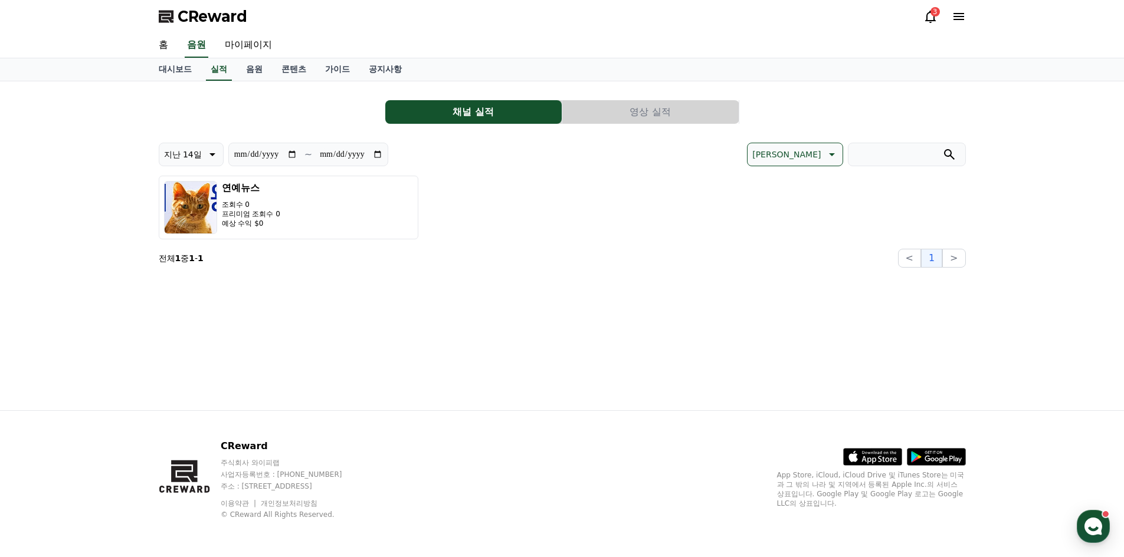
click at [587, 122] on button "영상 실적" at bounding box center [650, 112] width 176 height 24
